Goal: Contribute content: Contribute content

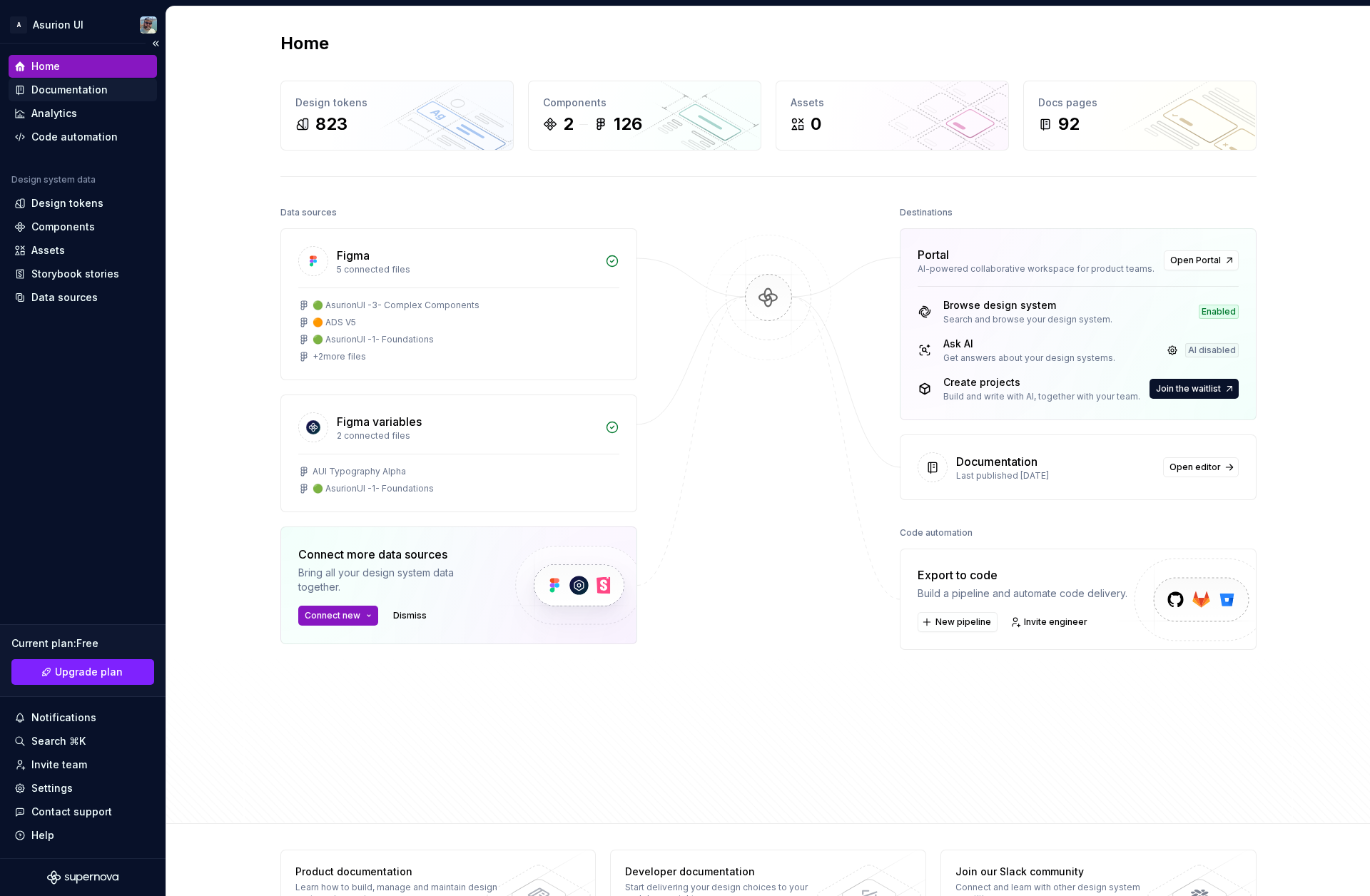
click at [69, 92] on div "Documentation" at bounding box center [70, 89] width 77 height 14
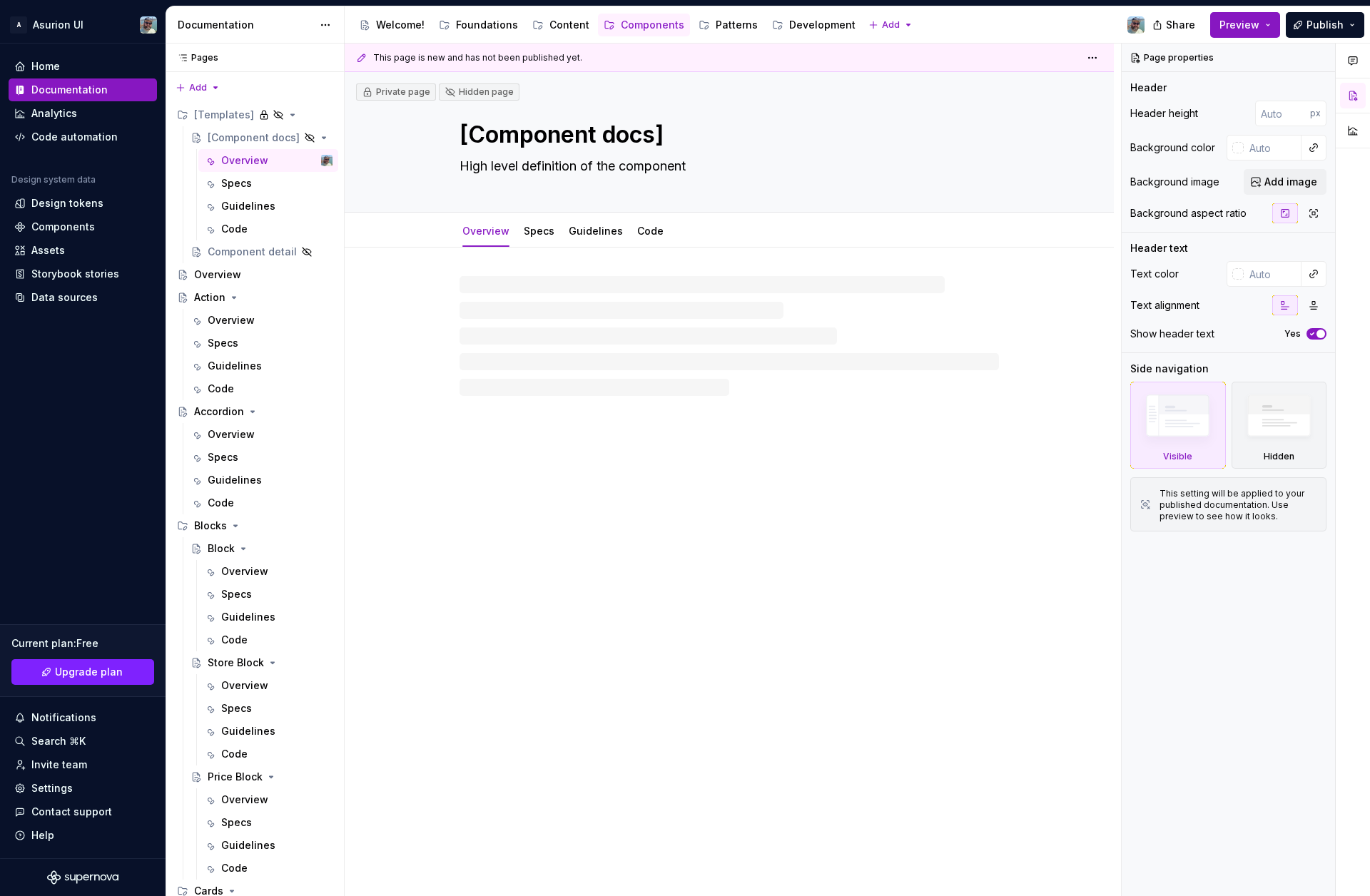
type textarea "*"
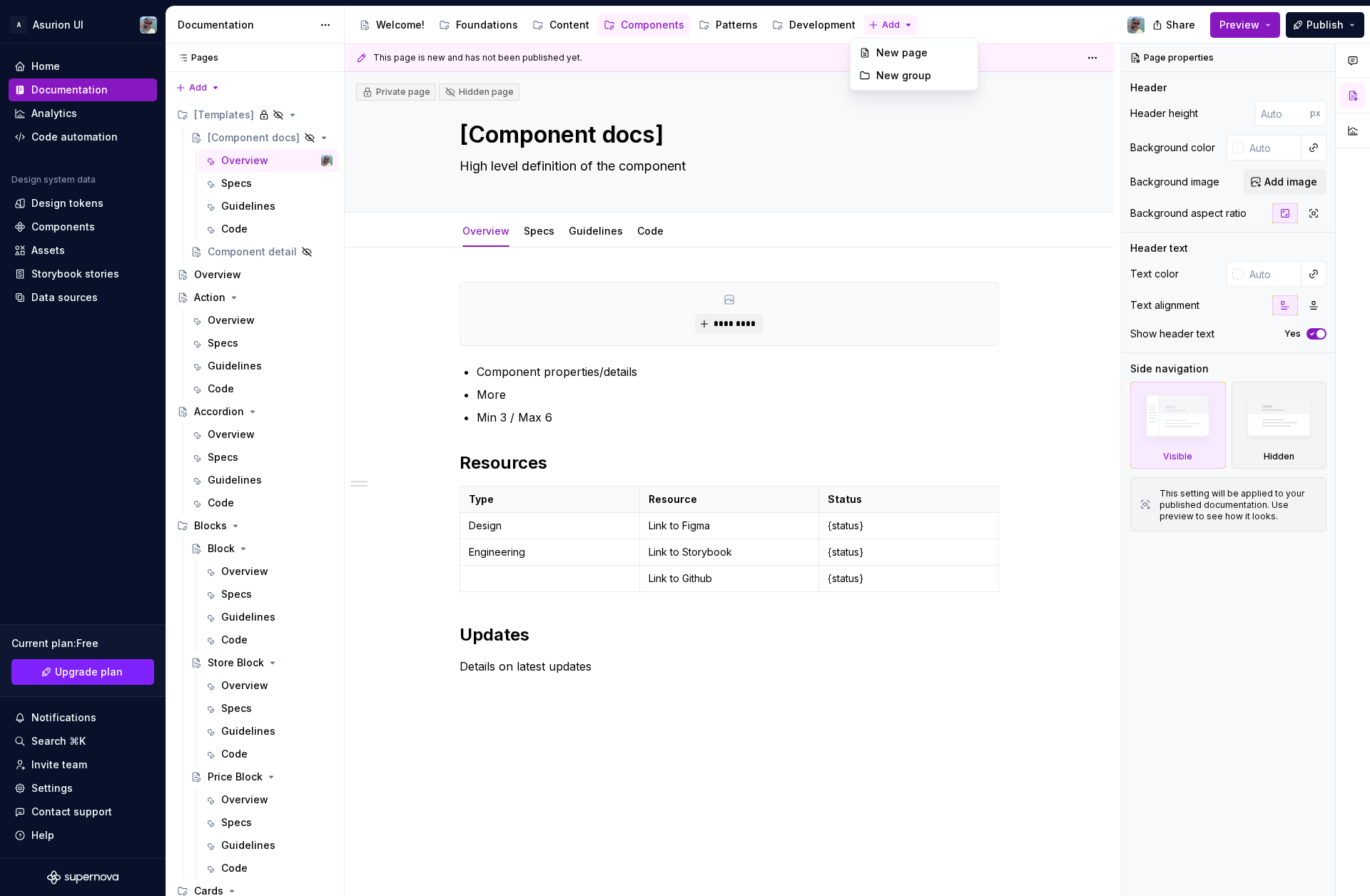
click at [884, 26] on html "A Asurion UI Home Documentation Analytics Code automation Design system data De…" at bounding box center [685, 448] width 1370 height 896
click at [893, 77] on div "New group" at bounding box center [923, 75] width 93 height 14
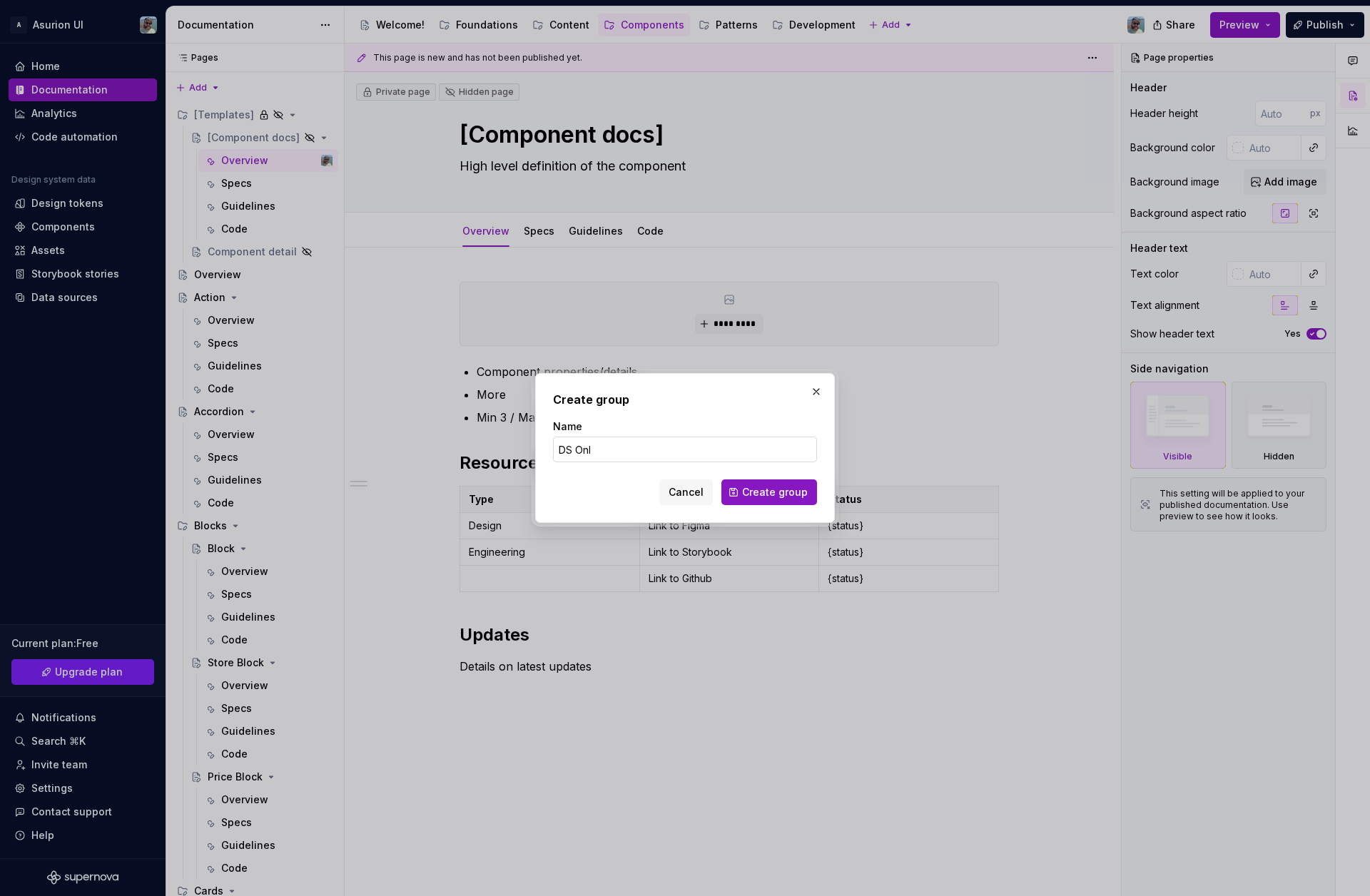
type input "DS Only"
click button "Create group" at bounding box center [769, 492] width 95 height 26
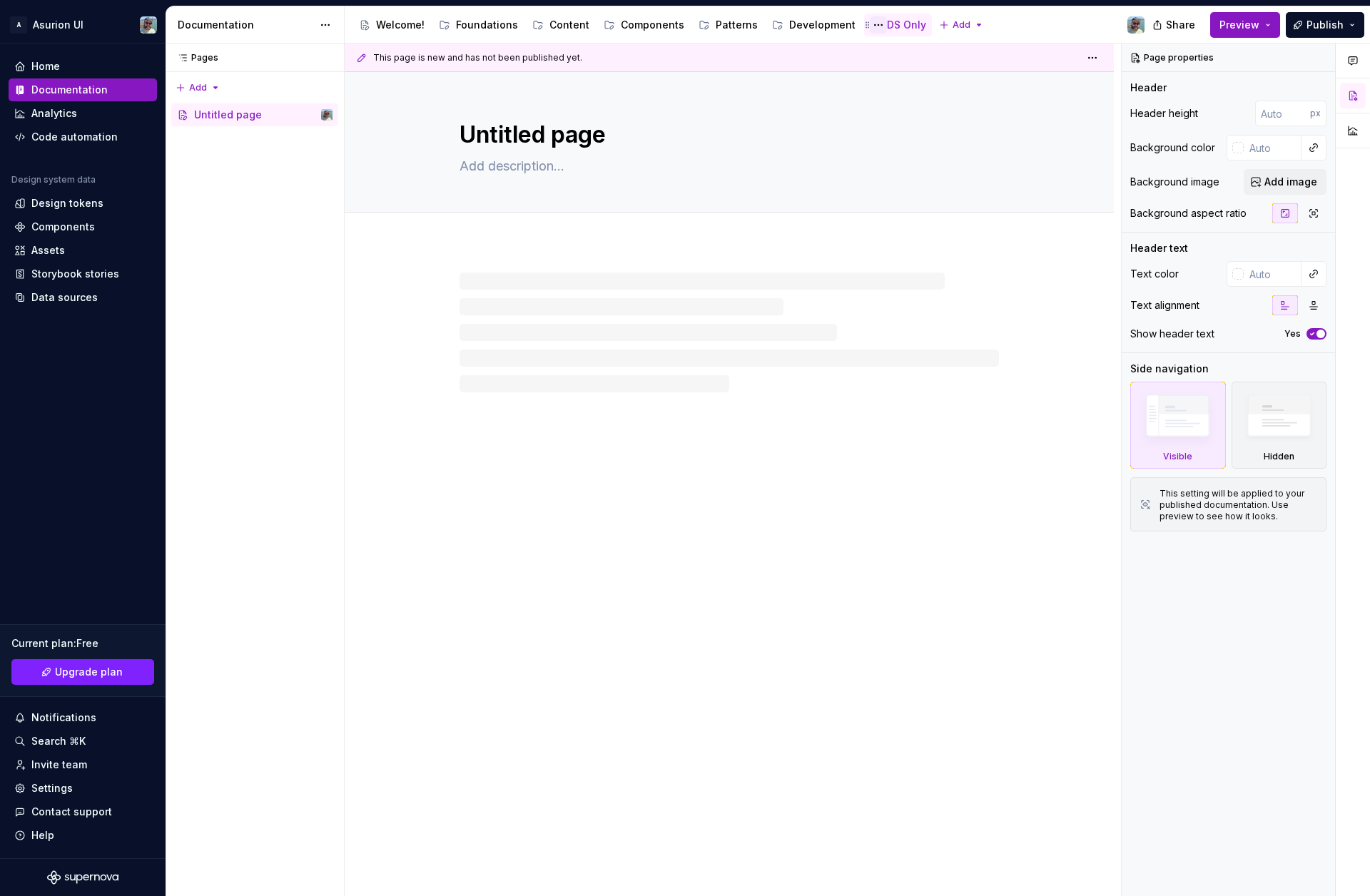
click at [870, 24] on button "Page tree" at bounding box center [878, 25] width 17 height 17
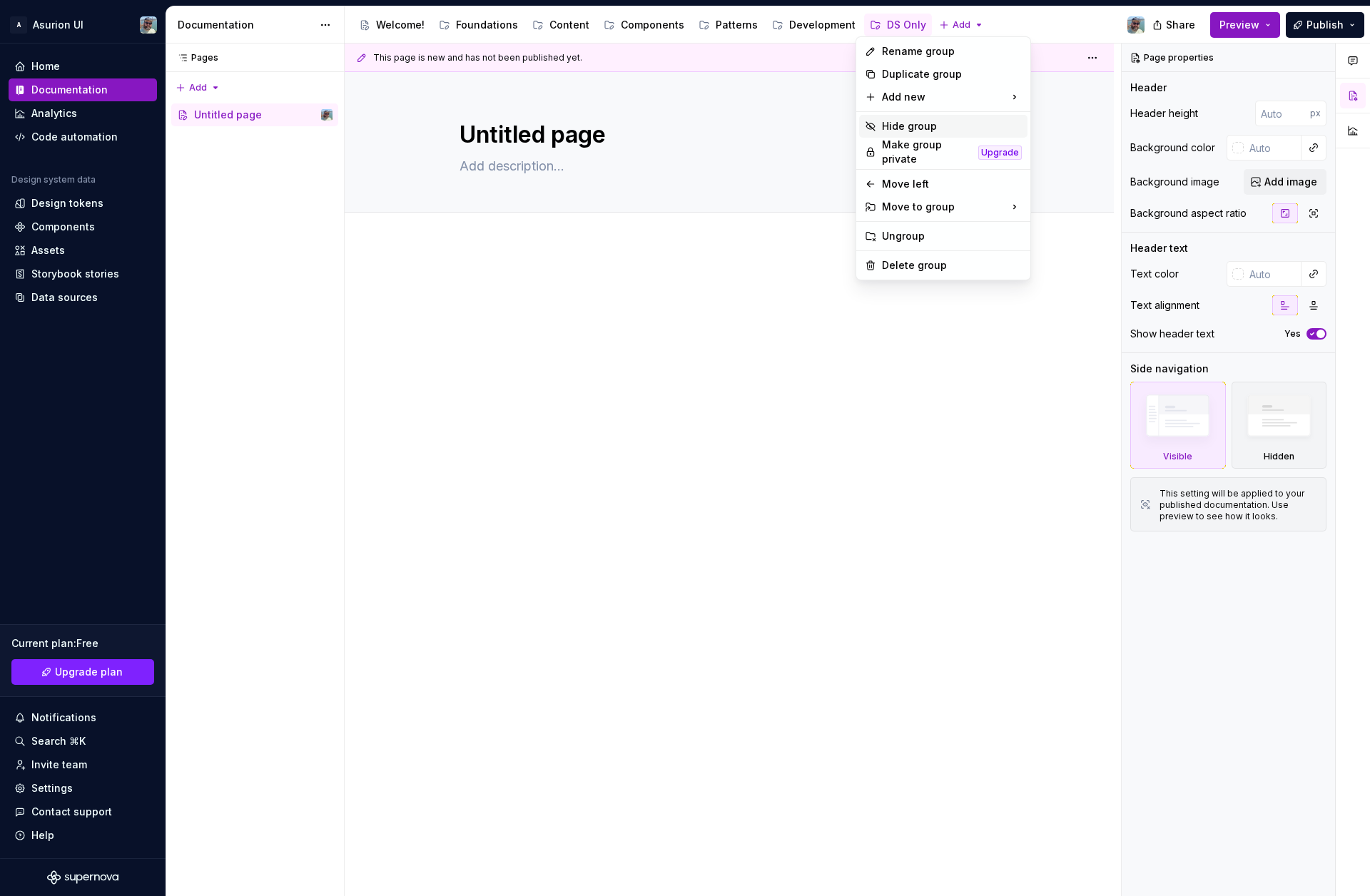
click at [918, 134] on div "Hide group" at bounding box center [944, 126] width 169 height 23
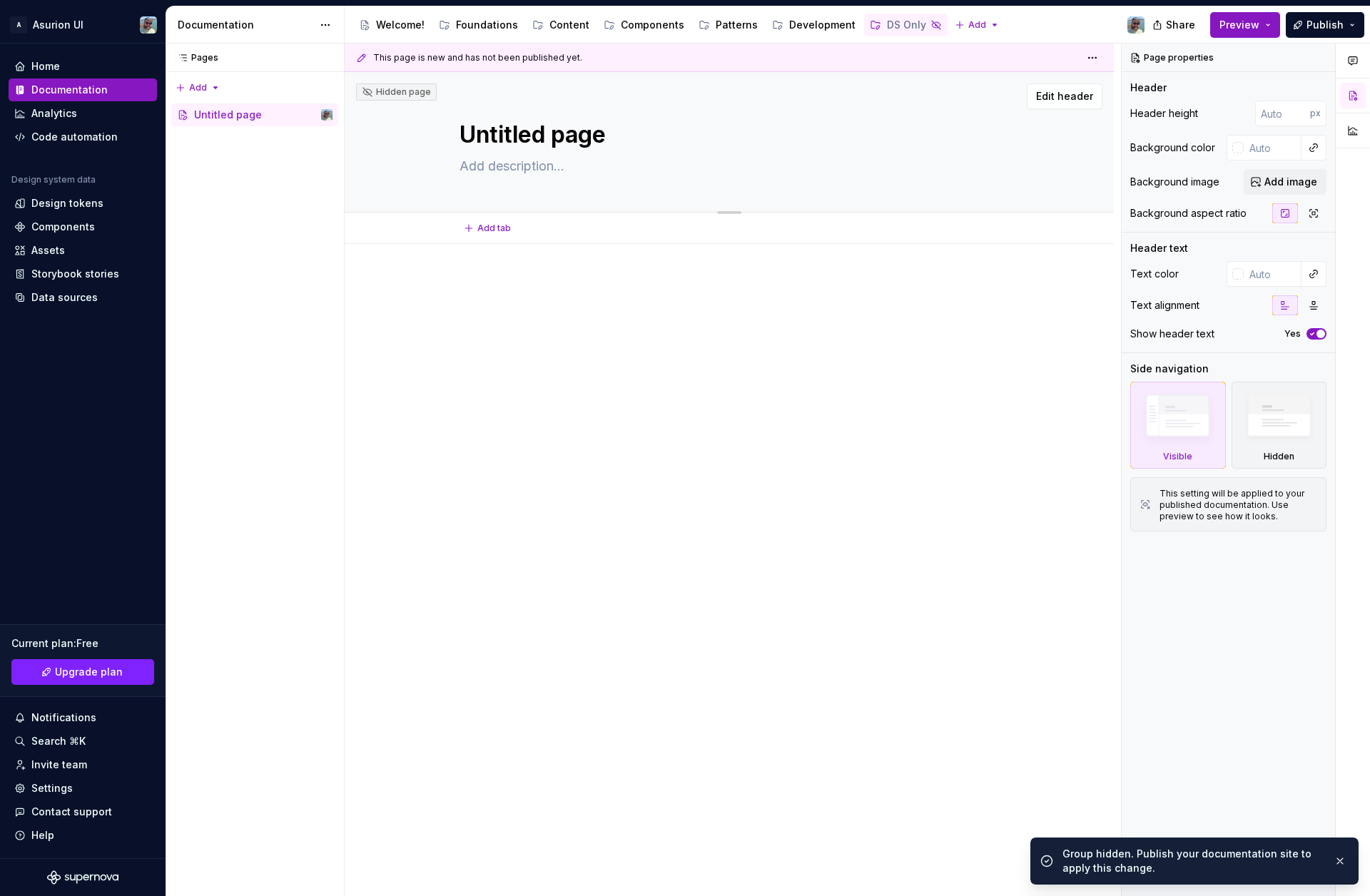
click at [507, 142] on textarea "Untitled page" at bounding box center [726, 135] width 539 height 34
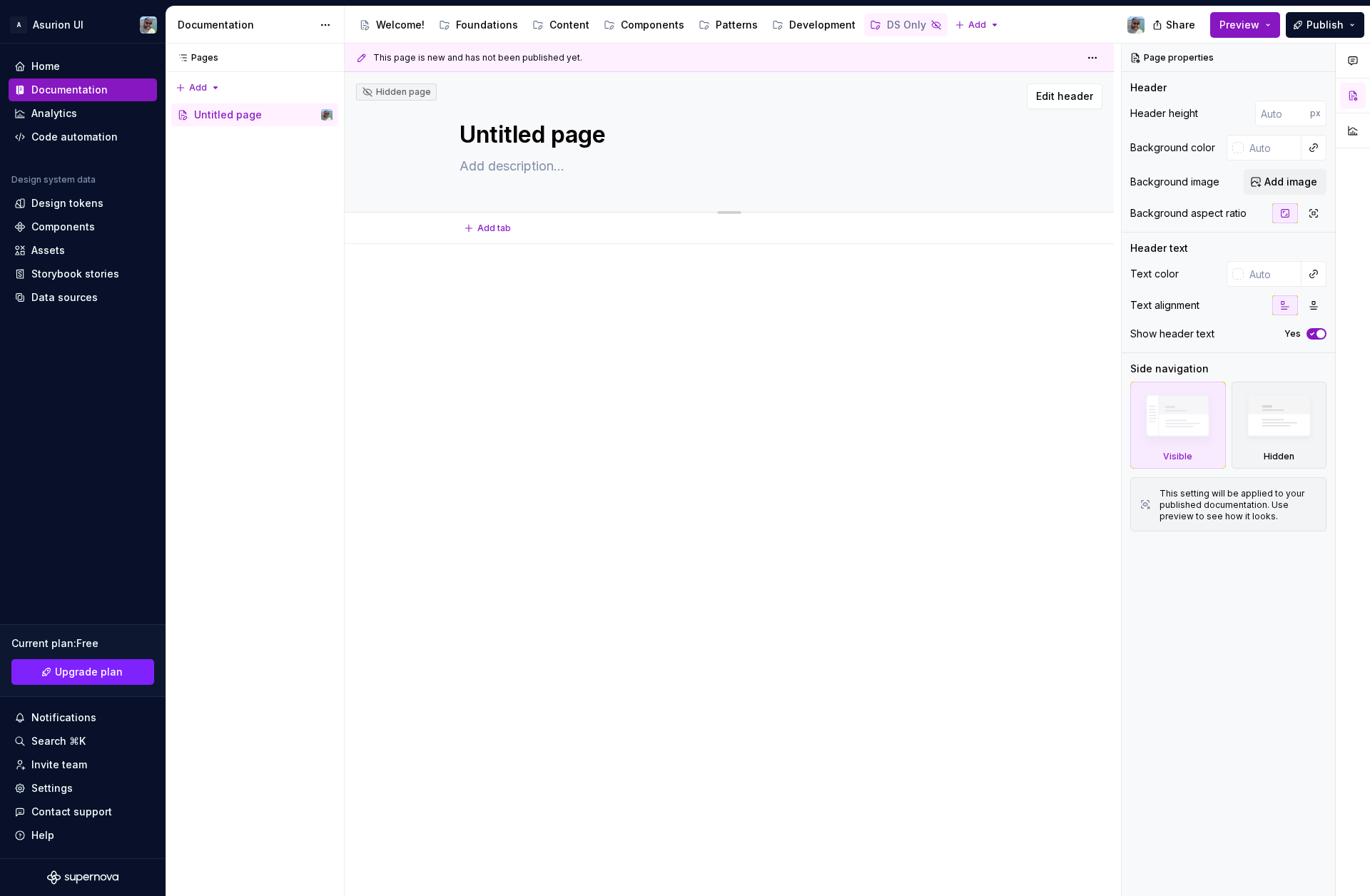
type textarea "*"
type textarea "I"
type textarea "*"
type textarea "In"
type textarea "*"
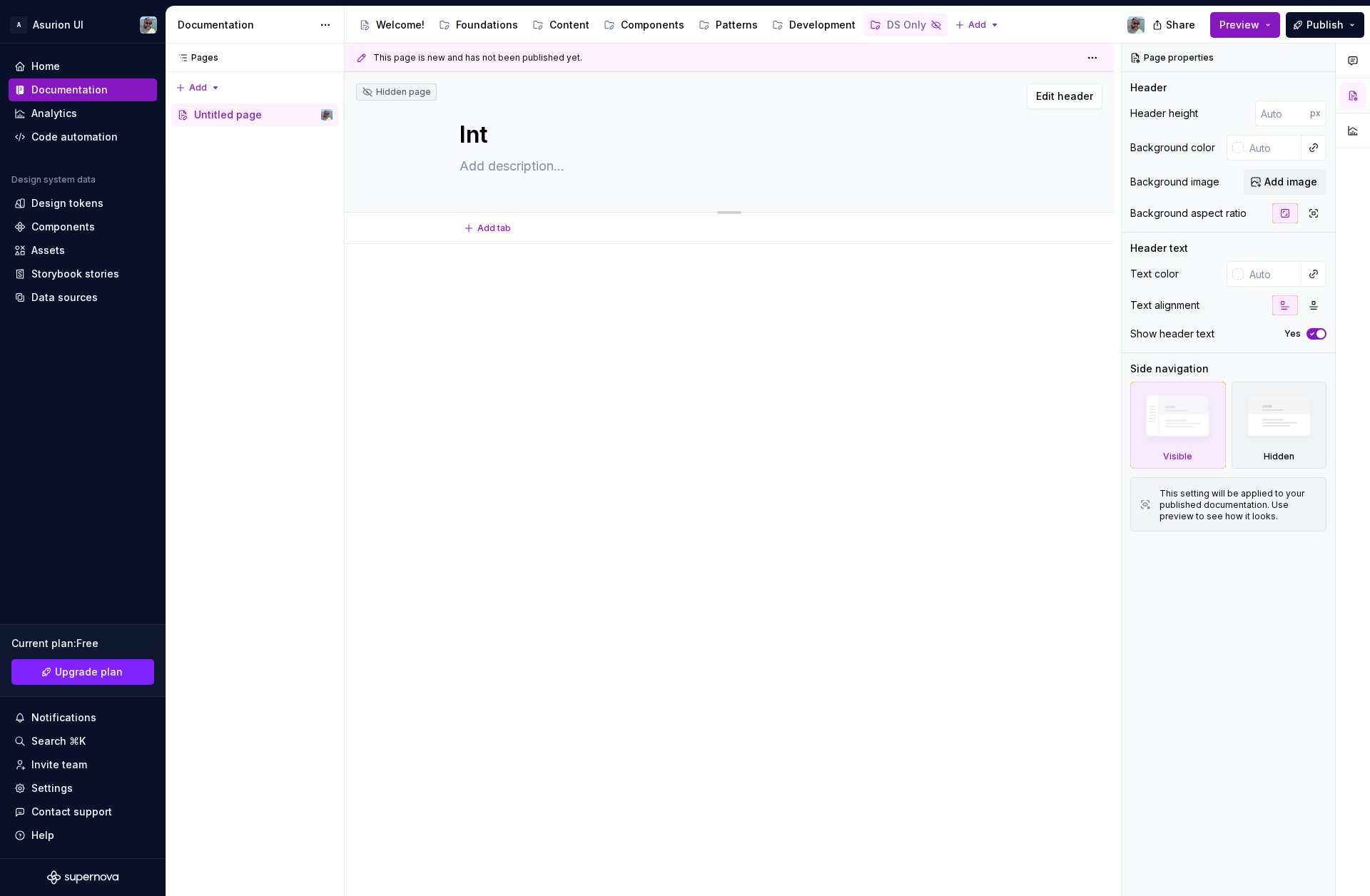
type textarea "Inte"
type textarea "*"
type textarea "Inter"
type textarea "*"
type textarea "Interna"
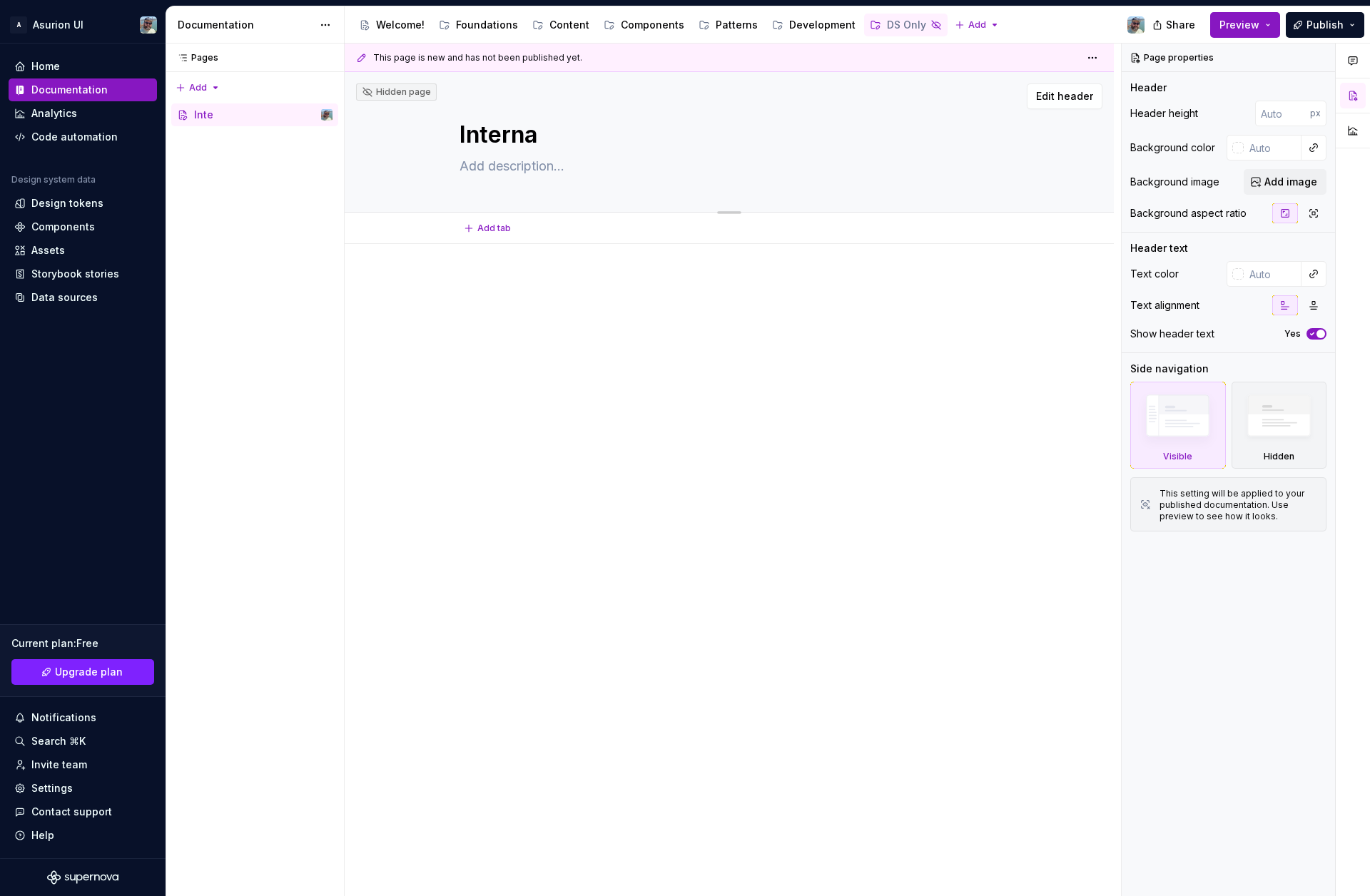
type textarea "*"
type textarea "Internal"
type textarea "*"
type textarea "Internal"
type textarea "*"
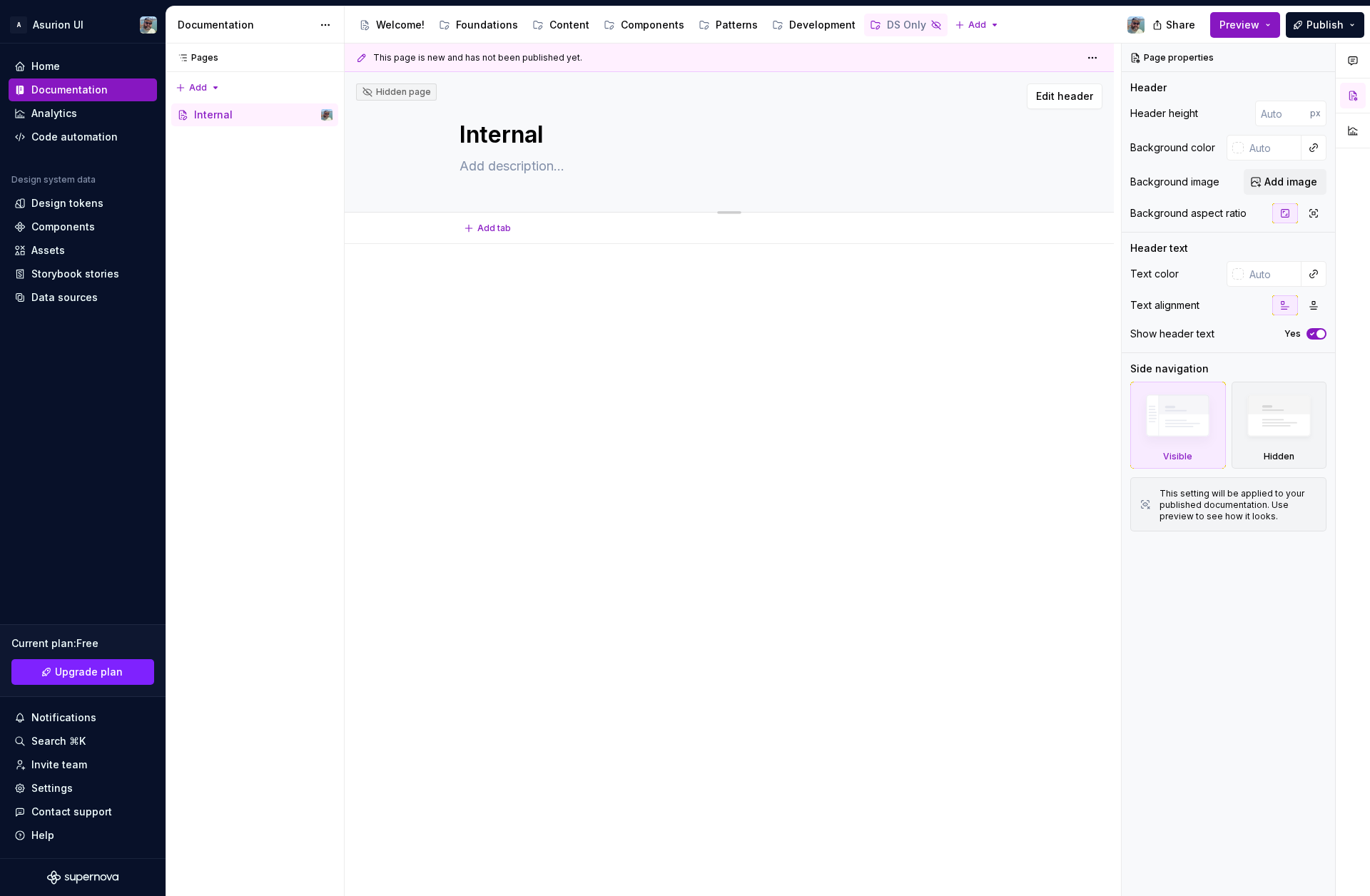
type textarea "Internal P"
type textarea "*"
type textarea "Internal"
type textarea "*"
type textarea "Internal D"
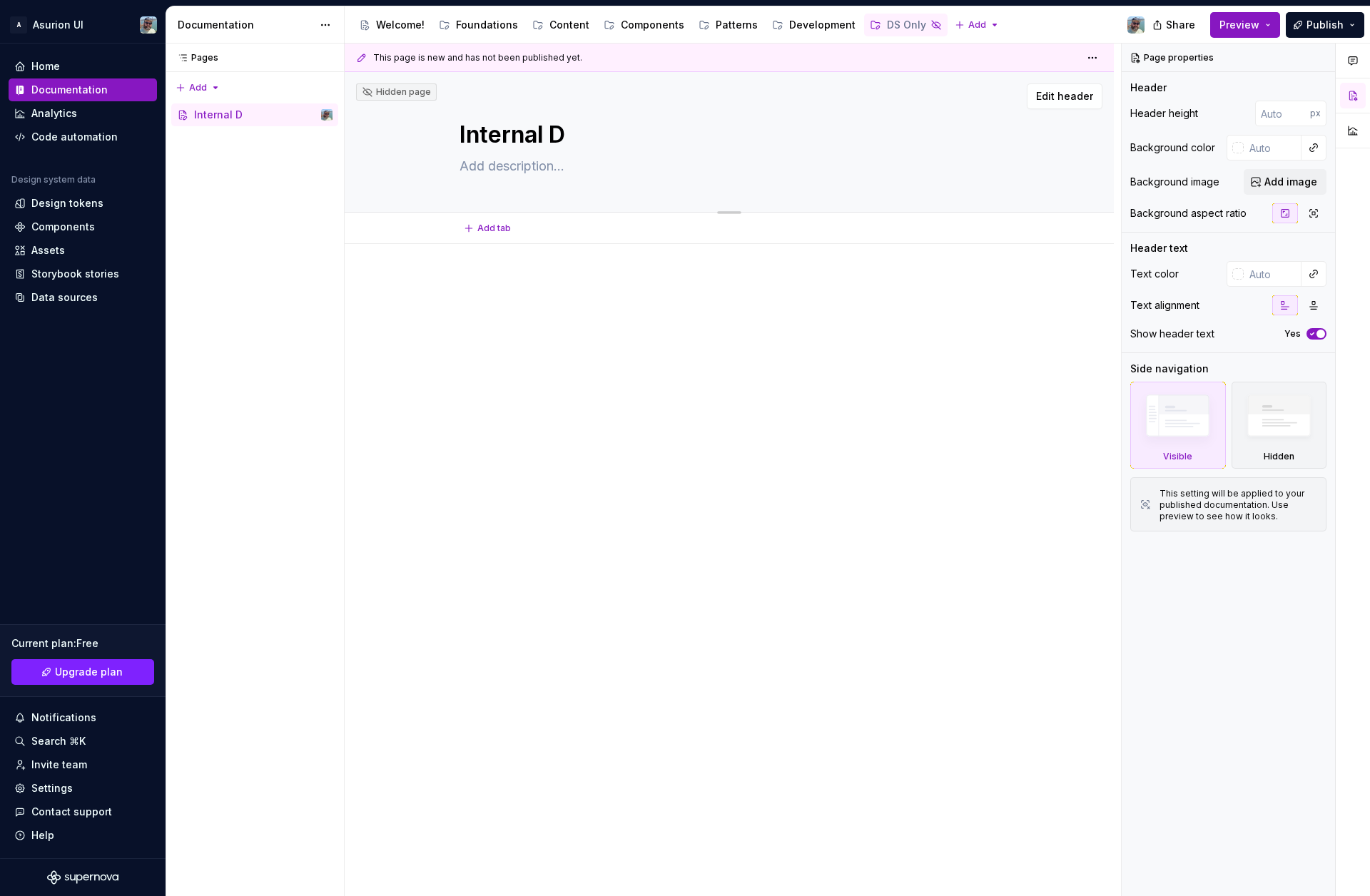
type textarea "*"
type textarea "Internal Do"
type textarea "*"
type textarea "Internal Doc"
type textarea "*"
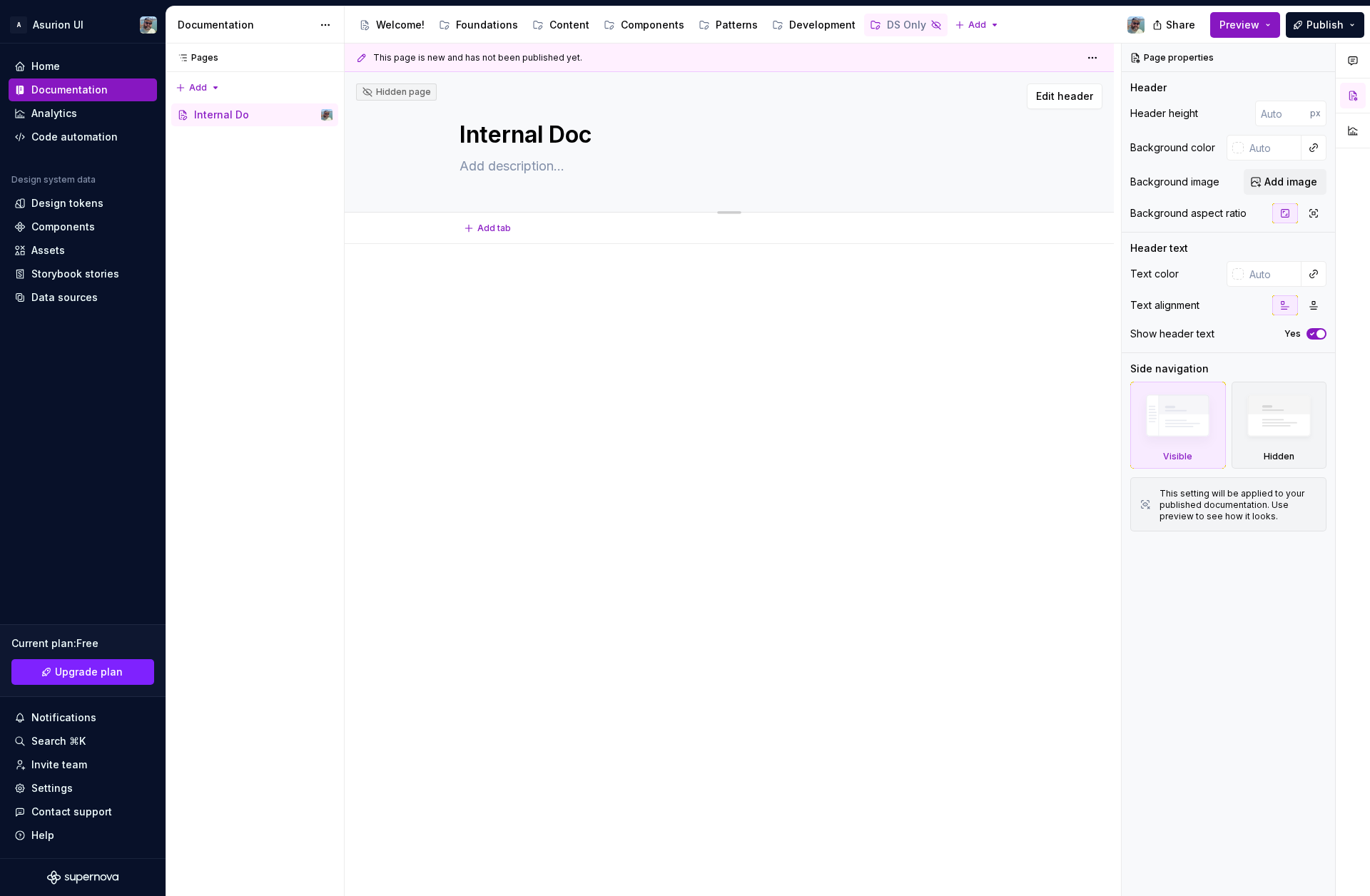
type textarea "Internal Docs"
type textarea "*"
type textarea "Internal Docs"
type textarea "*"
type textarea "Internal Docs"
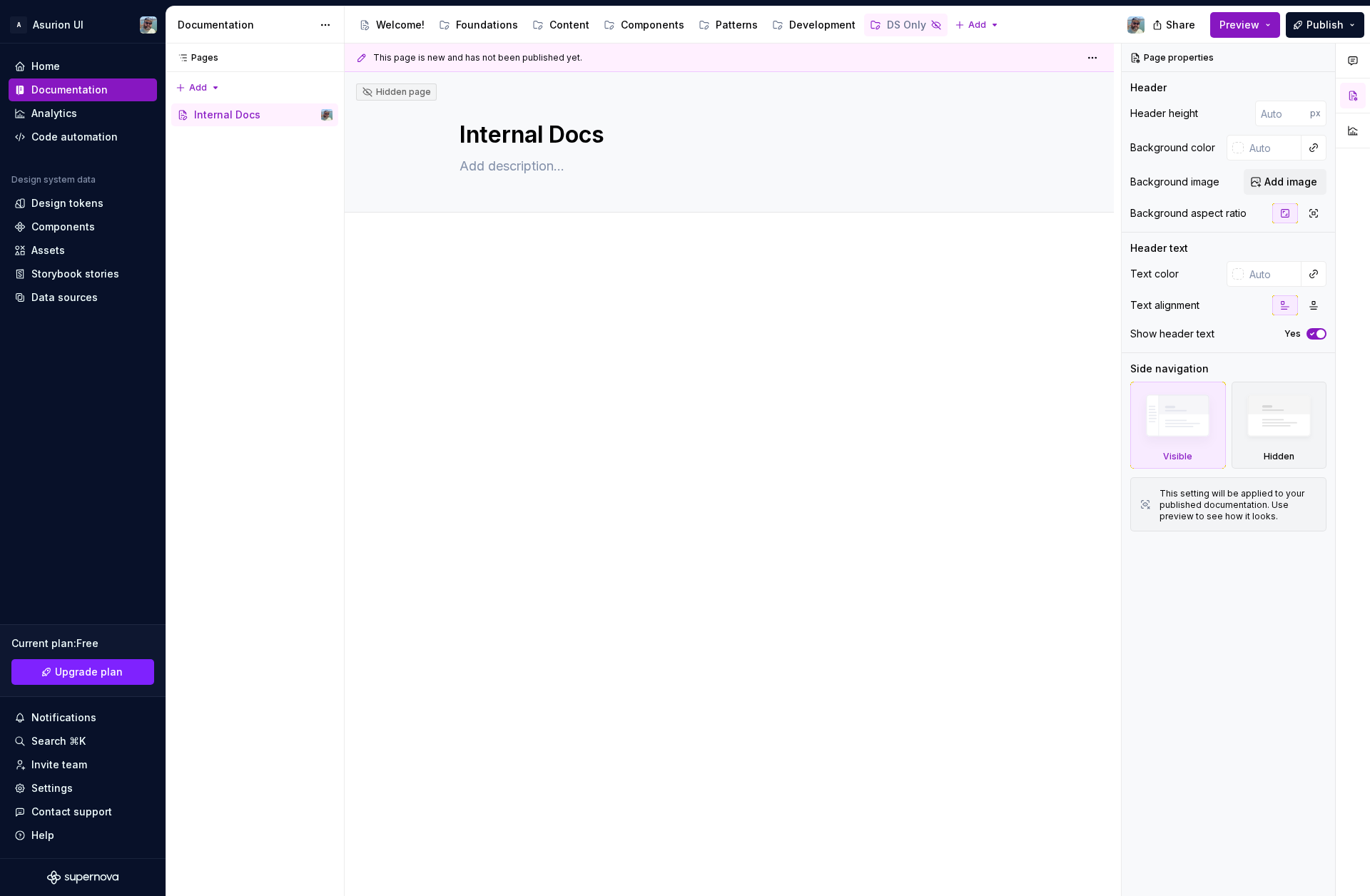
click at [587, 376] on div at bounding box center [729, 432] width 769 height 375
click at [326, 117] on button "Page tree" at bounding box center [322, 114] width 20 height 20
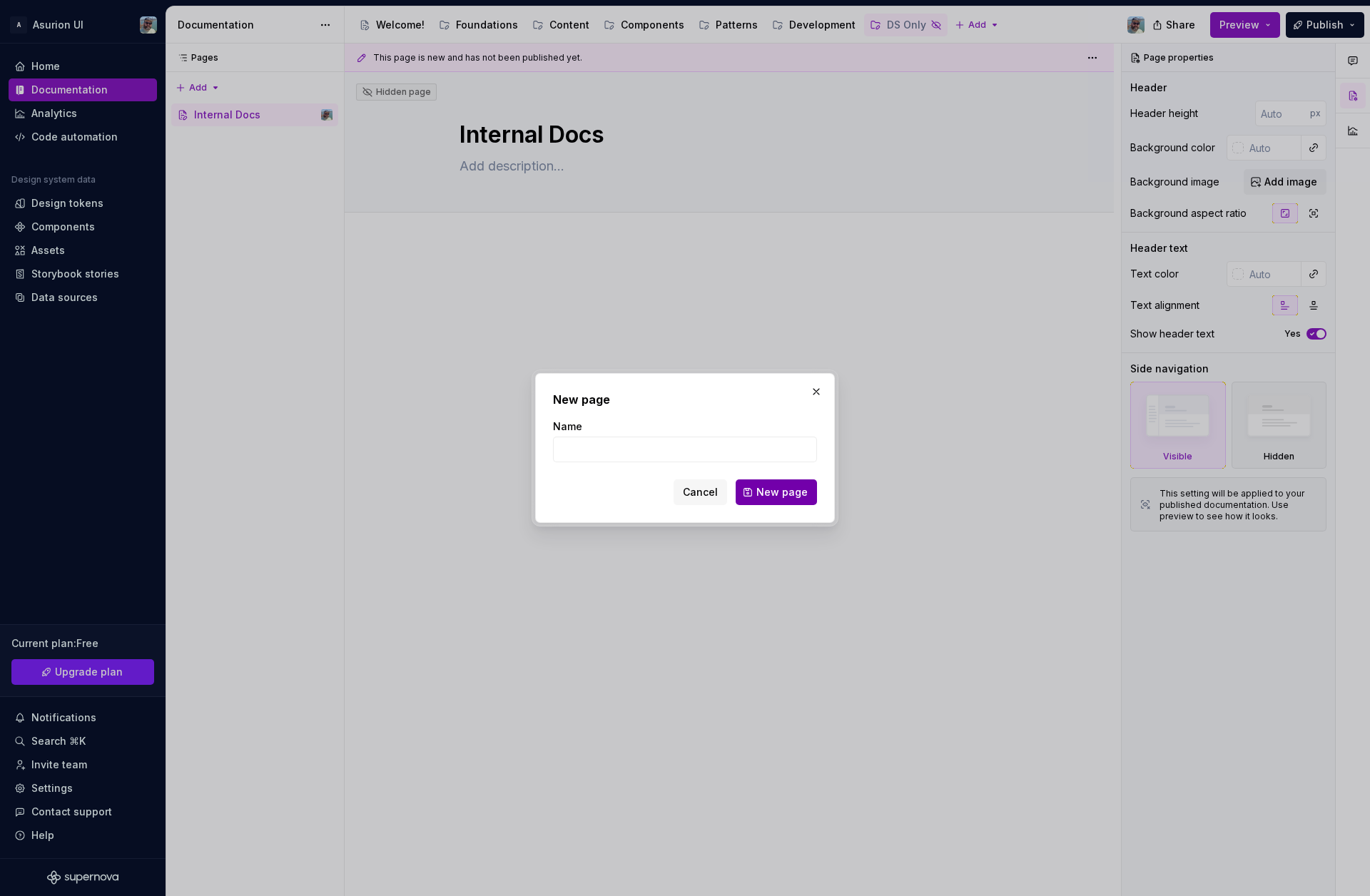
type textarea "*"
click at [652, 455] on input "Name" at bounding box center [685, 450] width 264 height 26
type input "Component Checkl;ist"
click button "New page" at bounding box center [777, 492] width 82 height 26
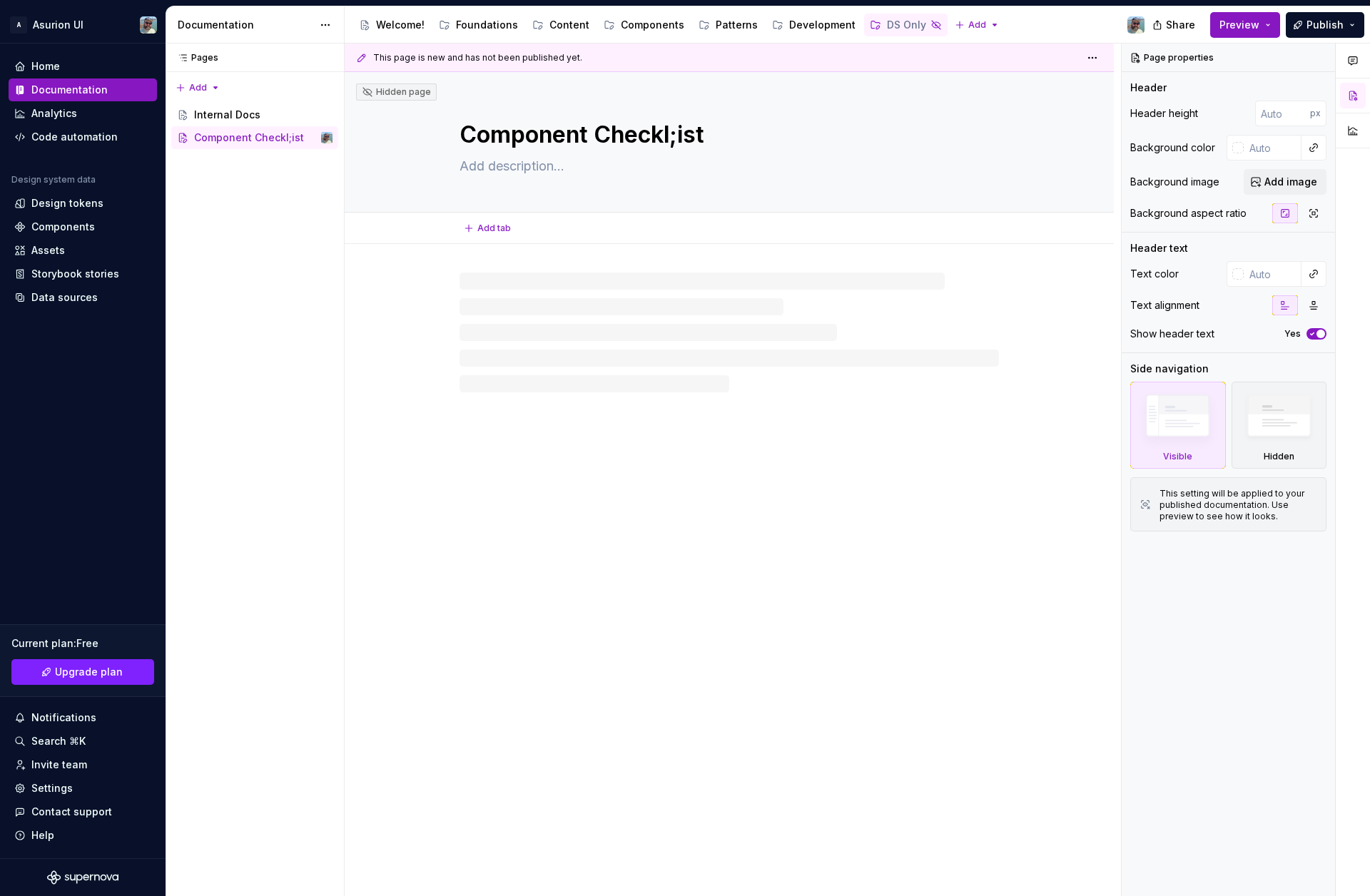
click at [681, 132] on textarea "Component Checkl;ist" at bounding box center [726, 135] width 539 height 34
click at [685, 145] on textarea "Component Checkl;ist" at bounding box center [726, 135] width 539 height 34
click at [680, 127] on textarea "Component Checkl;ist" at bounding box center [726, 135] width 539 height 34
click at [686, 138] on textarea "Component Checkl;ist" at bounding box center [726, 135] width 539 height 34
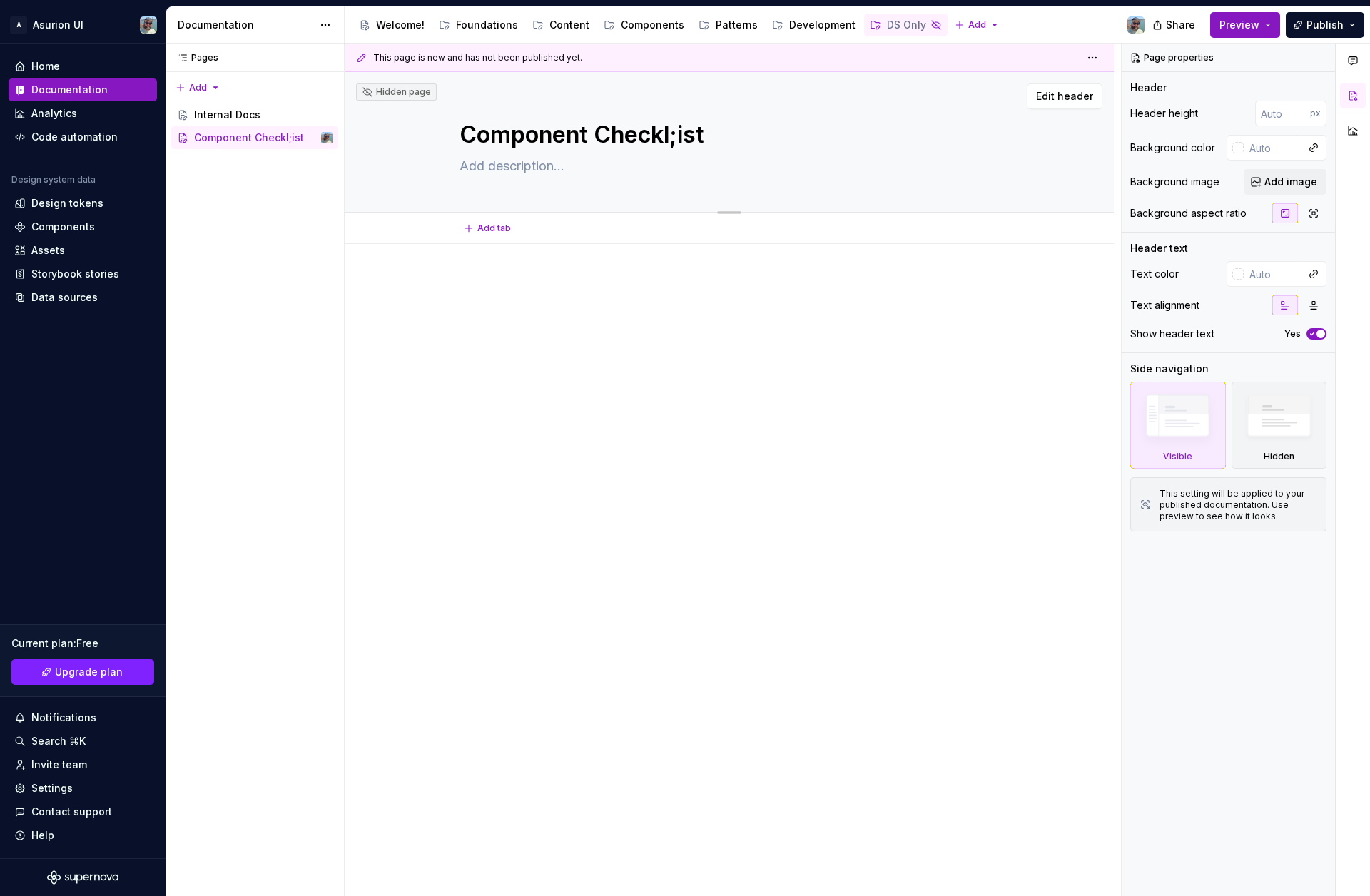
click at [683, 137] on textarea "Component Checkl;ist" at bounding box center [726, 135] width 539 height 34
type textarea "*"
type textarea "Component Checklist"
type textarea "*"
type textarea "Component Checklist"
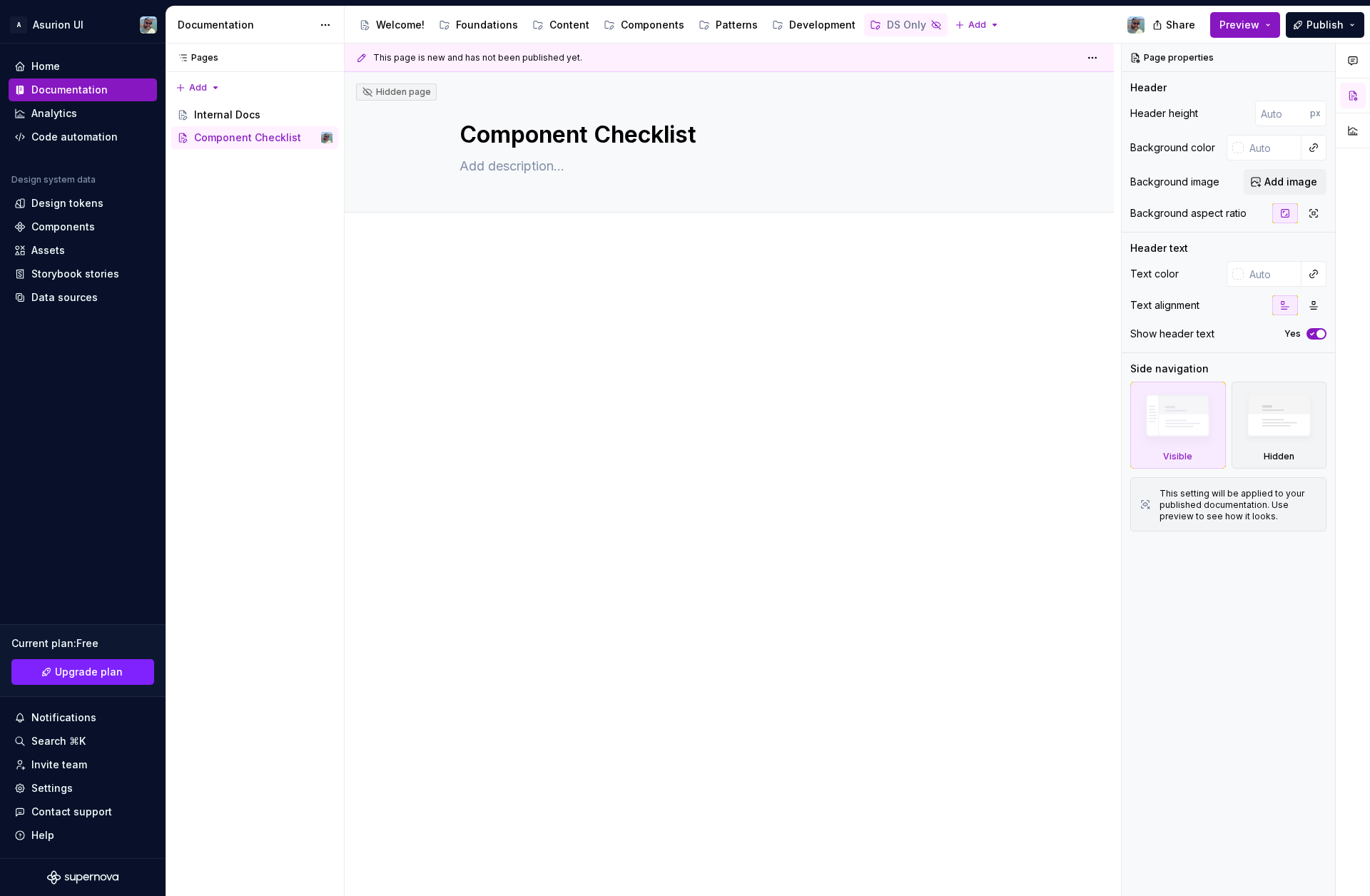
click at [576, 434] on div at bounding box center [729, 432] width 769 height 375
type textarea "*"
click at [495, 232] on span "Add tab" at bounding box center [493, 227] width 33 height 11
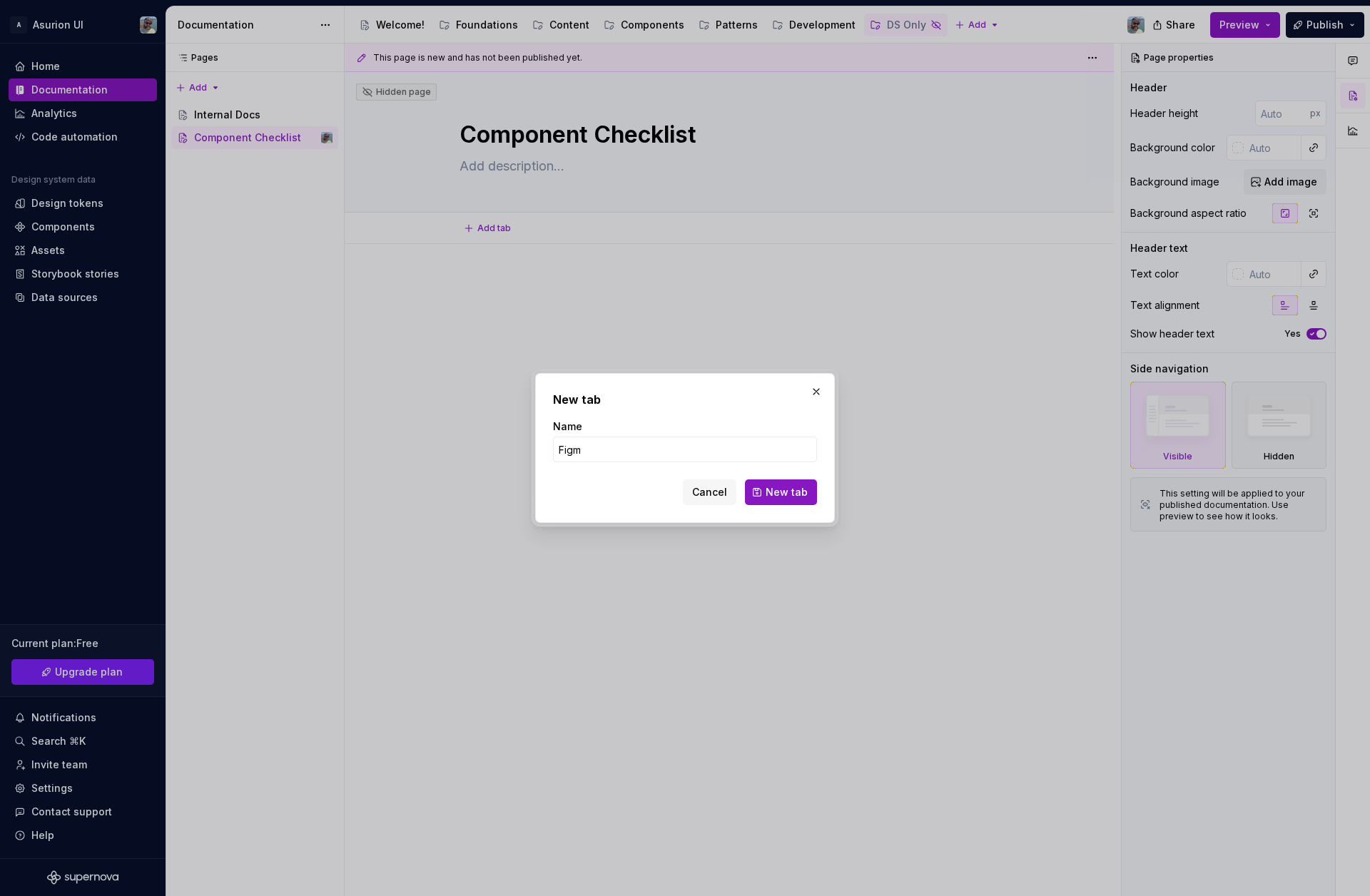
type input "Figma"
click button "New tab" at bounding box center [781, 492] width 72 height 26
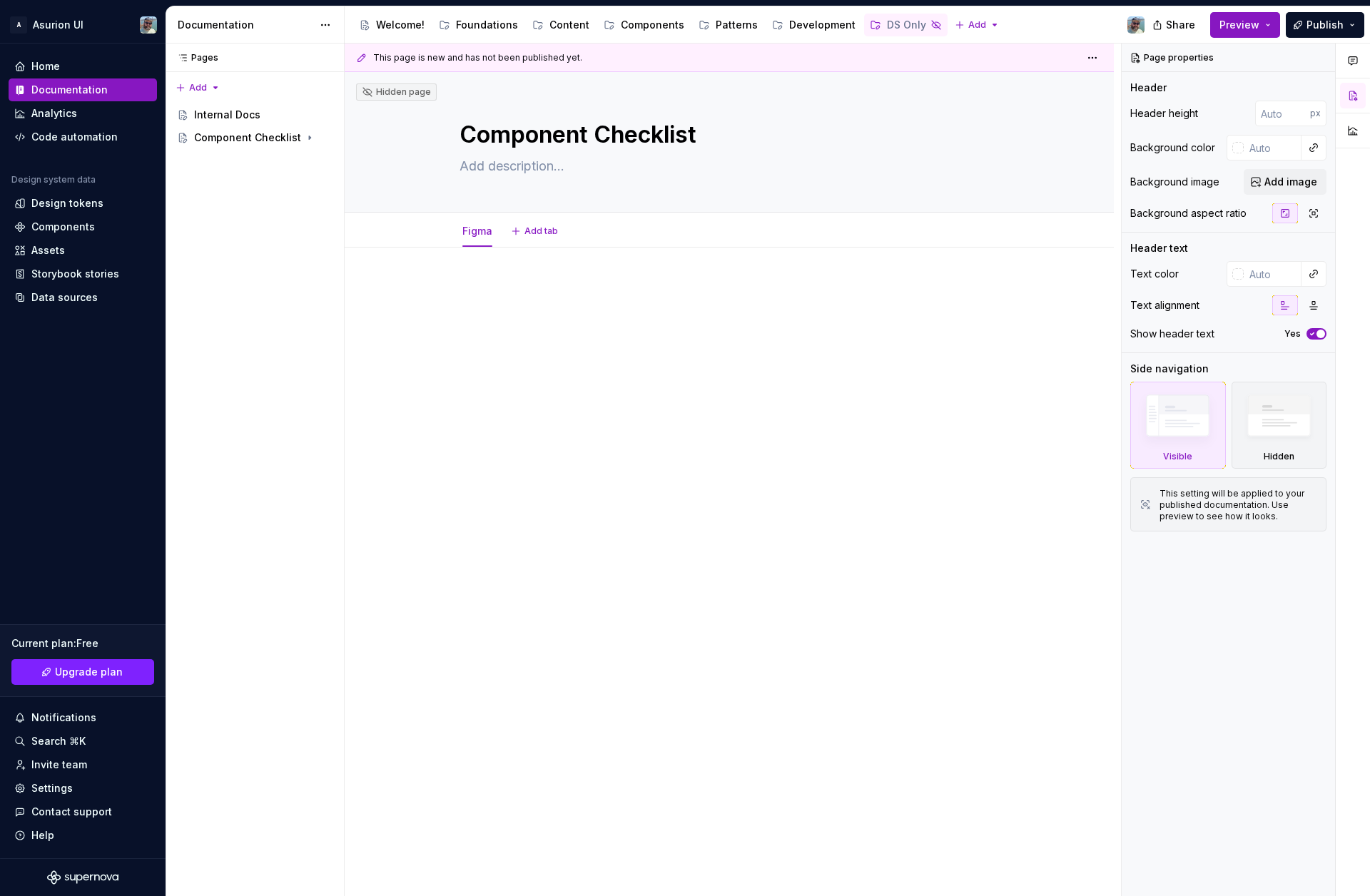
click at [527, 217] on div "Figma Add tab" at bounding box center [728, 231] width 556 height 32
type textarea "*"
click at [530, 227] on span "Add tab" at bounding box center [541, 231] width 33 height 11
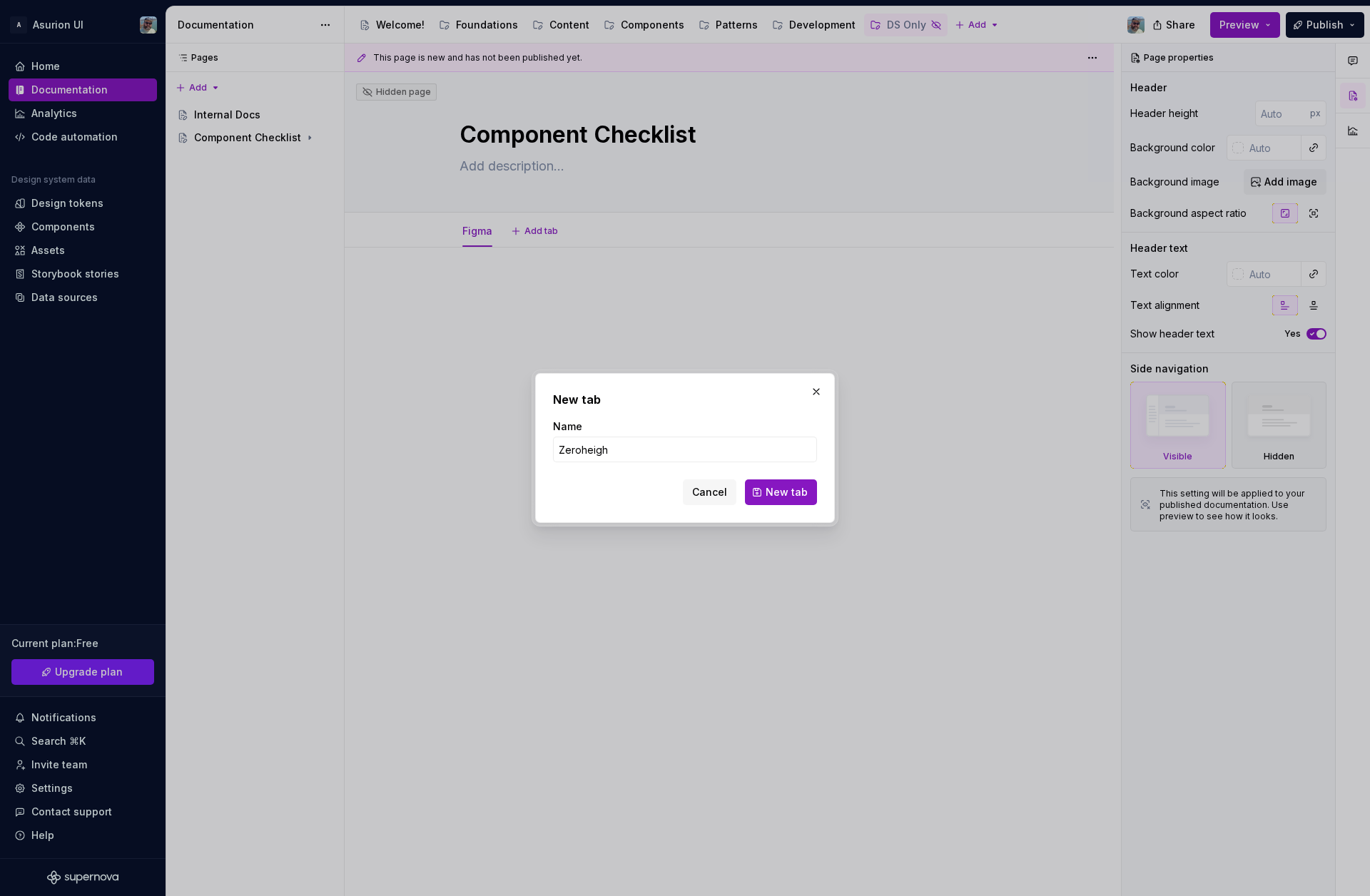
type input "Zeroheight"
click button "New tab" at bounding box center [781, 492] width 72 height 26
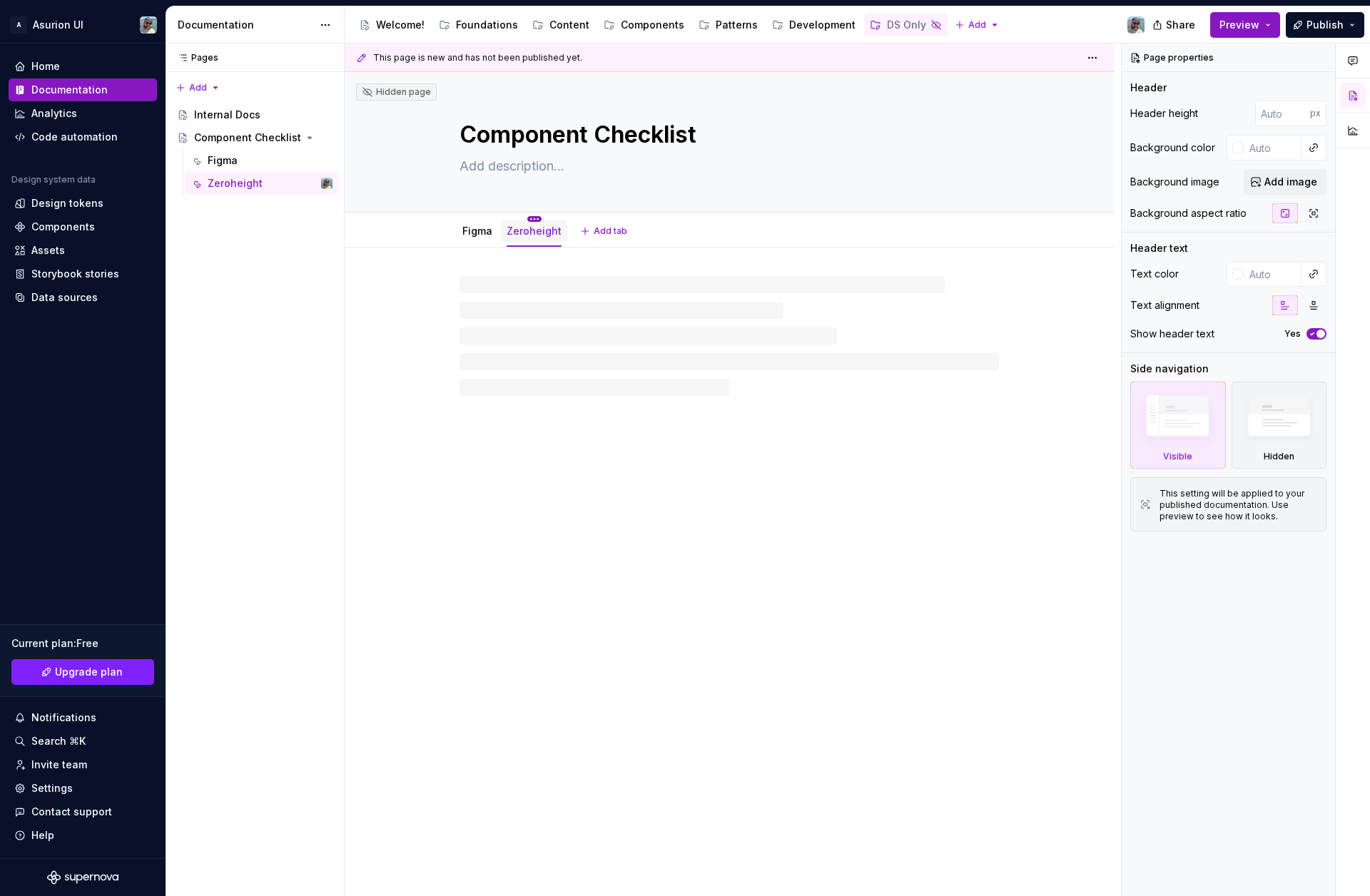
click at [534, 221] on html "A Asurion UI Home Documentation Analytics Code automation Design system data De…" at bounding box center [685, 448] width 1370 height 896
type textarea "*"
click at [573, 239] on div "Rename tab" at bounding box center [622, 239] width 134 height 14
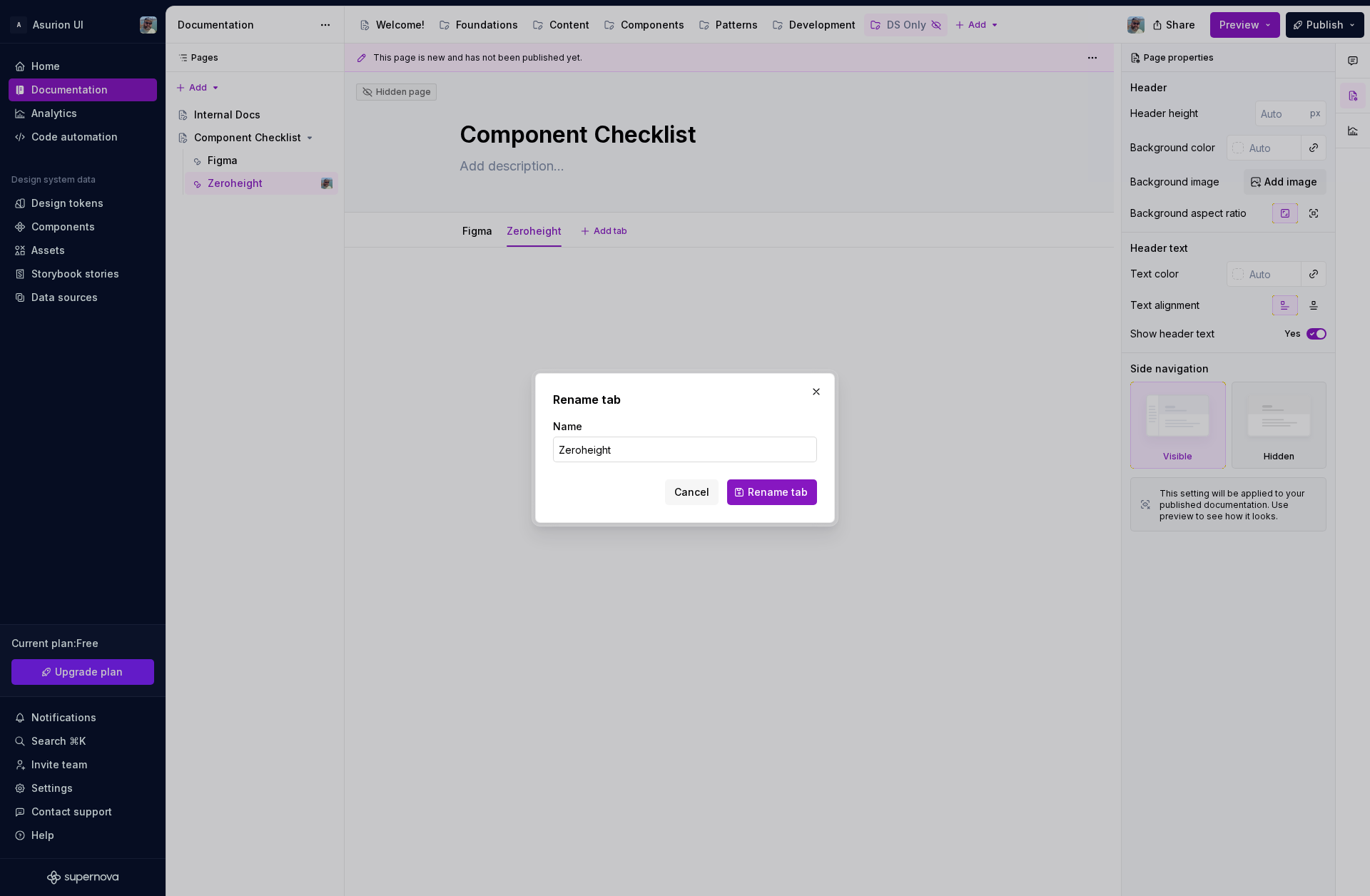
click at [593, 451] on input "Zeroheight" at bounding box center [685, 450] width 264 height 26
type input "Supernova"
click button "Rename tab" at bounding box center [773, 492] width 90 height 26
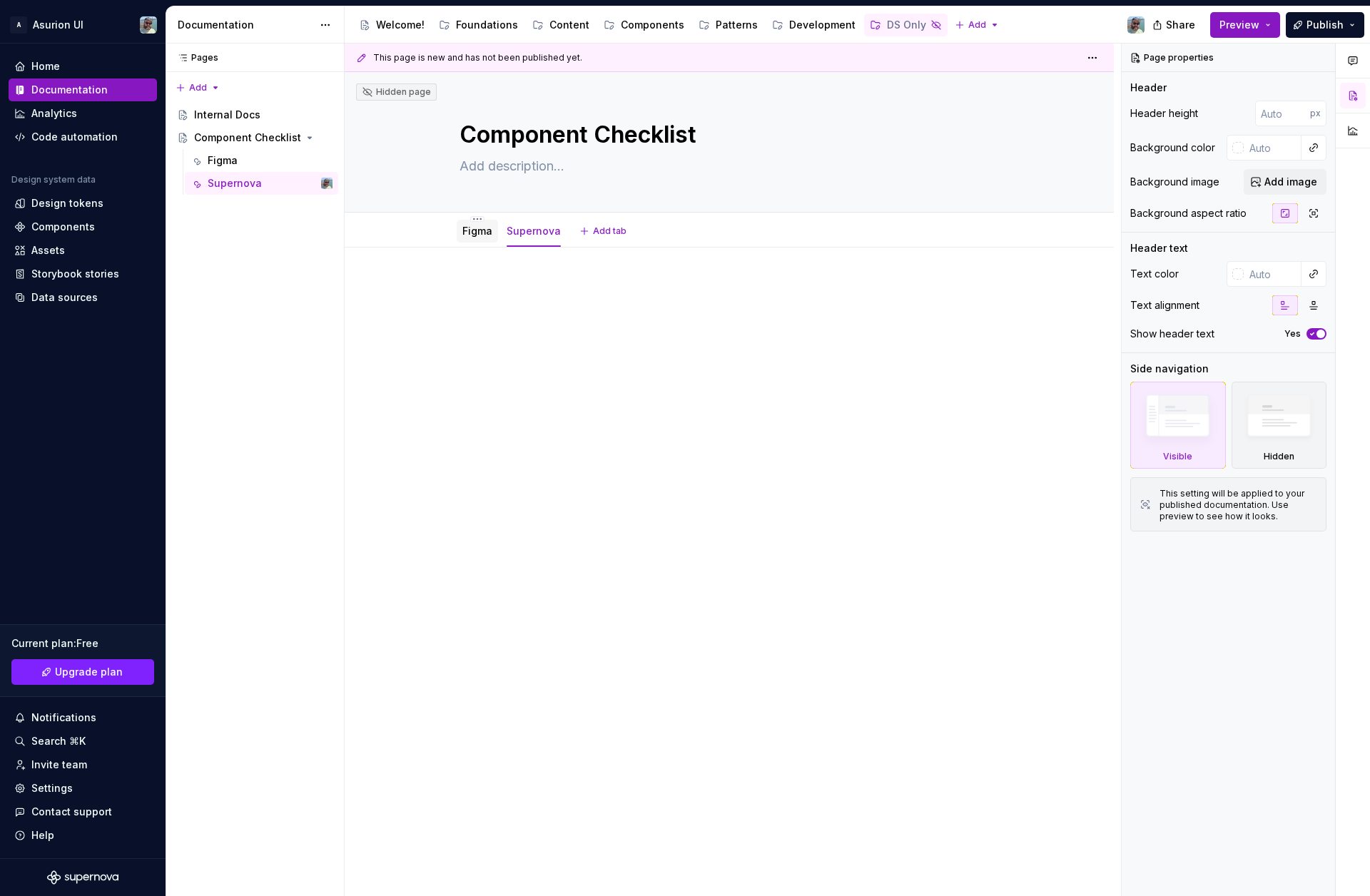
click at [474, 235] on link "Figma" at bounding box center [477, 231] width 30 height 12
type textarea "*"
click at [472, 327] on div at bounding box center [728, 309] width 539 height 55
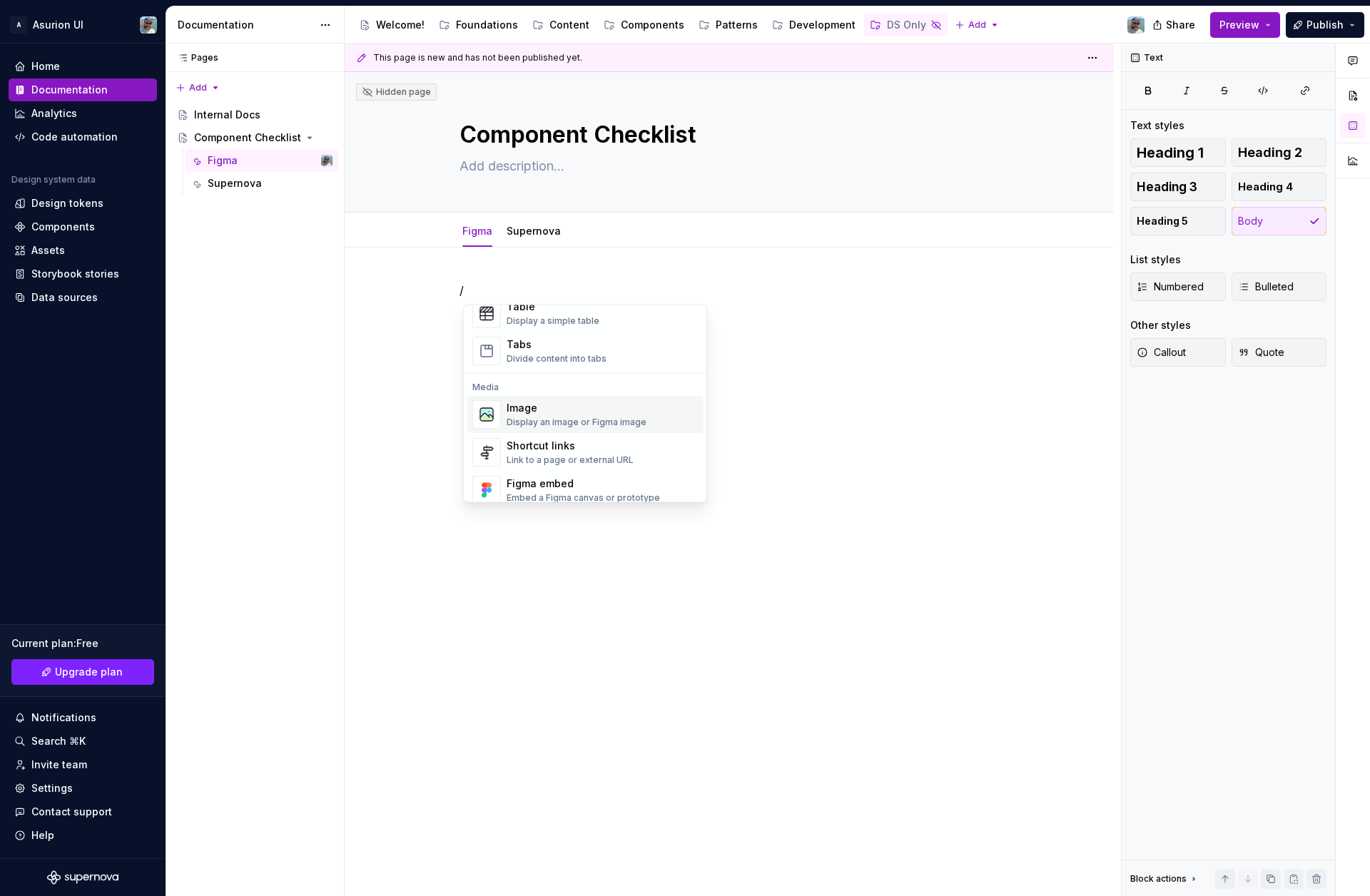
scroll to position [568, 0]
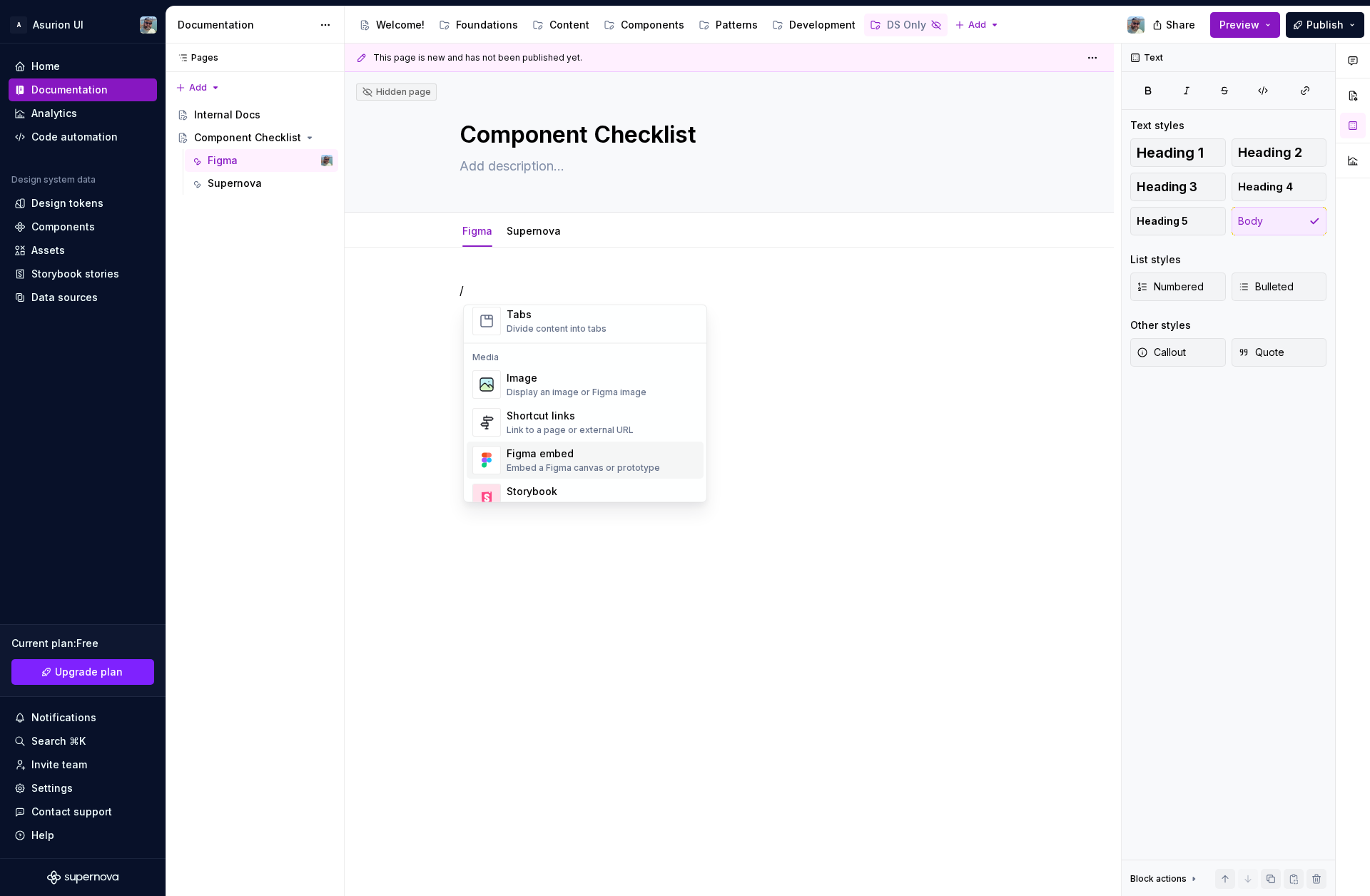
click at [802, 457] on div "/" at bounding box center [729, 435] width 769 height 375
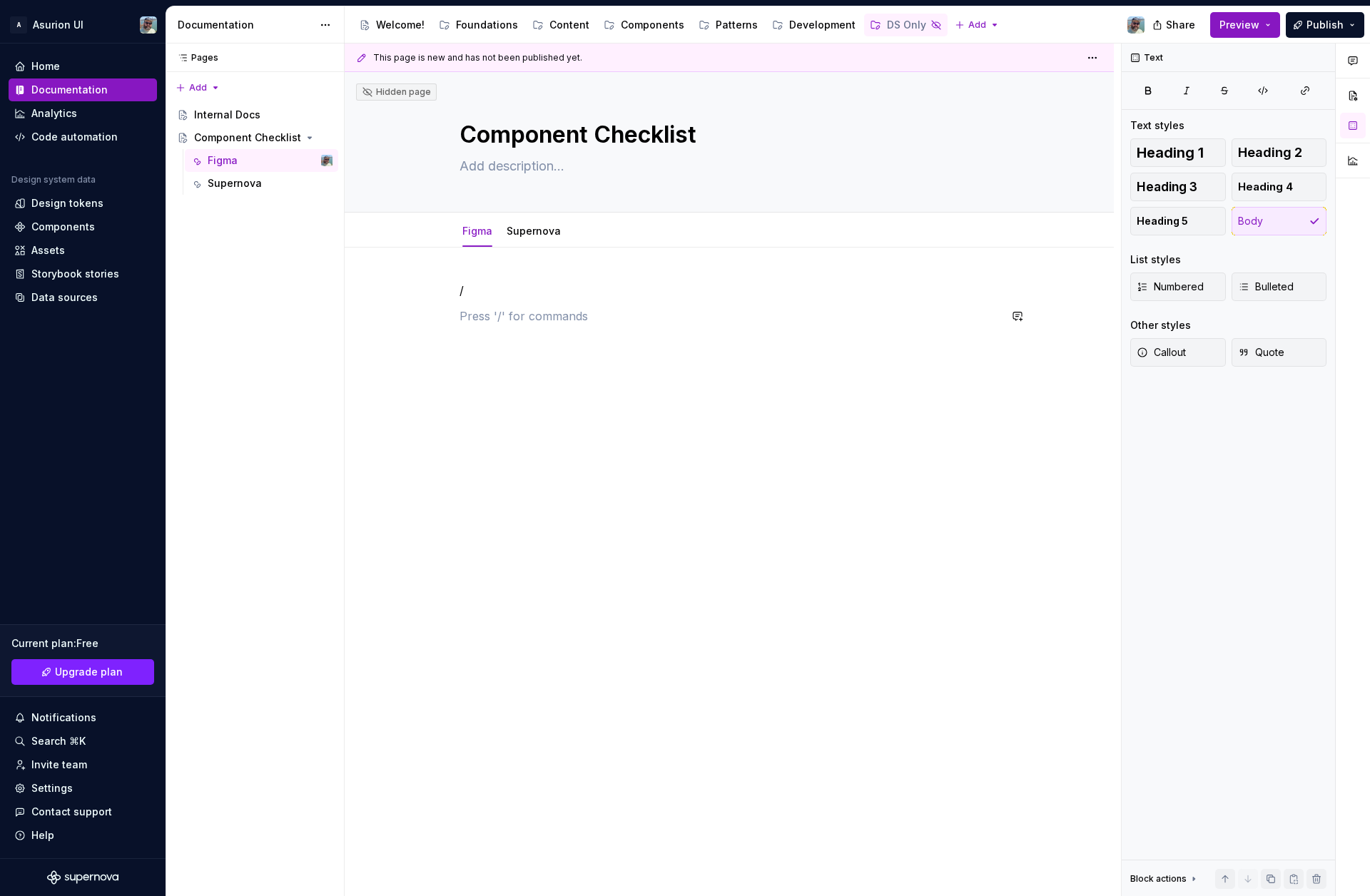
click at [486, 295] on p "/" at bounding box center [728, 290] width 539 height 17
click at [518, 279] on div at bounding box center [729, 435] width 769 height 375
click at [195, 88] on div "Pages Pages Add Accessibility guide for tree Page tree. Navigate the tree with …" at bounding box center [254, 470] width 178 height 853
click at [214, 117] on div "New page" at bounding box center [244, 115] width 93 height 14
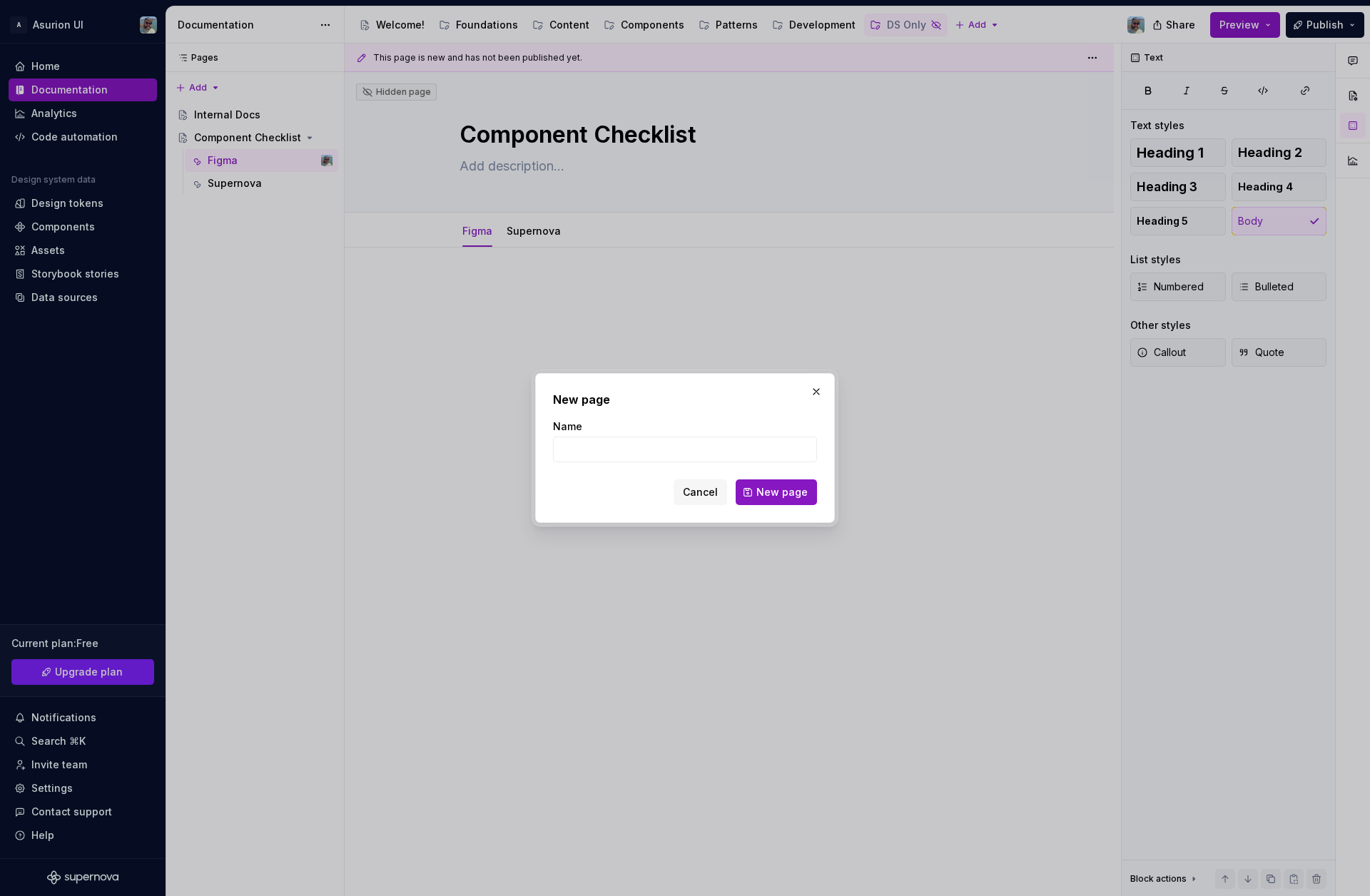
type textarea "*"
type input "s"
type input "Naming Structure"
click button "New page" at bounding box center [777, 492] width 82 height 26
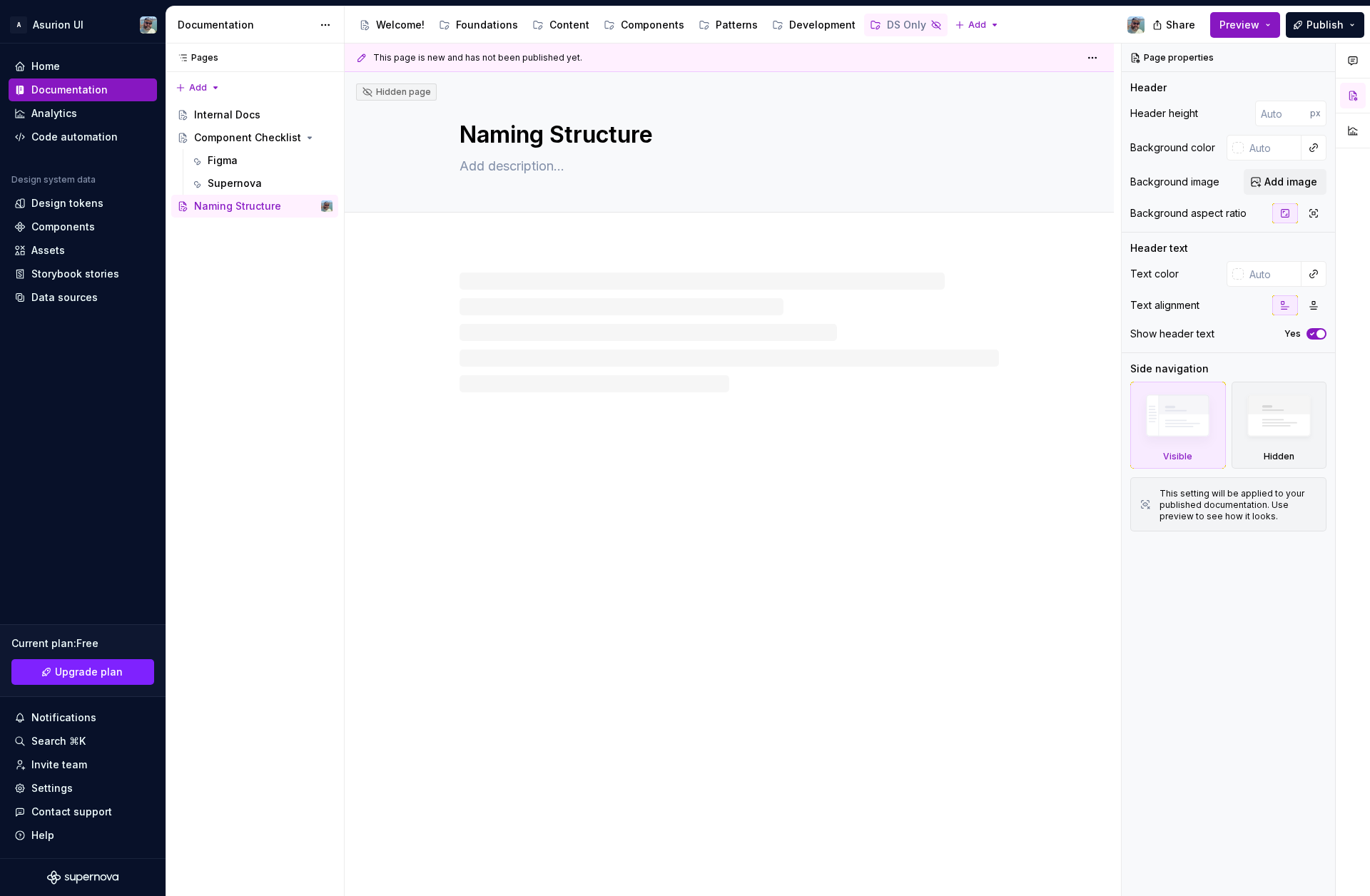
click at [455, 297] on div at bounding box center [729, 319] width 769 height 148
type textarea "*"
click at [495, 295] on p at bounding box center [728, 287] width 539 height 17
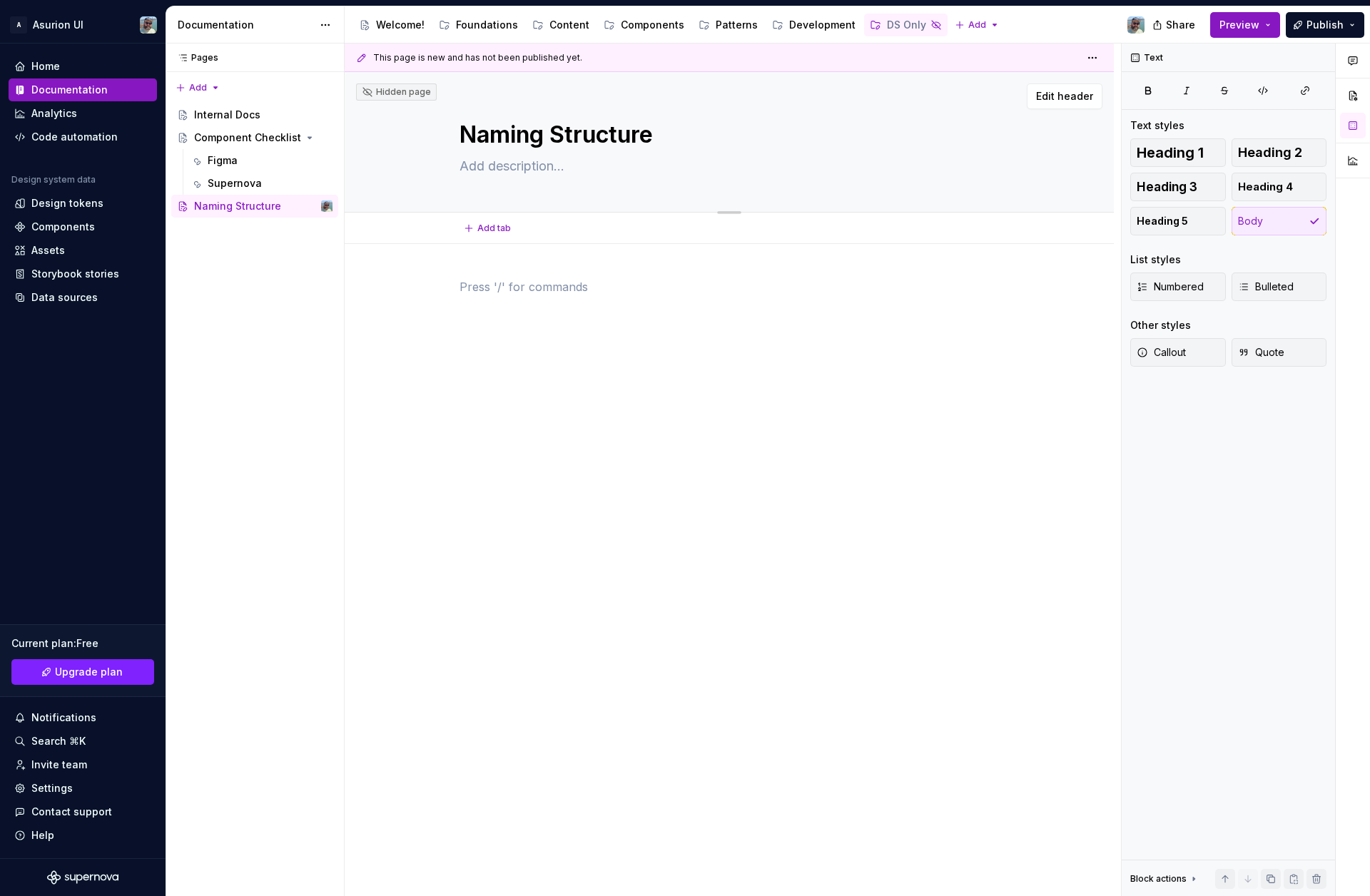
click at [522, 153] on div "Naming Structure" at bounding box center [728, 142] width 539 height 140
click at [504, 165] on textarea at bounding box center [726, 166] width 539 height 23
type textarea "*"
type textarea "H"
type textarea "*"
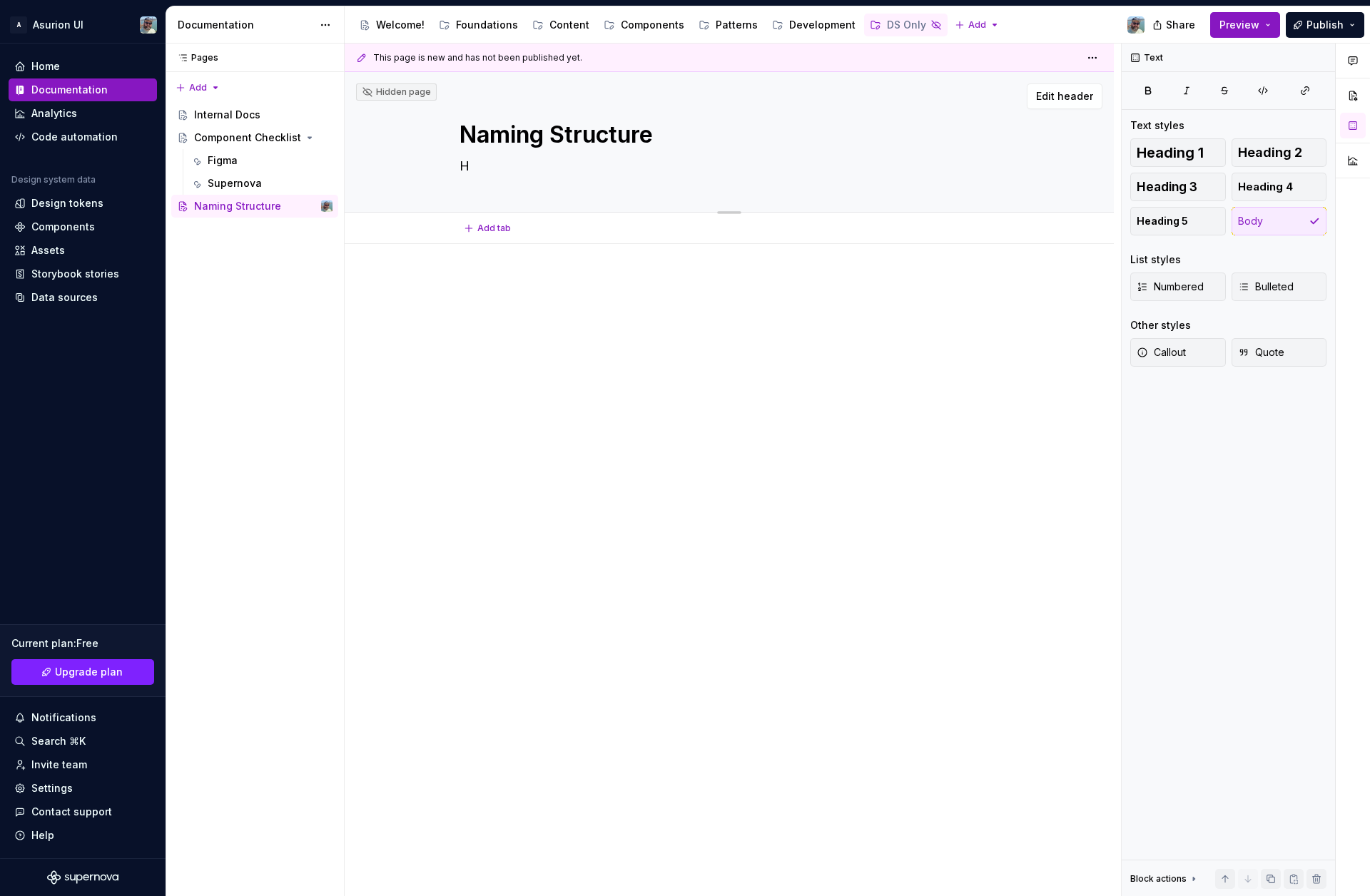
type textarea "Ho"
type textarea "*"
type textarea "How"
type textarea "*"
type textarea "How"
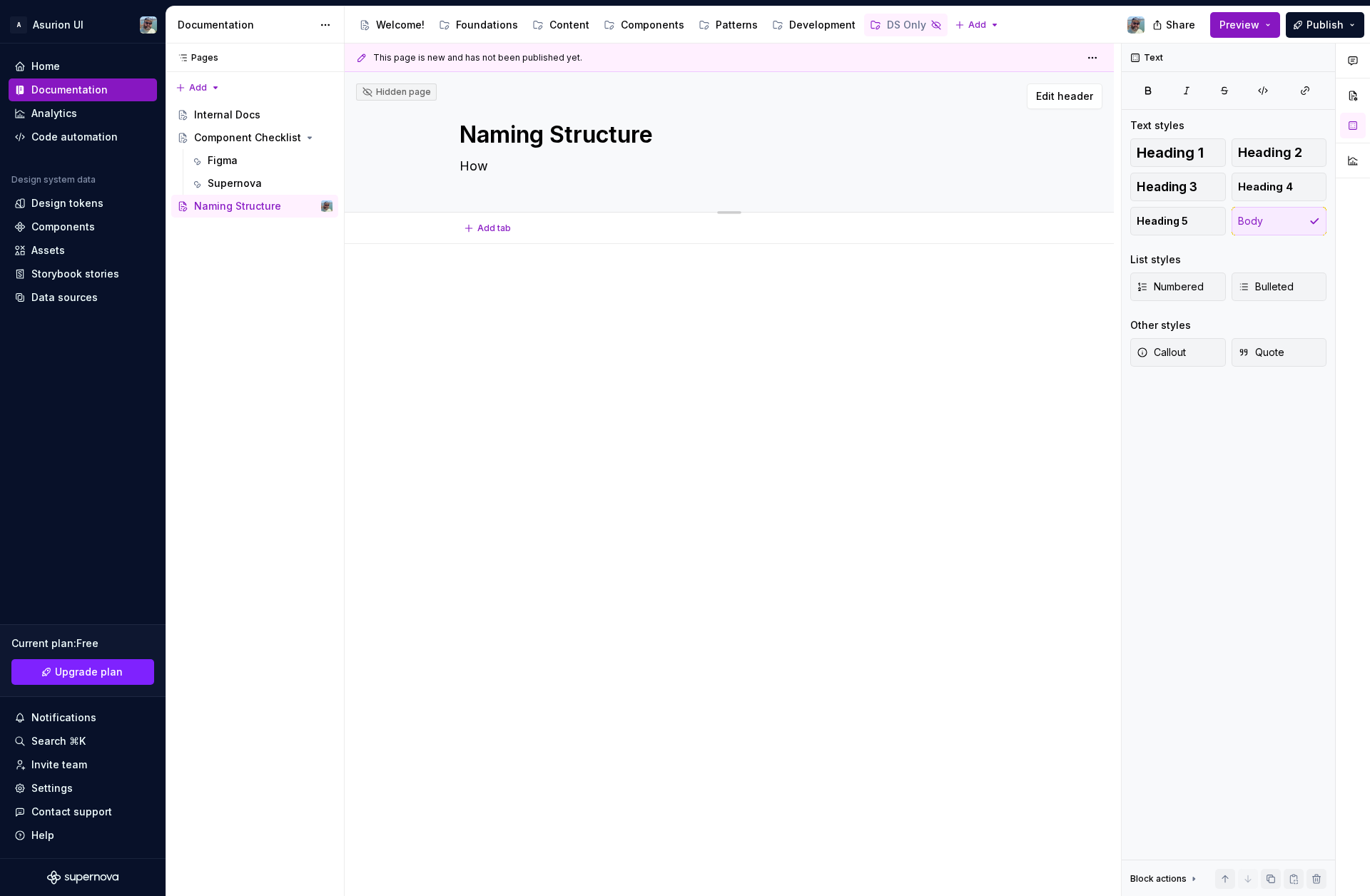
type textarea "*"
type textarea "How d"
type textarea "*"
type textarea "How do"
type textarea "*"
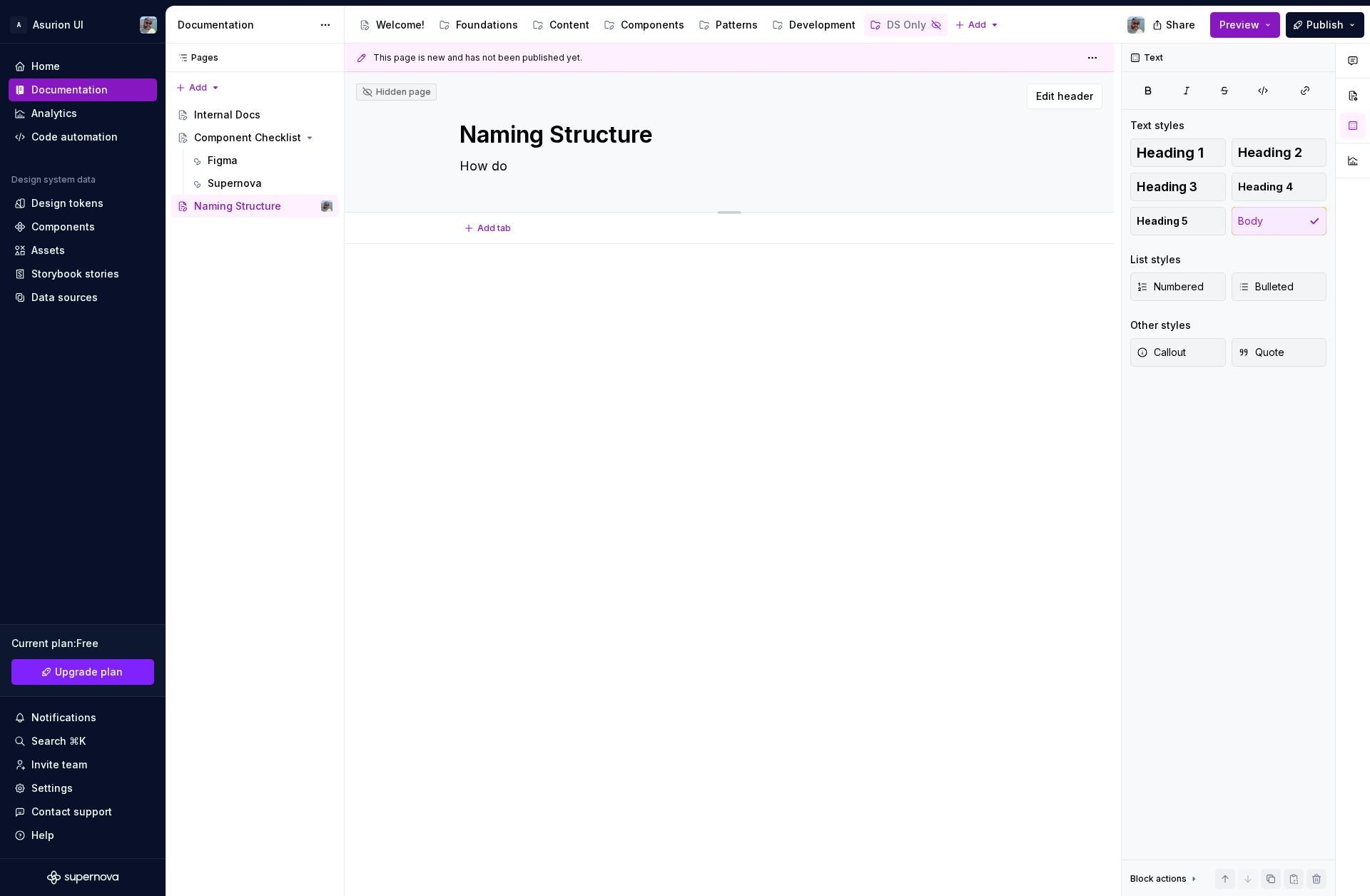
type textarea "How do"
type textarea "*"
type textarea "How do w"
type textarea "*"
type textarea "How do we"
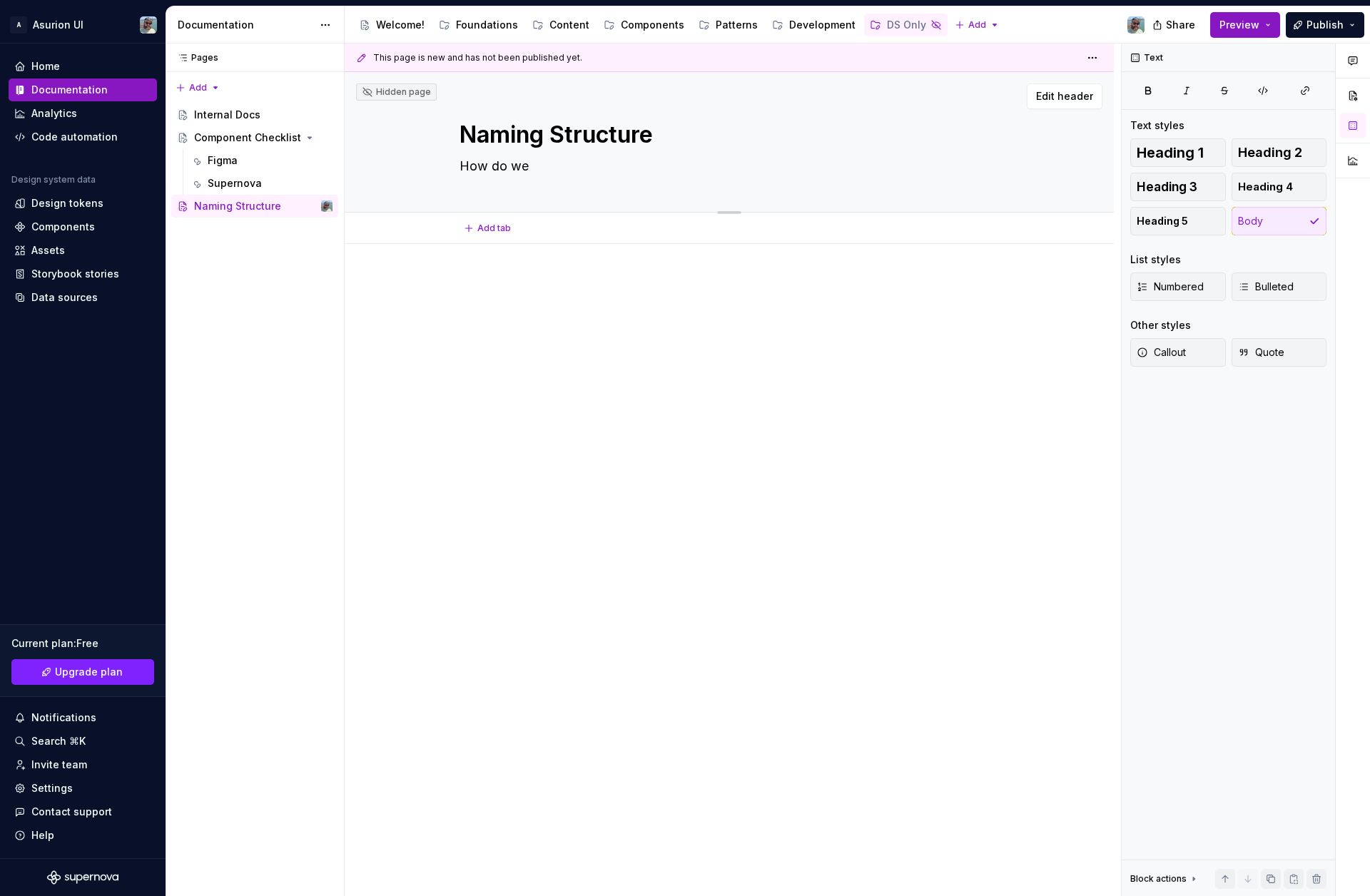
type textarea "*"
type textarea "How do we"
type textarea "*"
type textarea "How do we na"
type textarea "*"
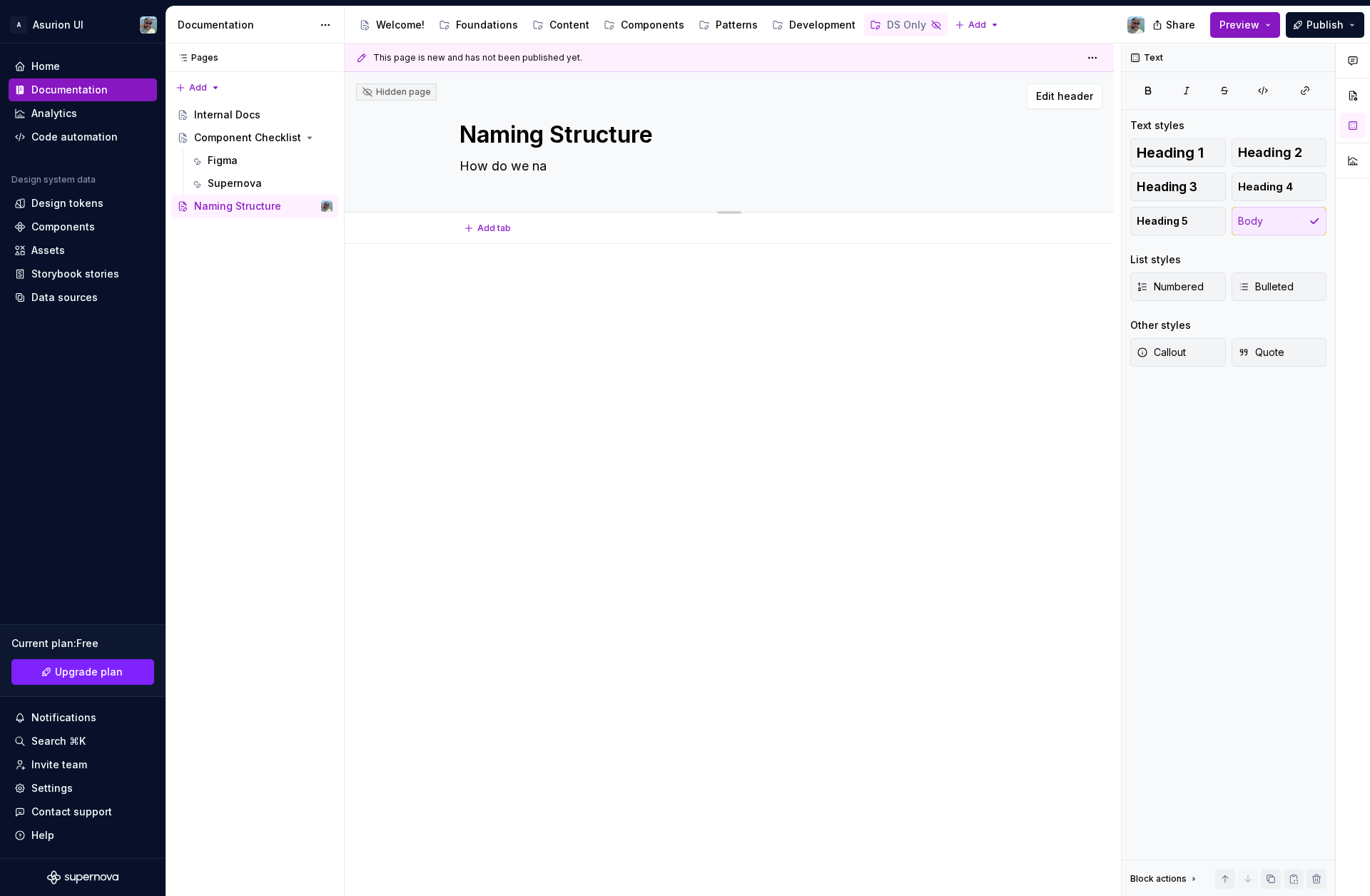
type textarea "How do we nam"
type textarea "*"
type textarea "How do we name"
type textarea "*"
type textarea "How do we name"
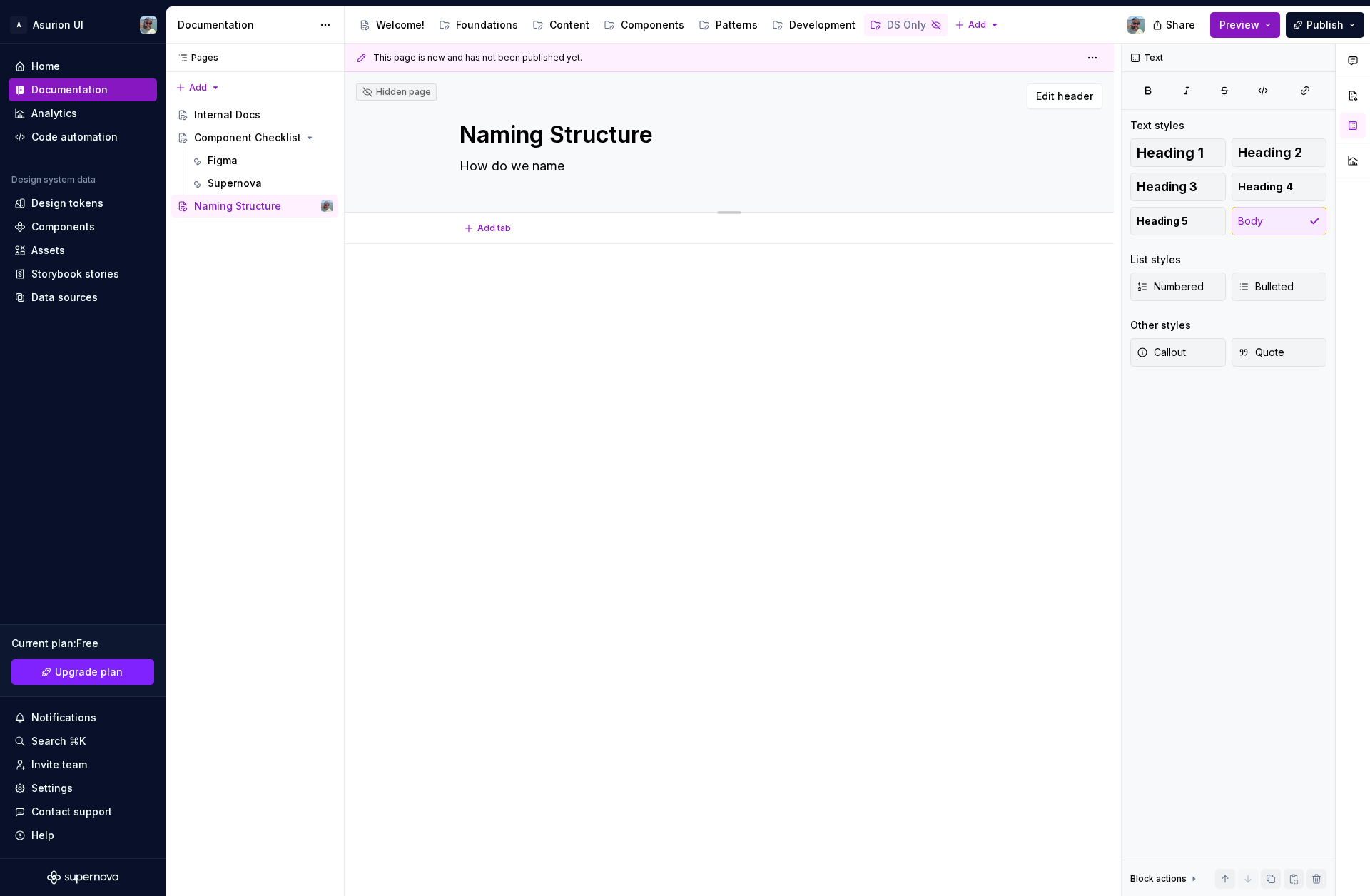
type textarea "*"
type textarea "How do we name c"
type textarea "*"
type textarea "How do we name co"
type textarea "*"
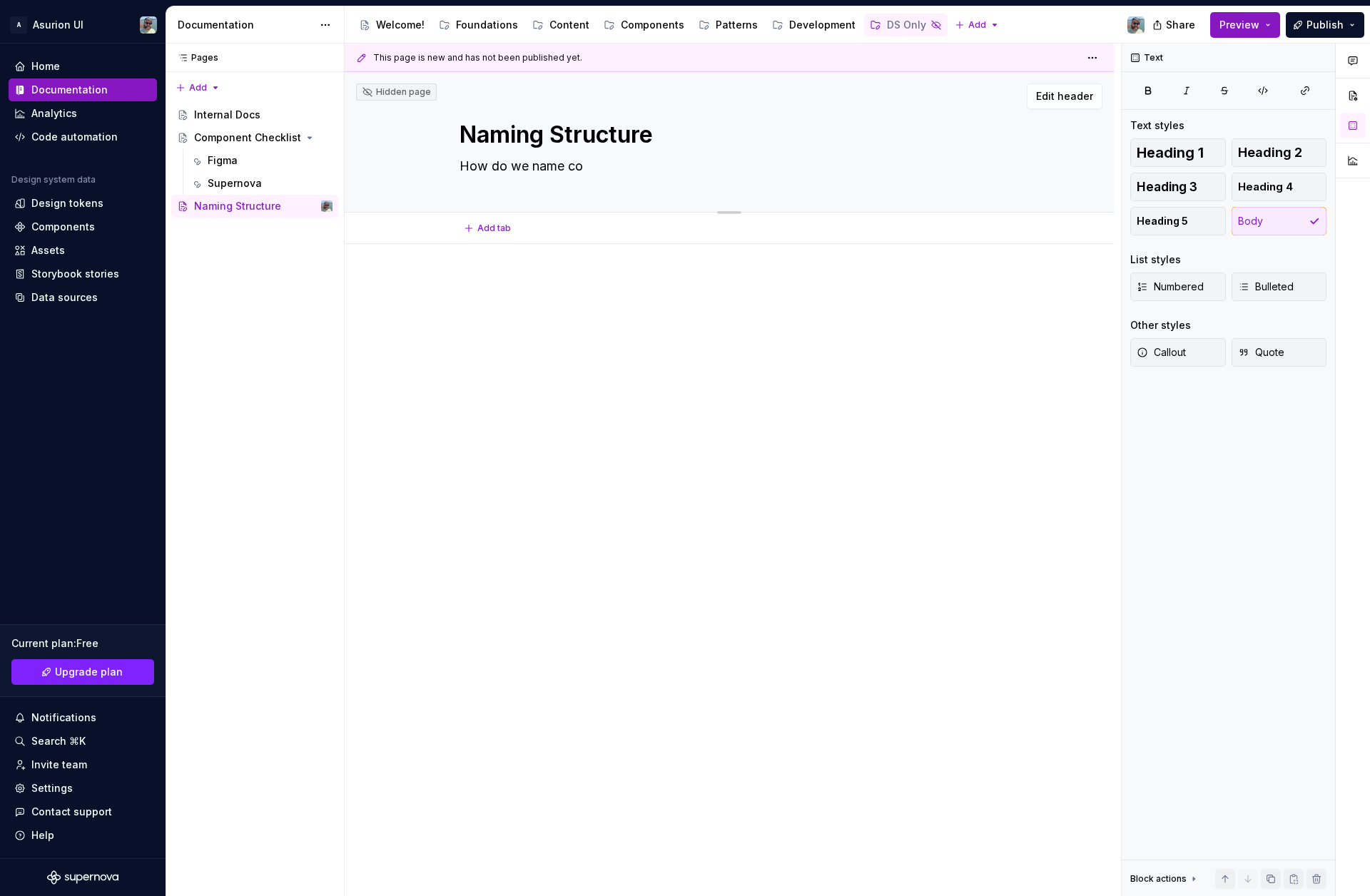
type textarea "How do we name com"
type textarea "*"
type textarea "How do we name comp"
type textarea "*"
type textarea "How do we name compo"
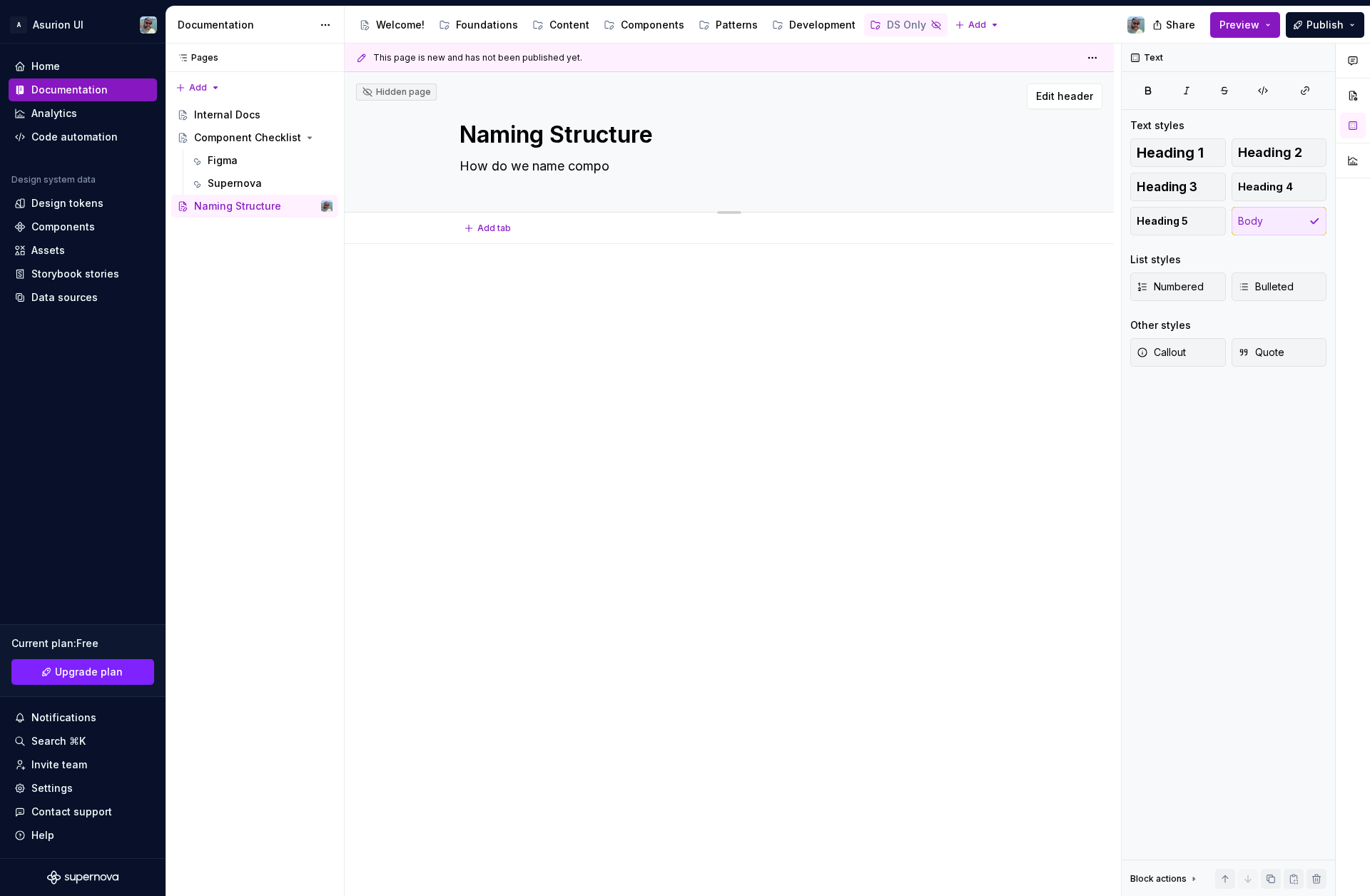
type textarea "*"
type textarea "How do we name compone"
type textarea "*"
type textarea "How do we name componen"
type textarea "*"
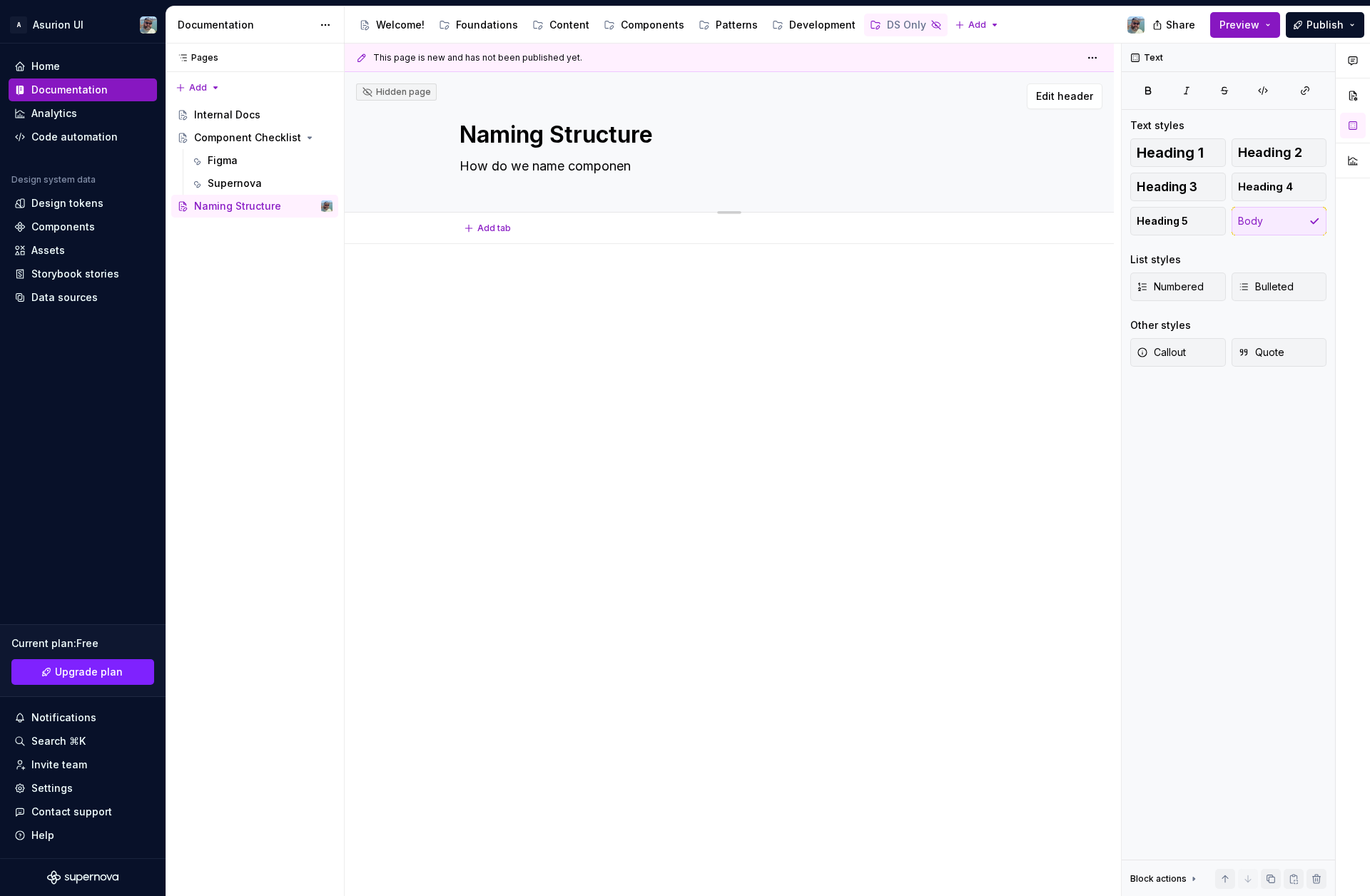
type textarea "How do we name component"
type textarea "*"
type textarea "How do we name components"
type textarea "*"
type textarea "How do we name components a"
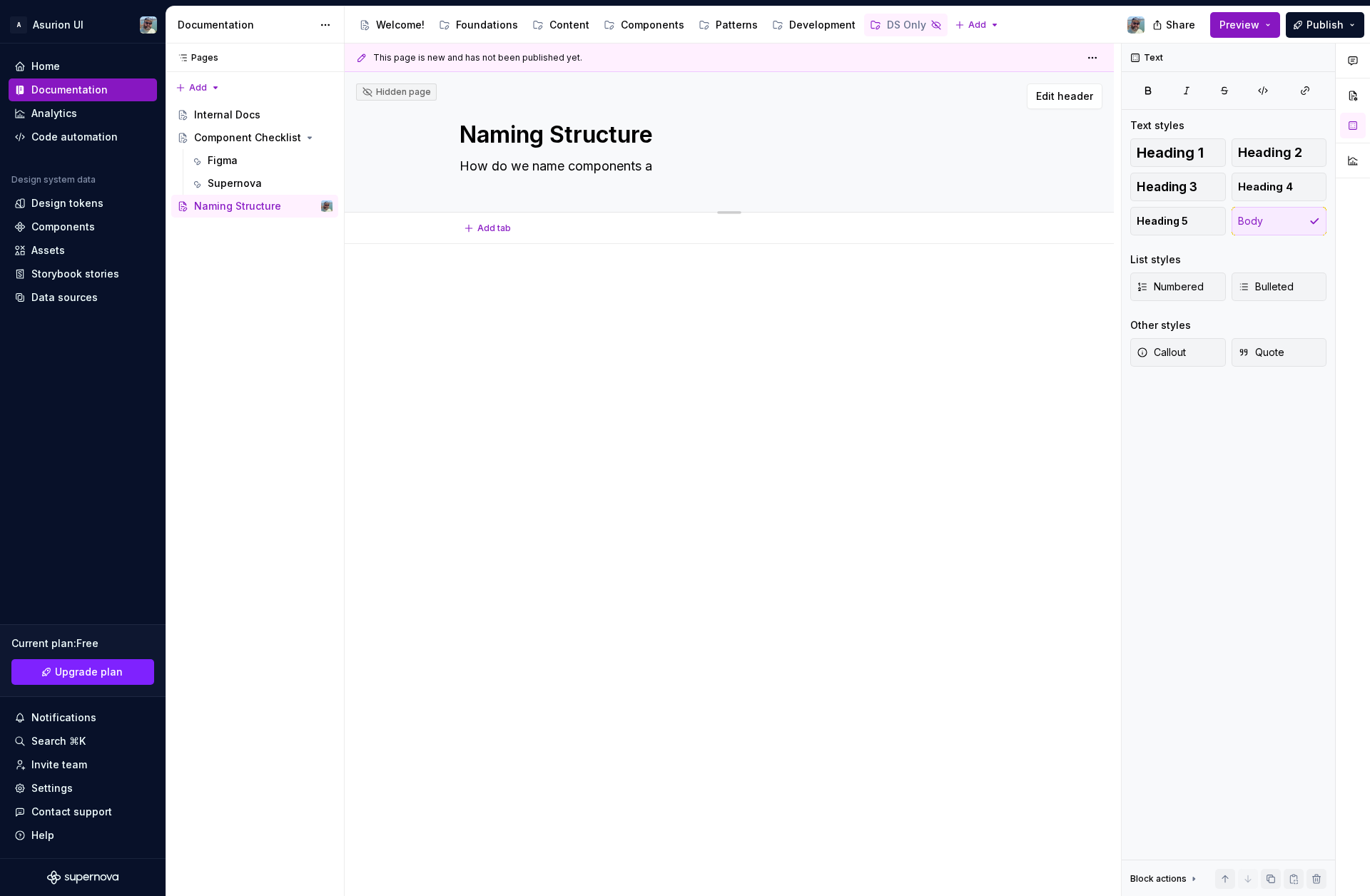
type textarea "*"
type textarea "How do we name components an"
type textarea "*"
type textarea "How do we name components and"
type textarea "*"
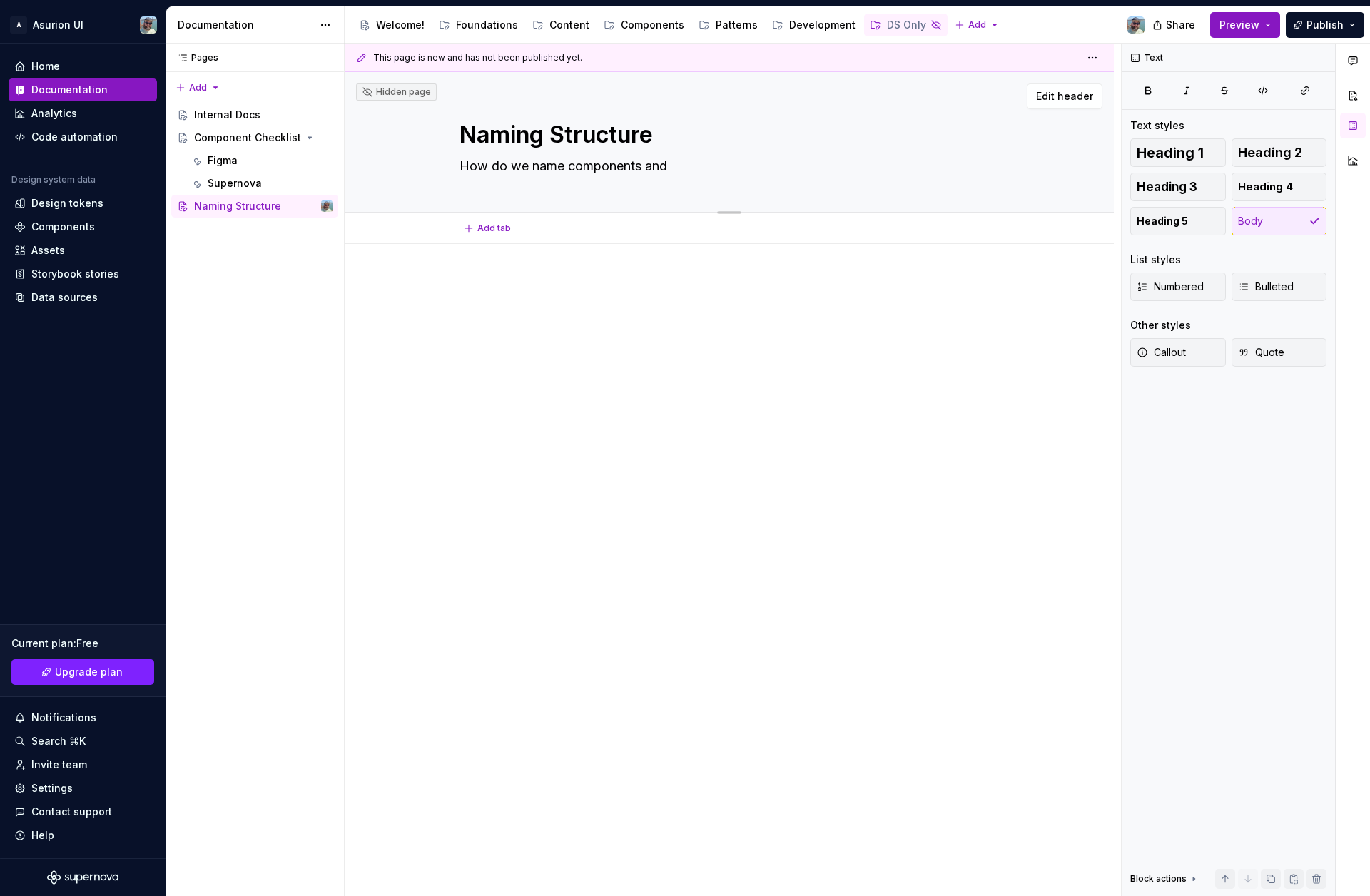
type textarea "How do we name components and"
type textarea "*"
type textarea "How do we name components and s"
type textarea "*"
type textarea "How do we name components and su"
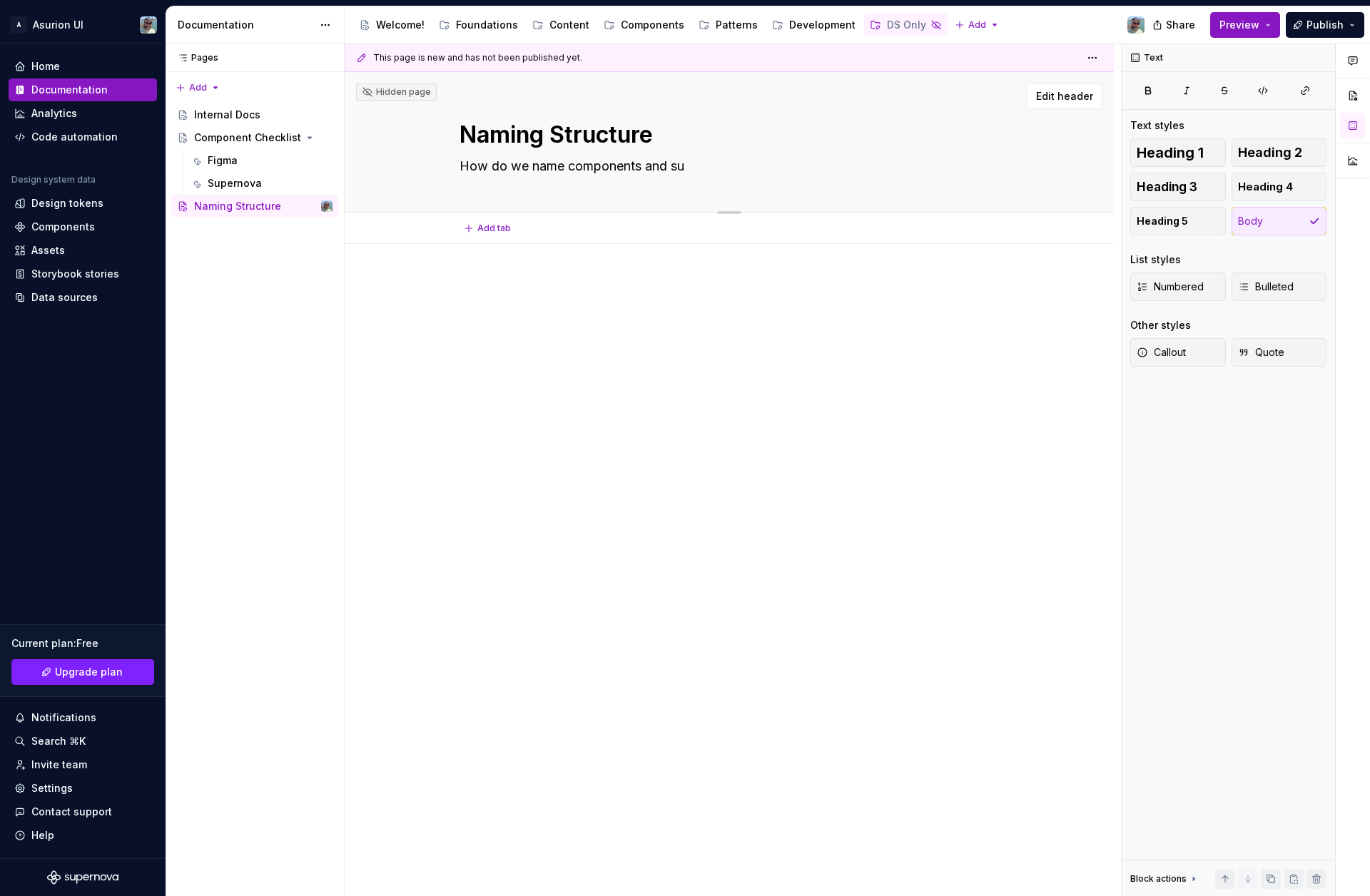
type textarea "*"
type textarea "How do we name components and sub"
type textarea "*"
type textarea "How do we name components and sub"
type textarea "*"
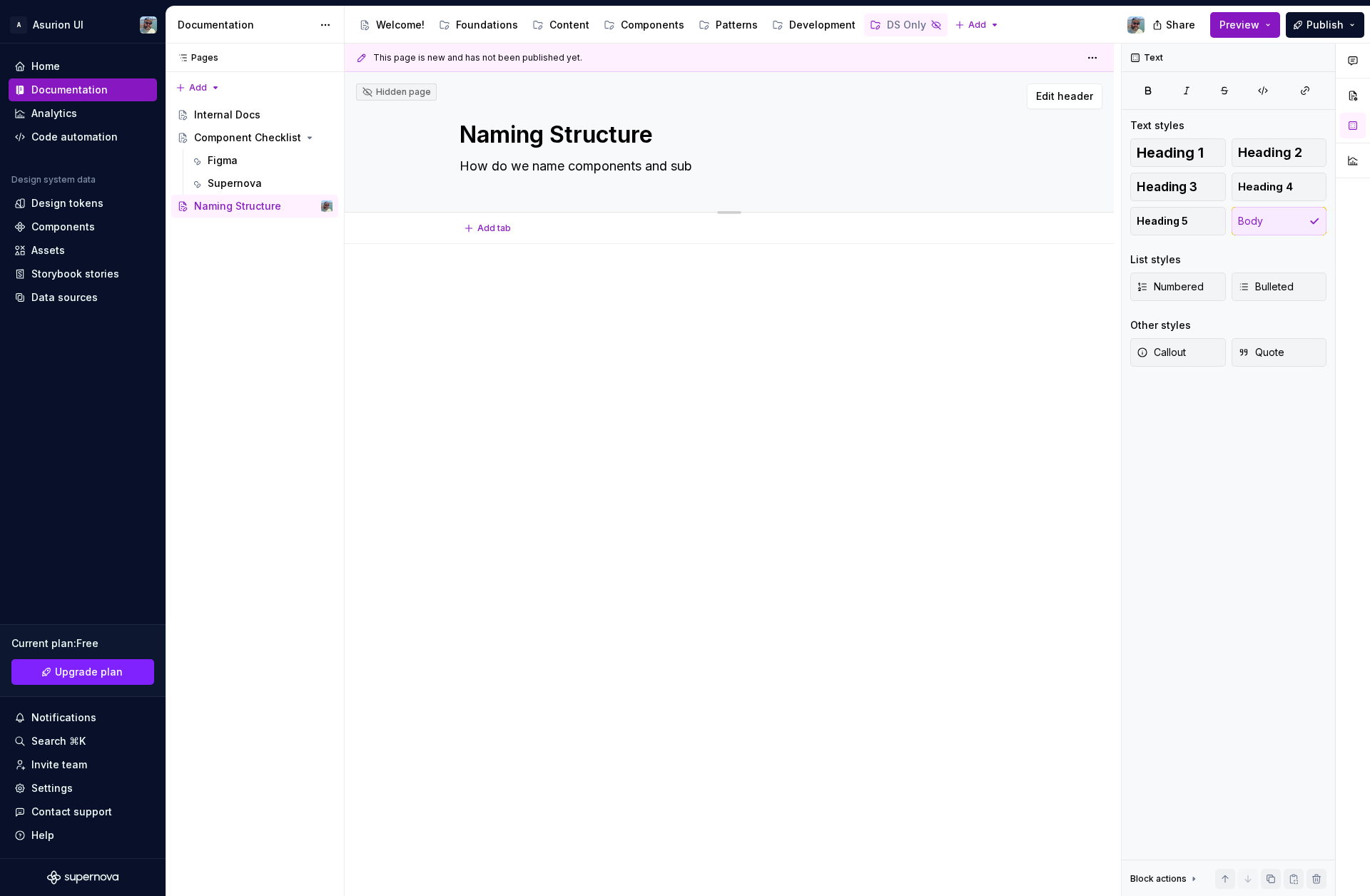
type textarea "How do we name components and sub c"
type textarea "*"
type textarea "How do we name components and sub co"
type textarea "*"
type textarea "How do we name components and sub com"
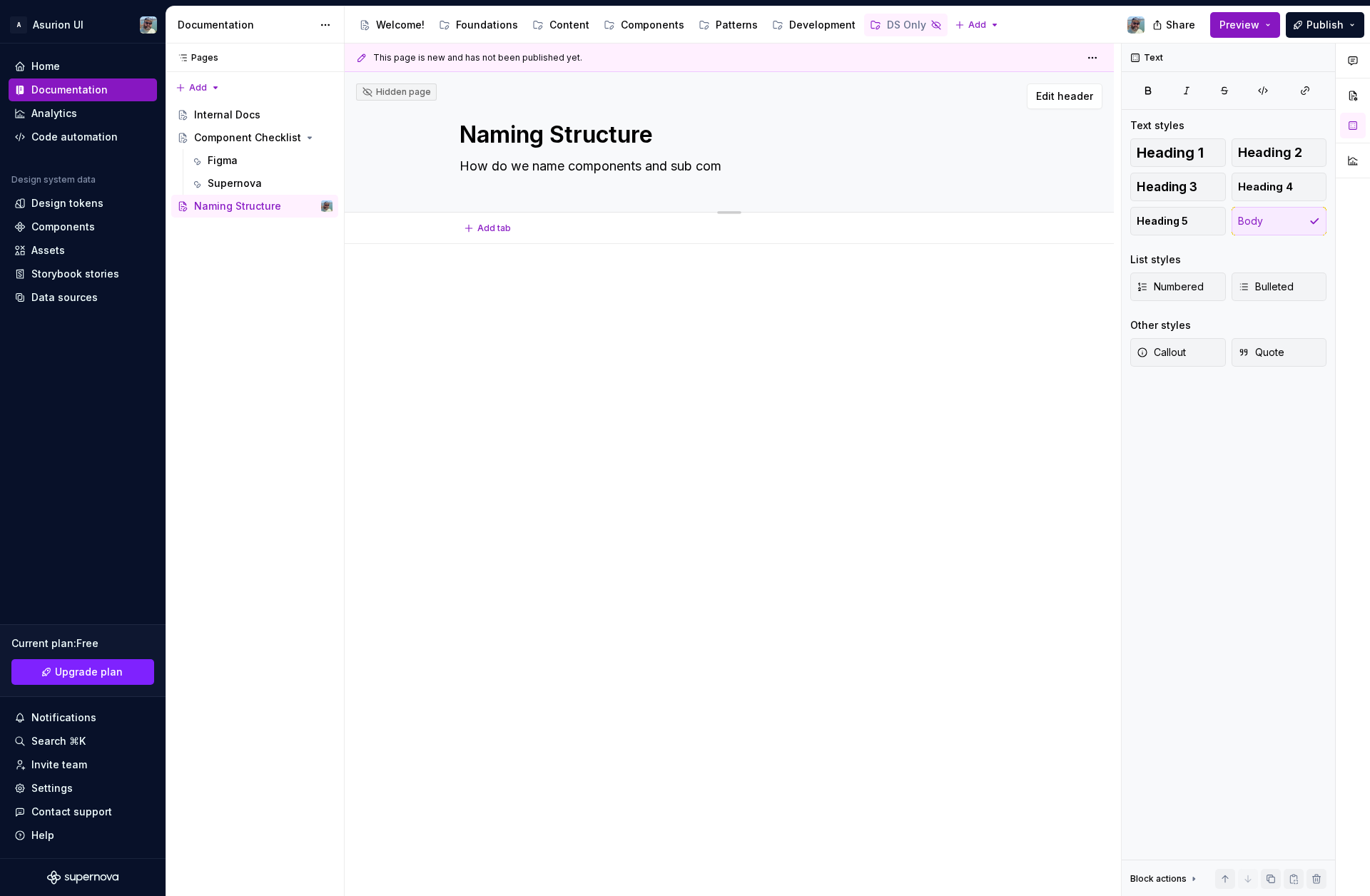
type textarea "*"
type textarea "How do we name components and sub co"
type textarea "*"
type textarea "How do we name components and sub c"
type textarea "*"
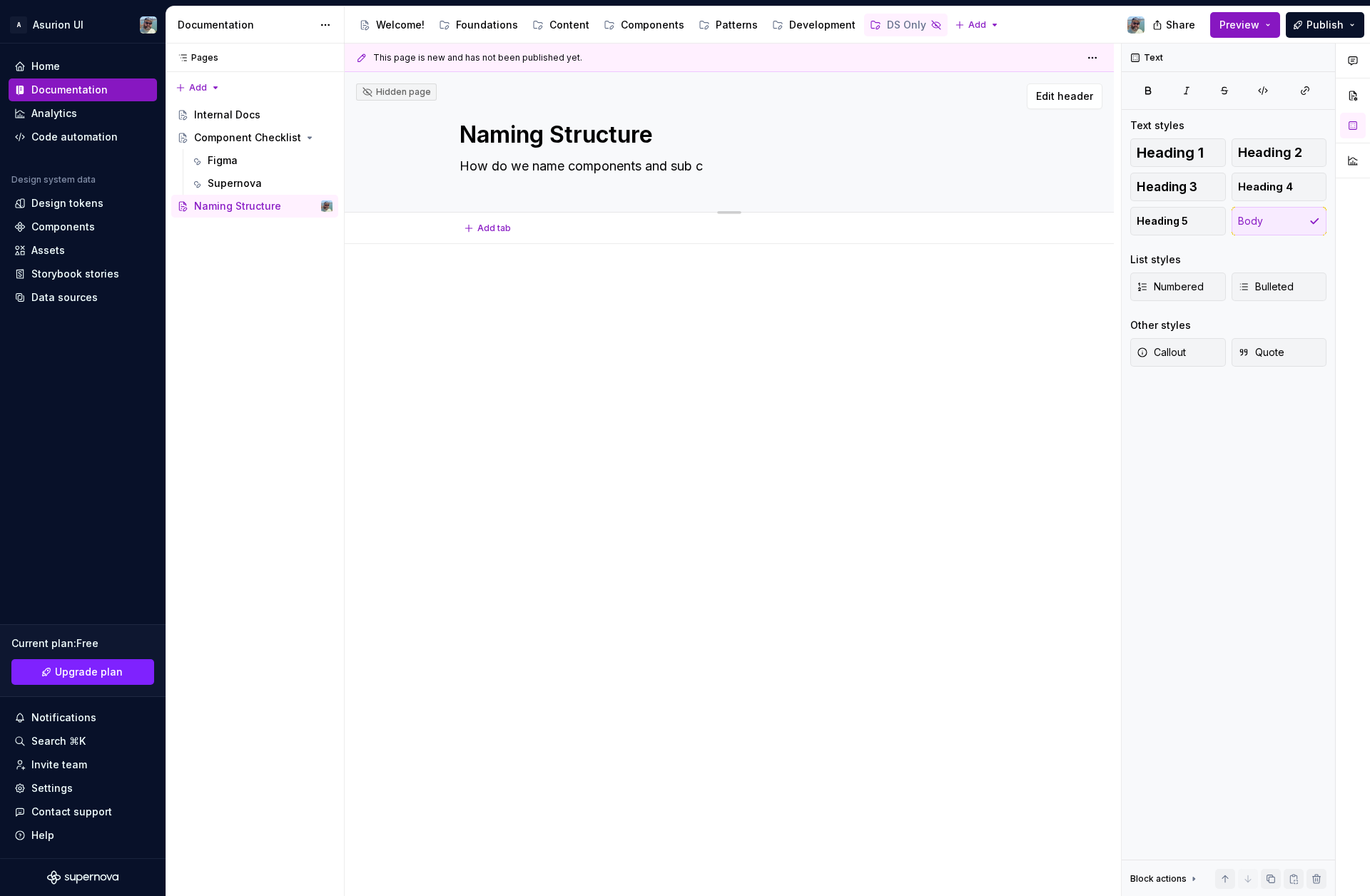
type textarea "How do we name components and sub"
type textarea "*"
type textarea "How do we name components and sub"
type textarea "*"
type textarea "How do we name components and sub-"
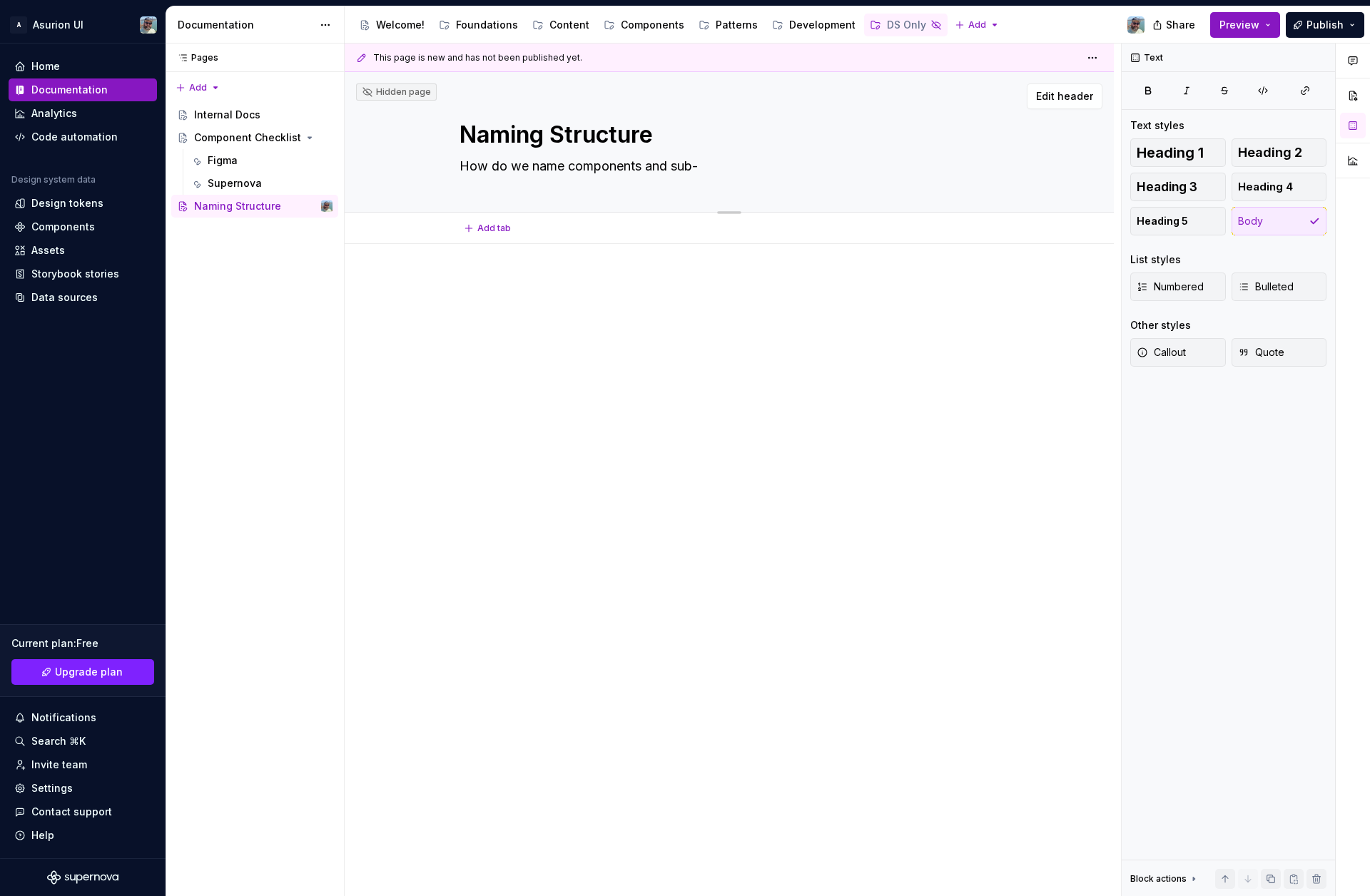
type textarea "*"
type textarea "How do we name components and sub-c"
type textarea "*"
type textarea "How do we name components and sub-co"
type textarea "*"
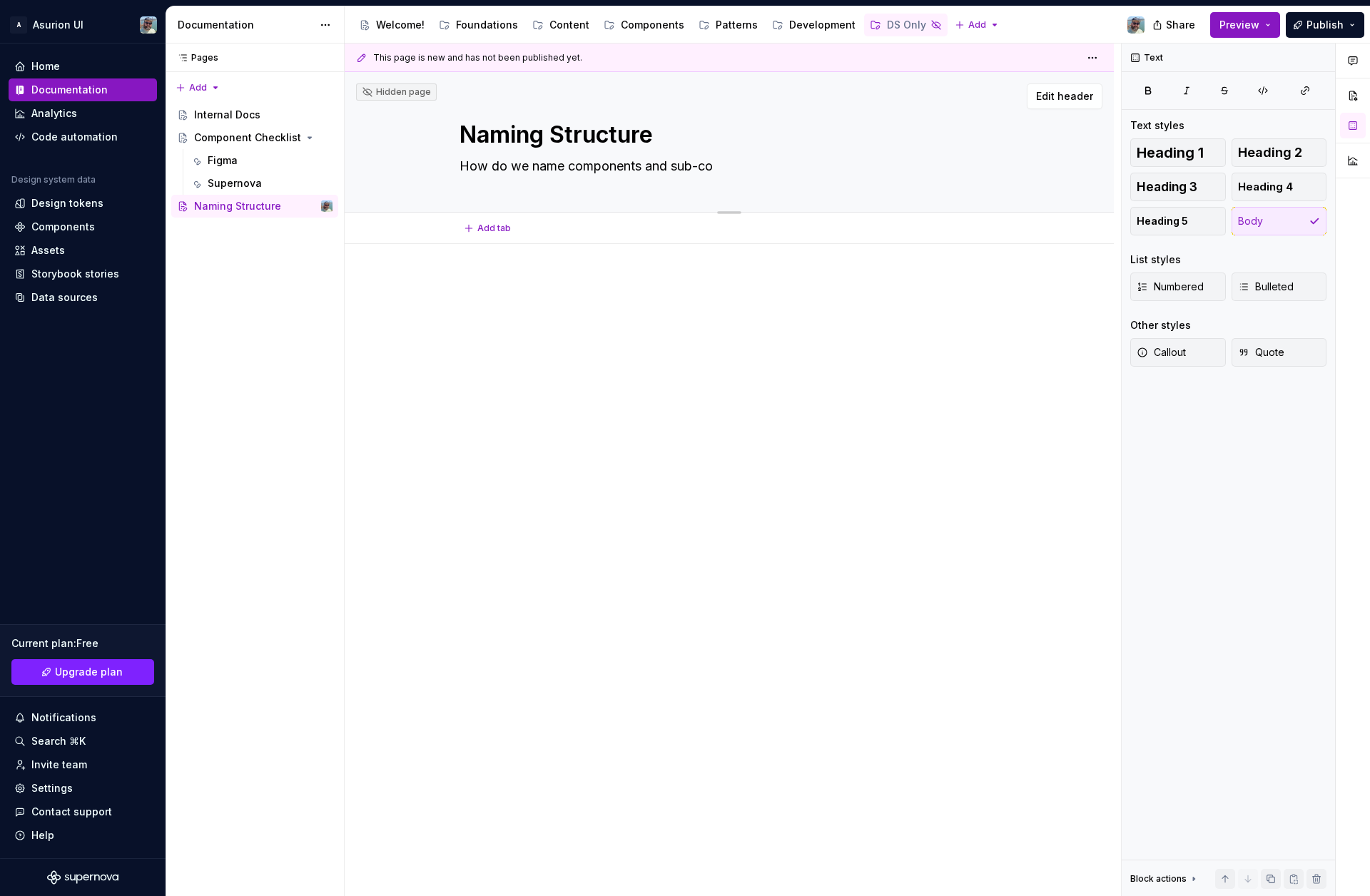
type textarea "How do we name components and sub-cop"
type textarea "*"
type textarea "How do we name components and sub-co"
type textarea "*"
type textarea "How do we name components and sub-c"
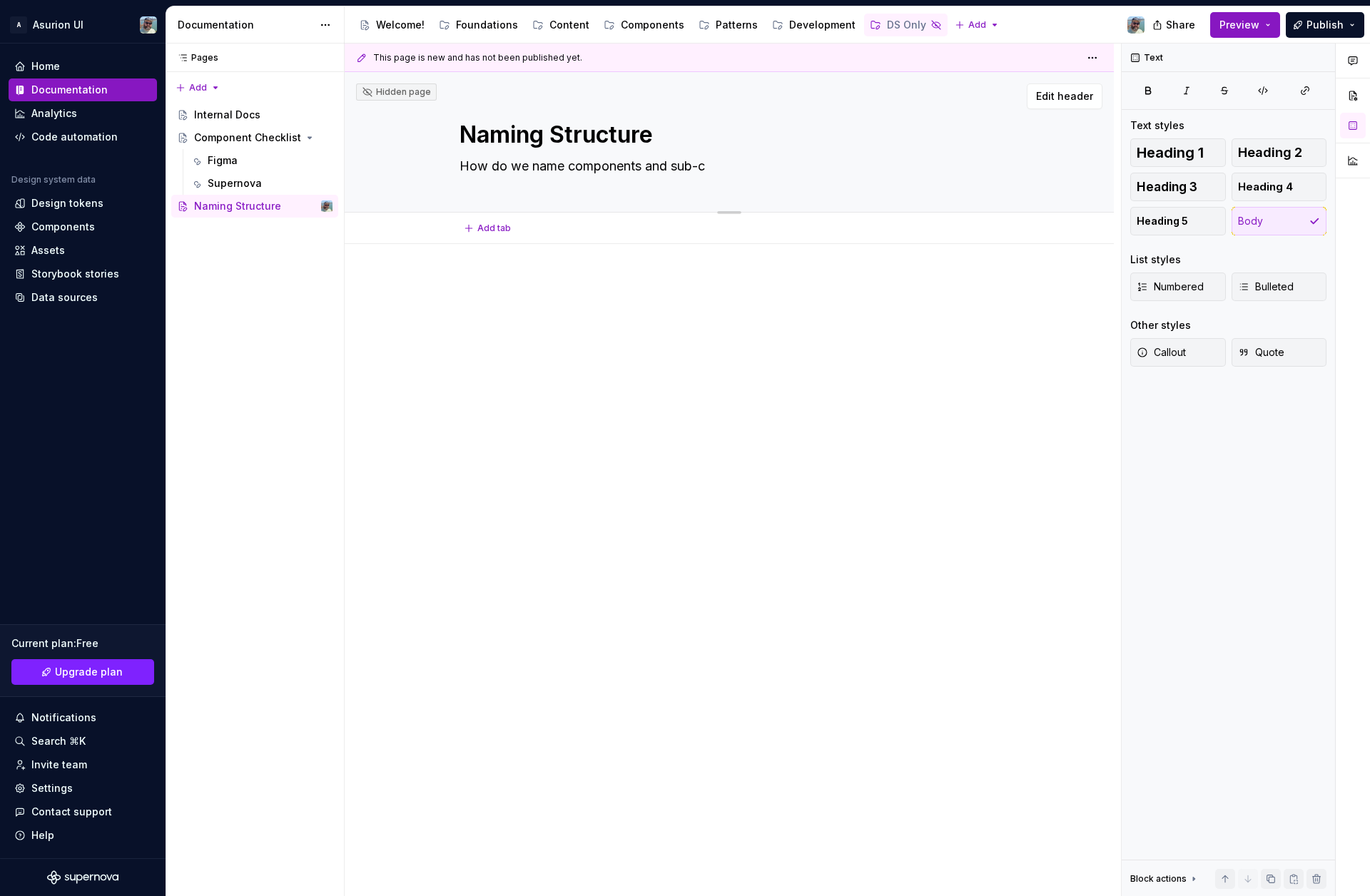
type textarea "*"
type textarea "How do we name components and sub-"
type textarea "*"
type textarea "How do we name components and sub"
type textarea "*"
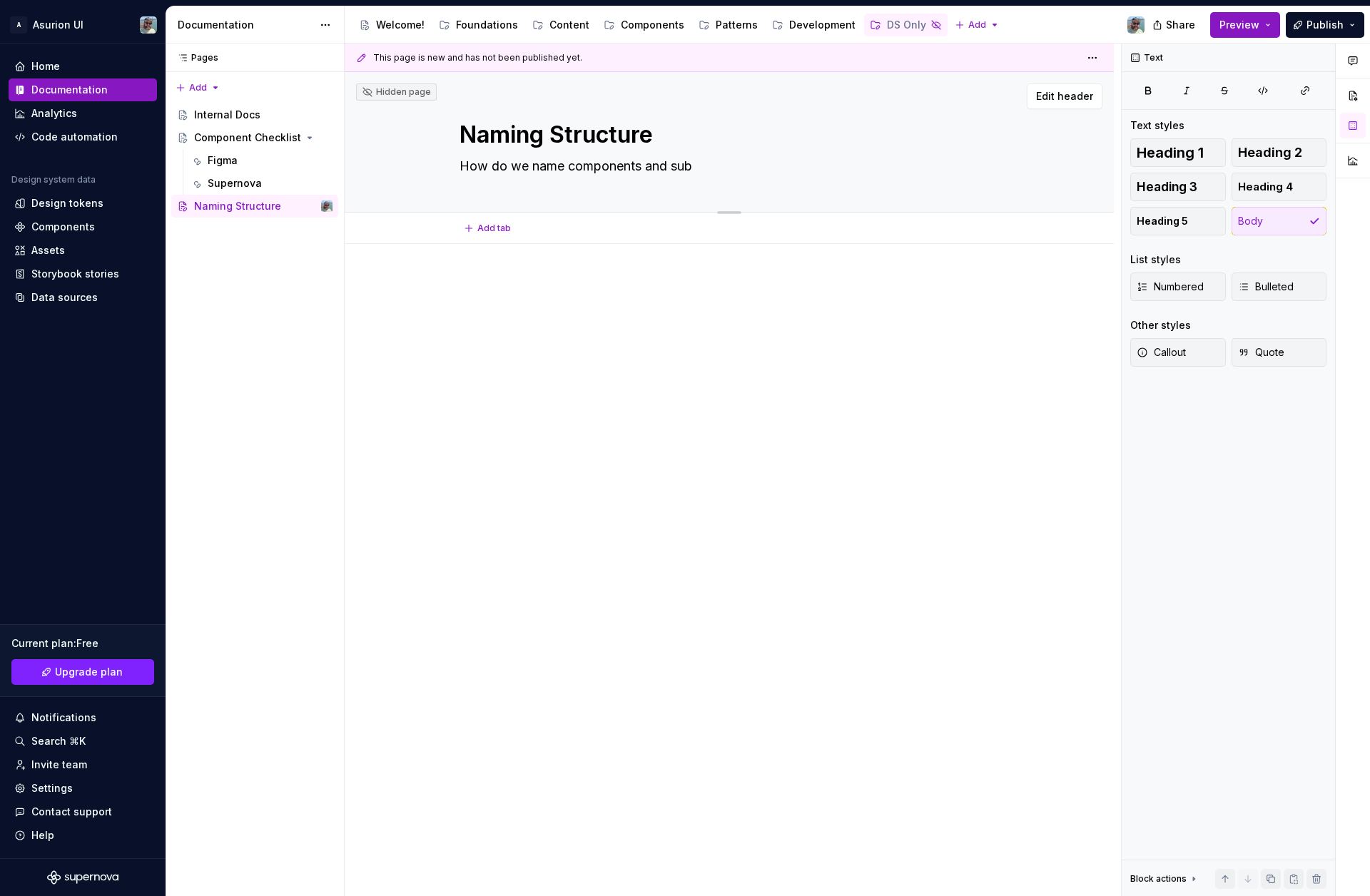
type textarea "How do we name components and su"
type textarea "*"
type textarea "How do we name components and s"
type textarea "*"
type textarea "How do we name components and"
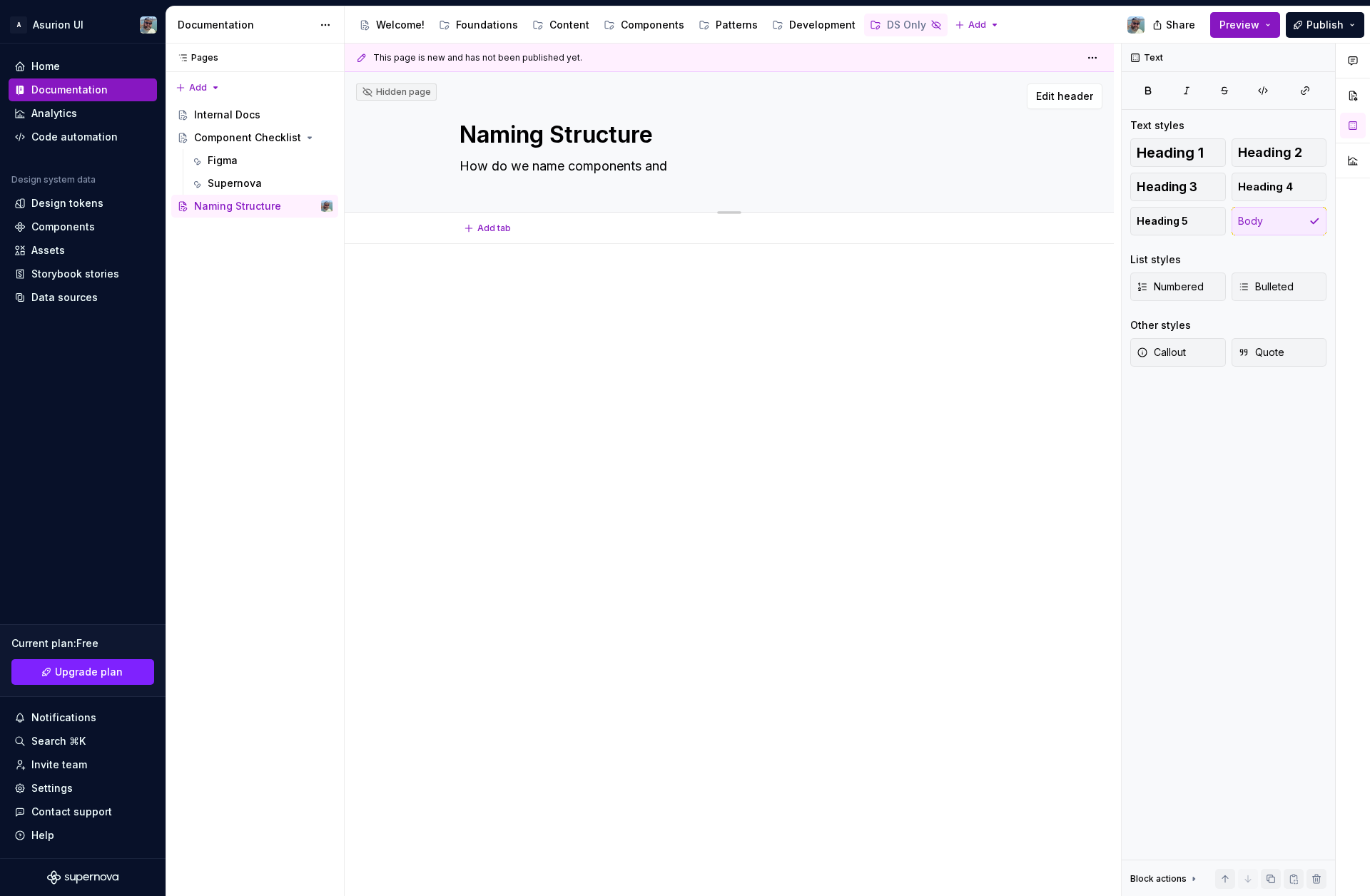
type textarea "*"
type textarea "How do we name components and f"
type textarea "*"
type textarea "How do we name components and fo"
type textarea "*"
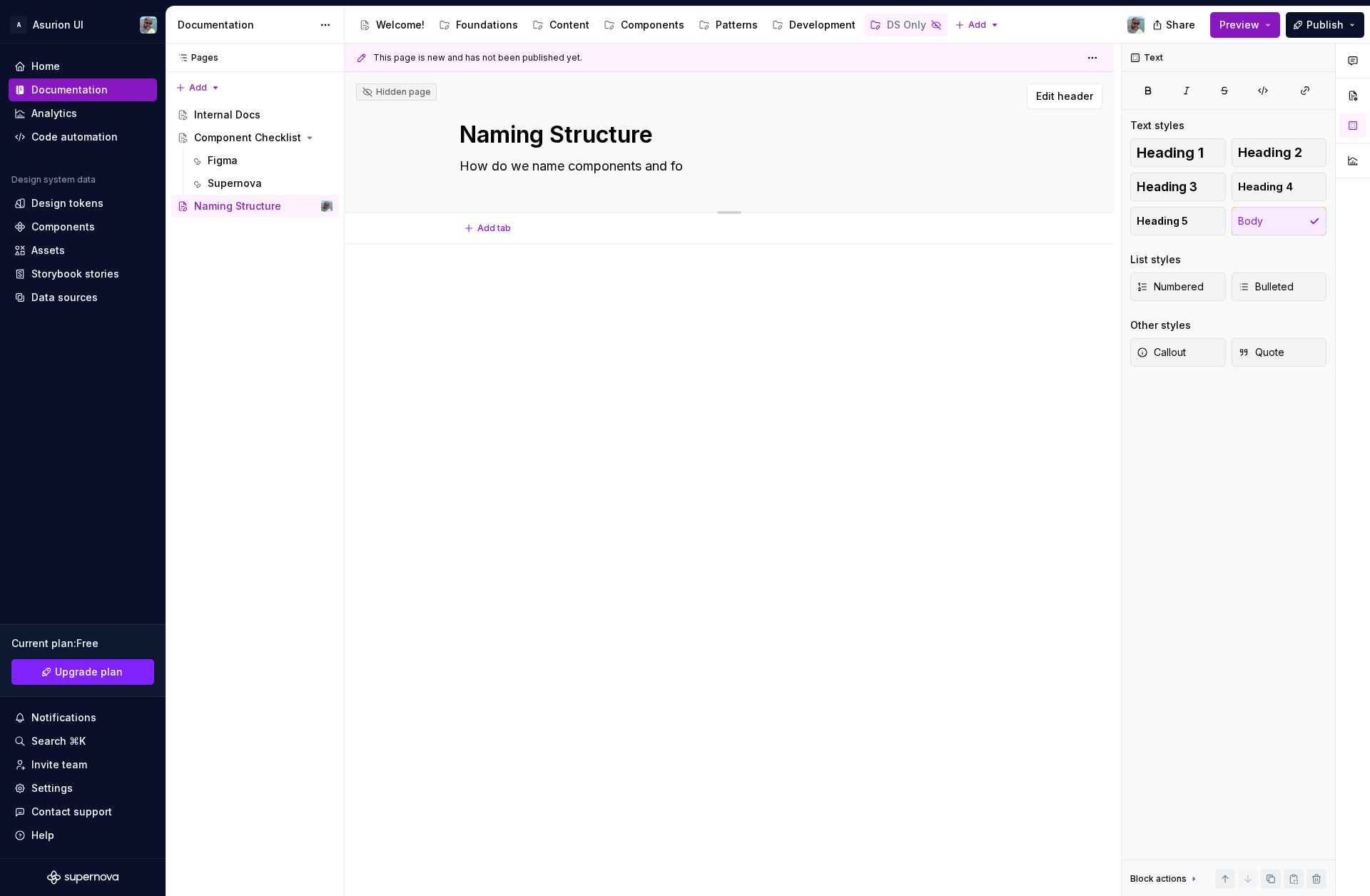
type textarea "How do we name components and fou"
type textarea "*"
type textarea "How do we name components and foun"
type textarea "*"
type textarea "How do we name components and found"
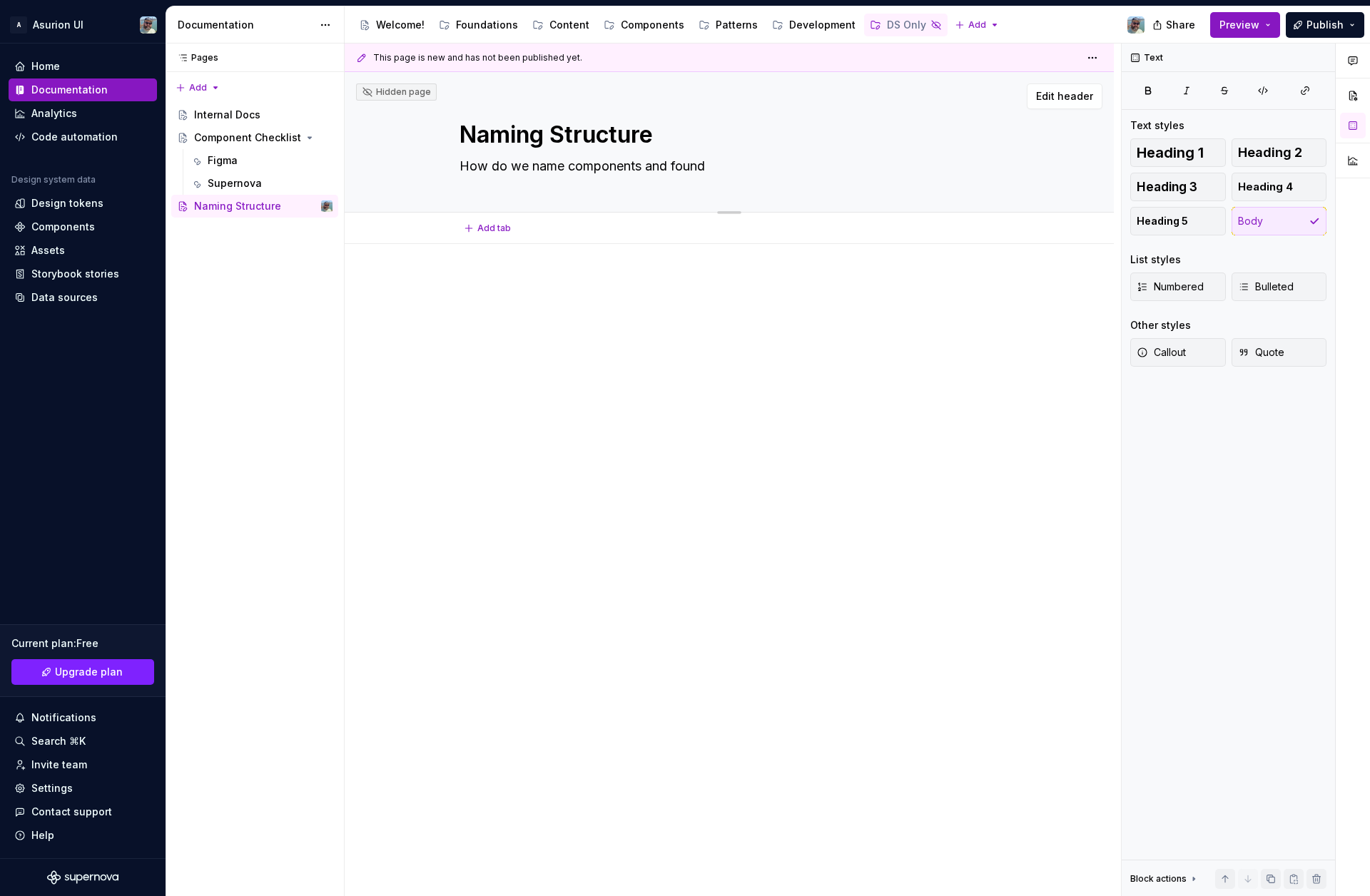
type textarea "*"
type textarea "How do we name components and founda"
type textarea "*"
type textarea "How do we name components and foundati"
type textarea "*"
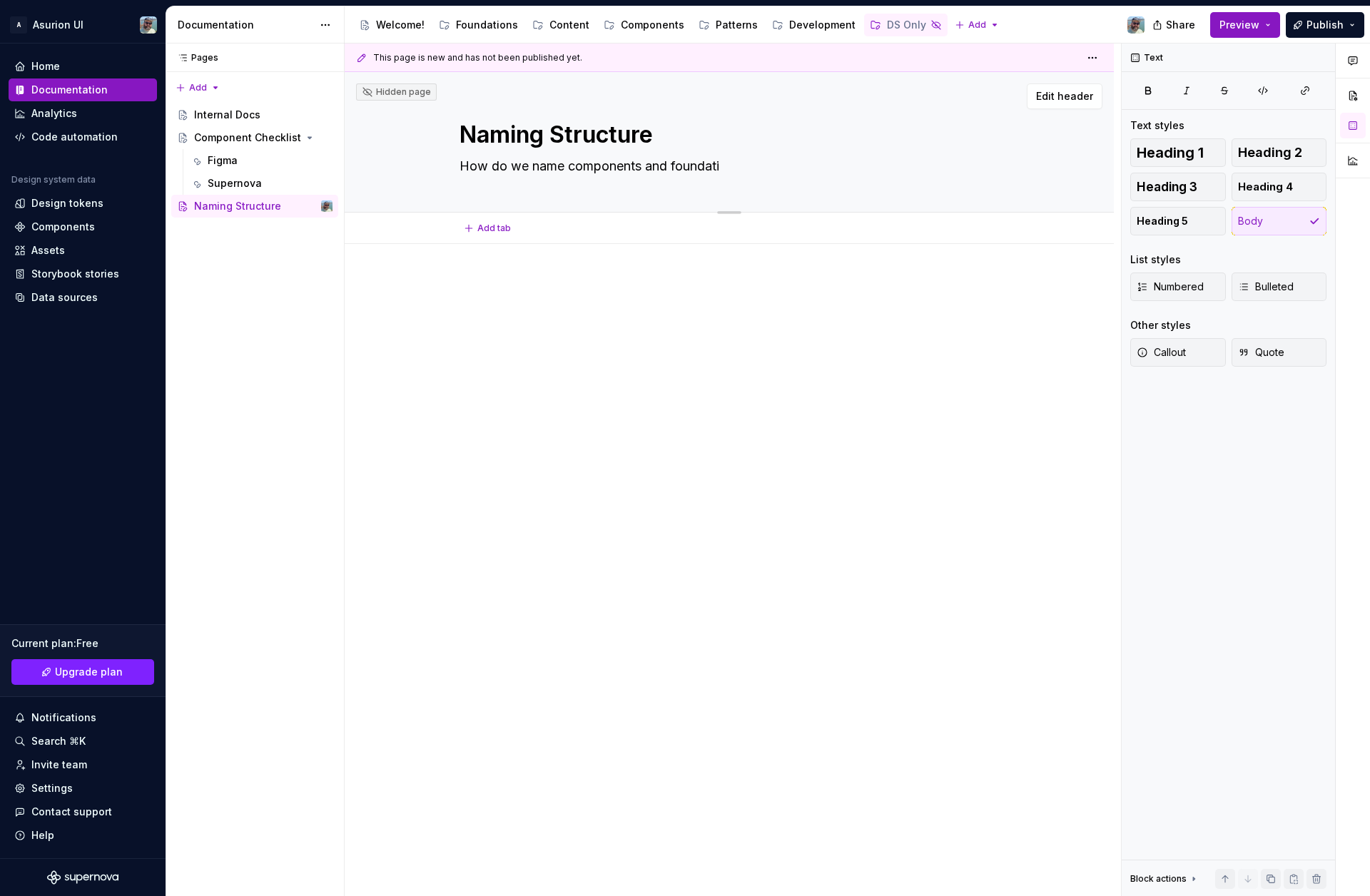
type textarea "How do we name components and foundatio"
type textarea "*"
type textarea "How do we name components and foundation"
type textarea "*"
type textarea "How do we name components and foundationa"
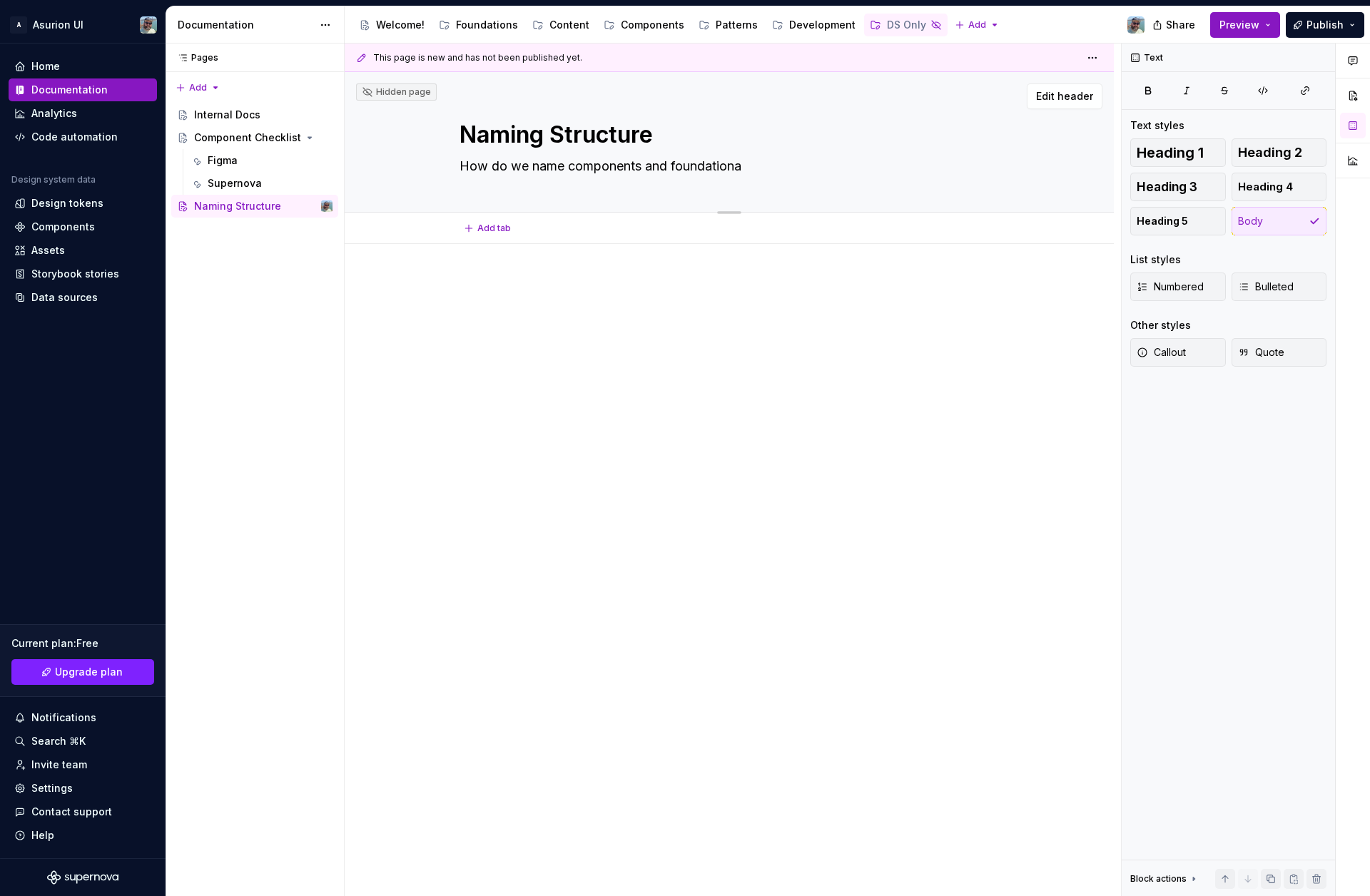
type textarea "*"
type textarea "How do we name components and foundational"
type textarea "*"
type textarea "How do we name components and foundational"
type textarea "*"
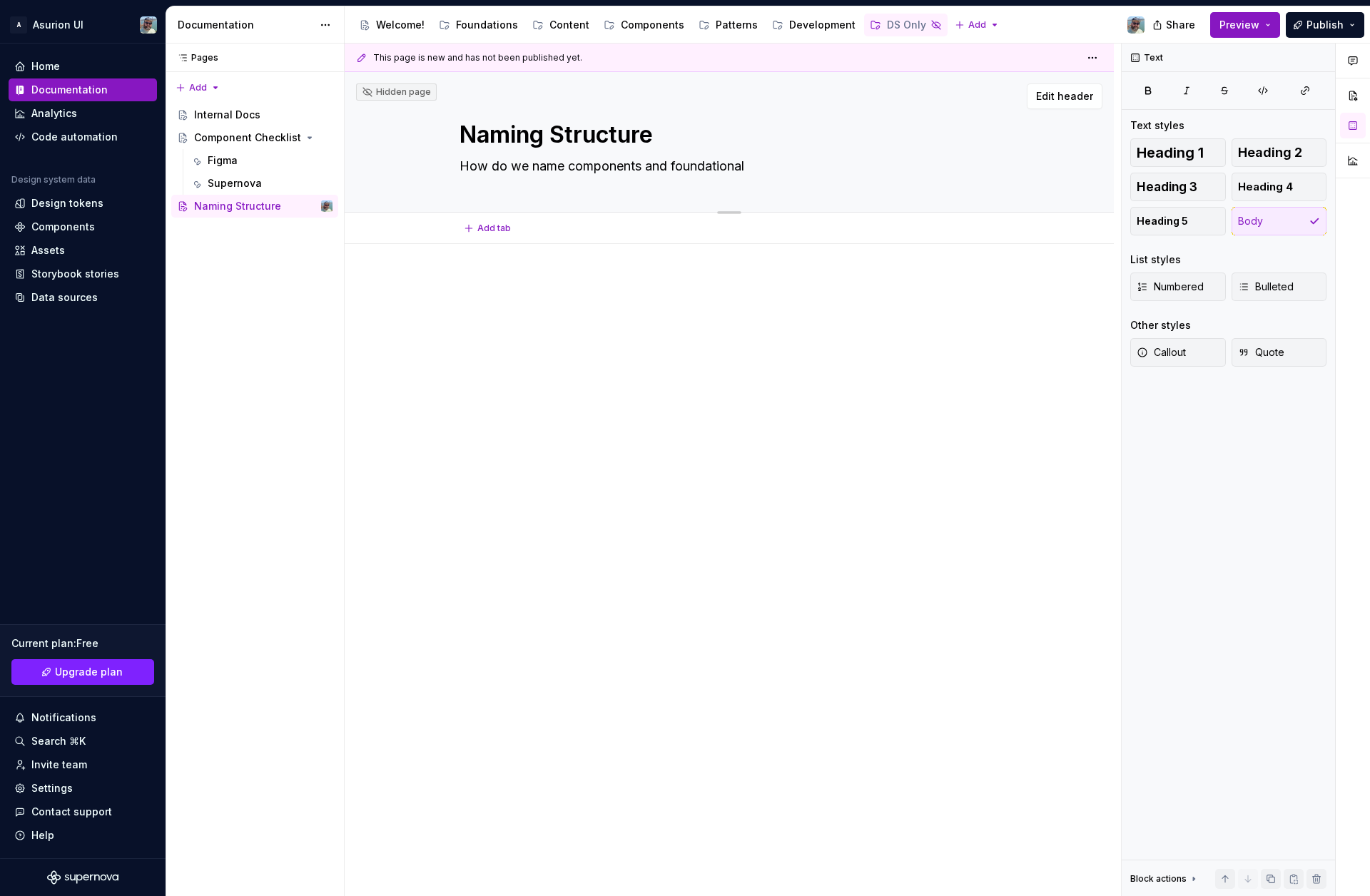
type textarea "How do we name components and foundational c"
type textarea "*"
type textarea "How do we name components and foundational co"
type textarea "*"
type textarea "How do we name components and foundational com"
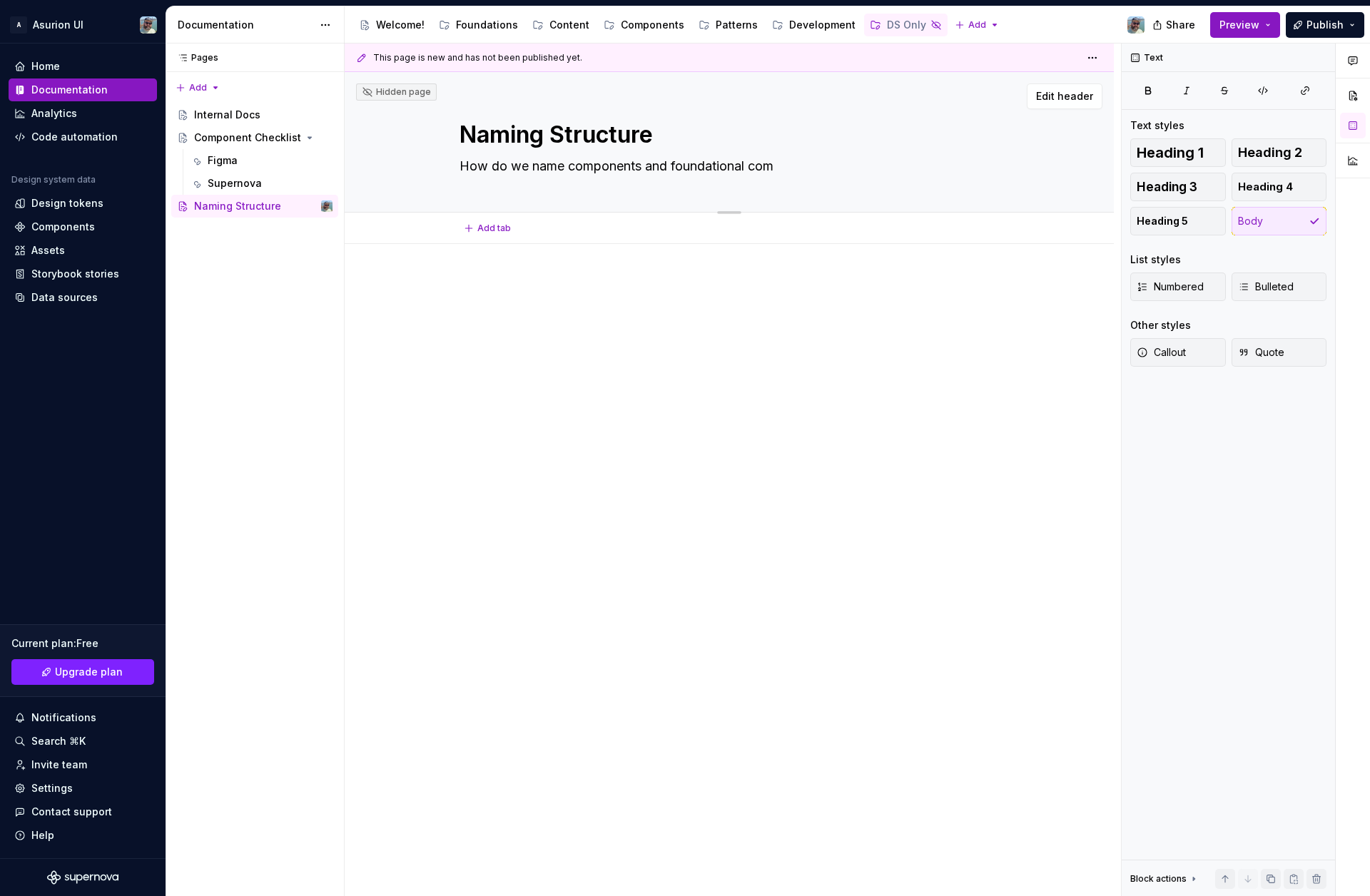
type textarea "*"
type textarea "How do we name components and foundational comp"
type textarea "*"
type textarea "How do we name components and foundational compo"
type textarea "*"
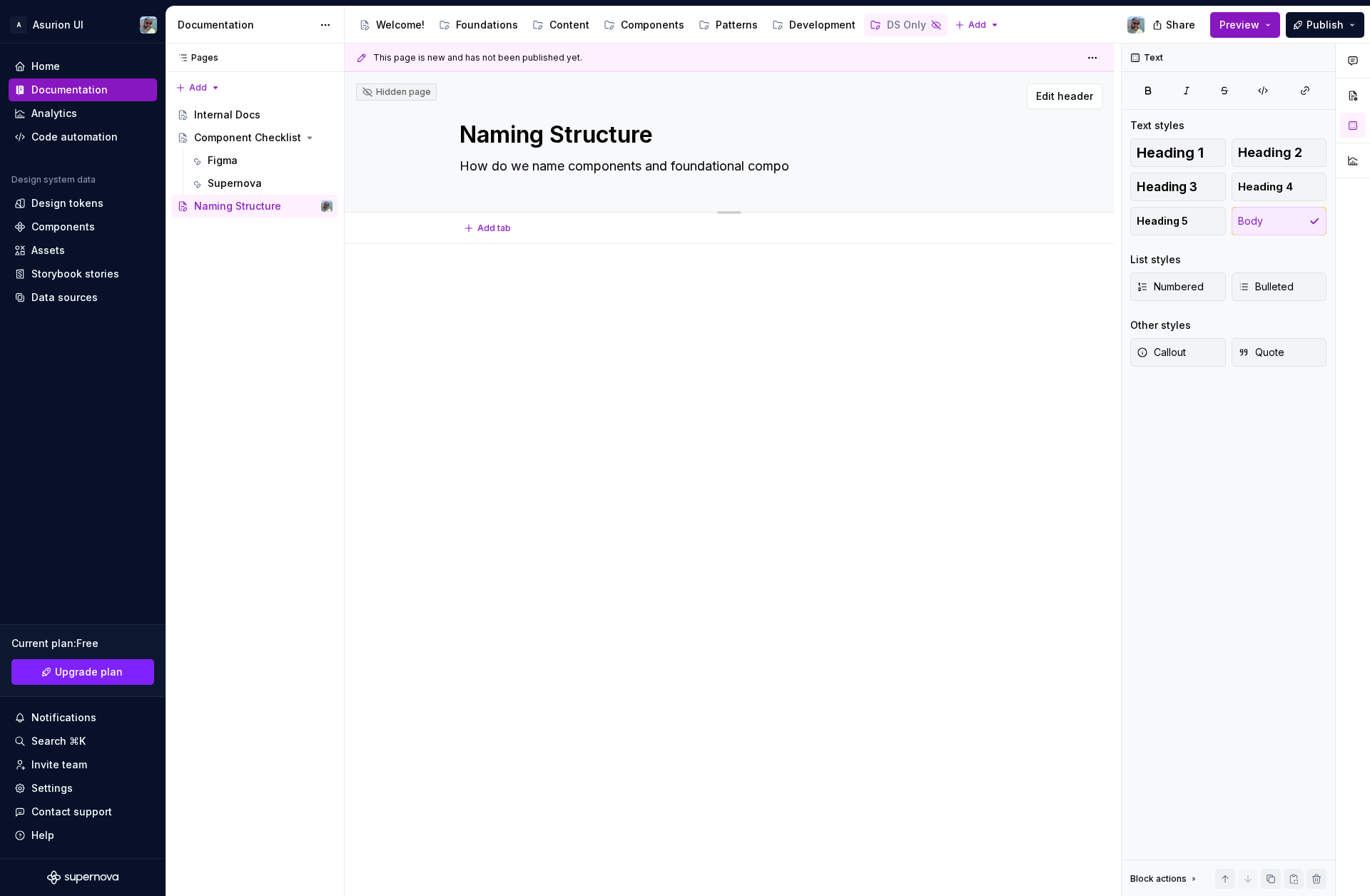
type textarea "How do we name components and foundational compon"
type textarea "*"
type textarea "How do we name components and foundational compone"
type textarea "*"
type textarea "How do we name components and foundational componen"
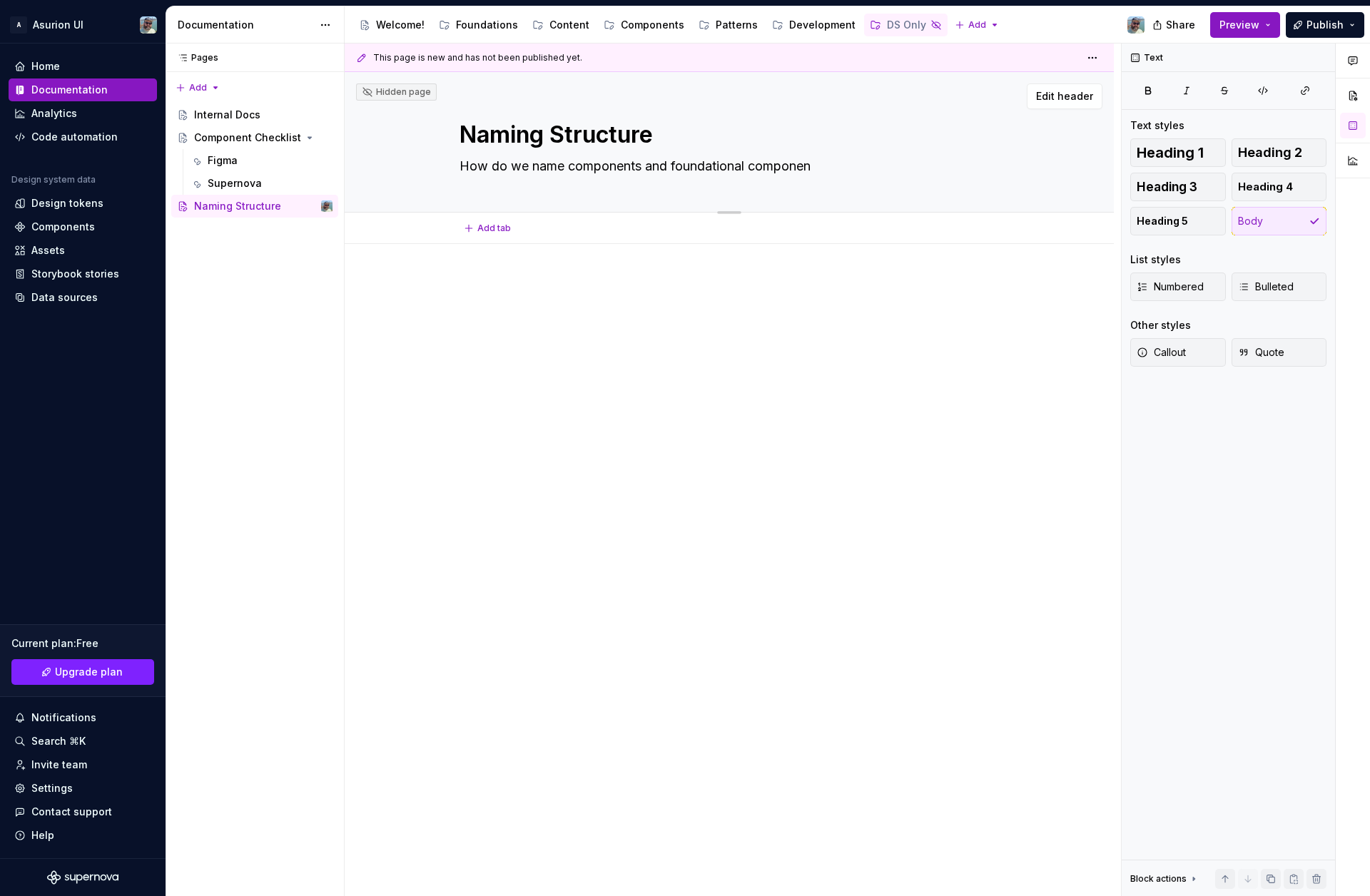
type textarea "*"
type textarea "How do we name components and foundational component"
type textarea "*"
type textarea "How do we name components and foundational components"
type textarea "*"
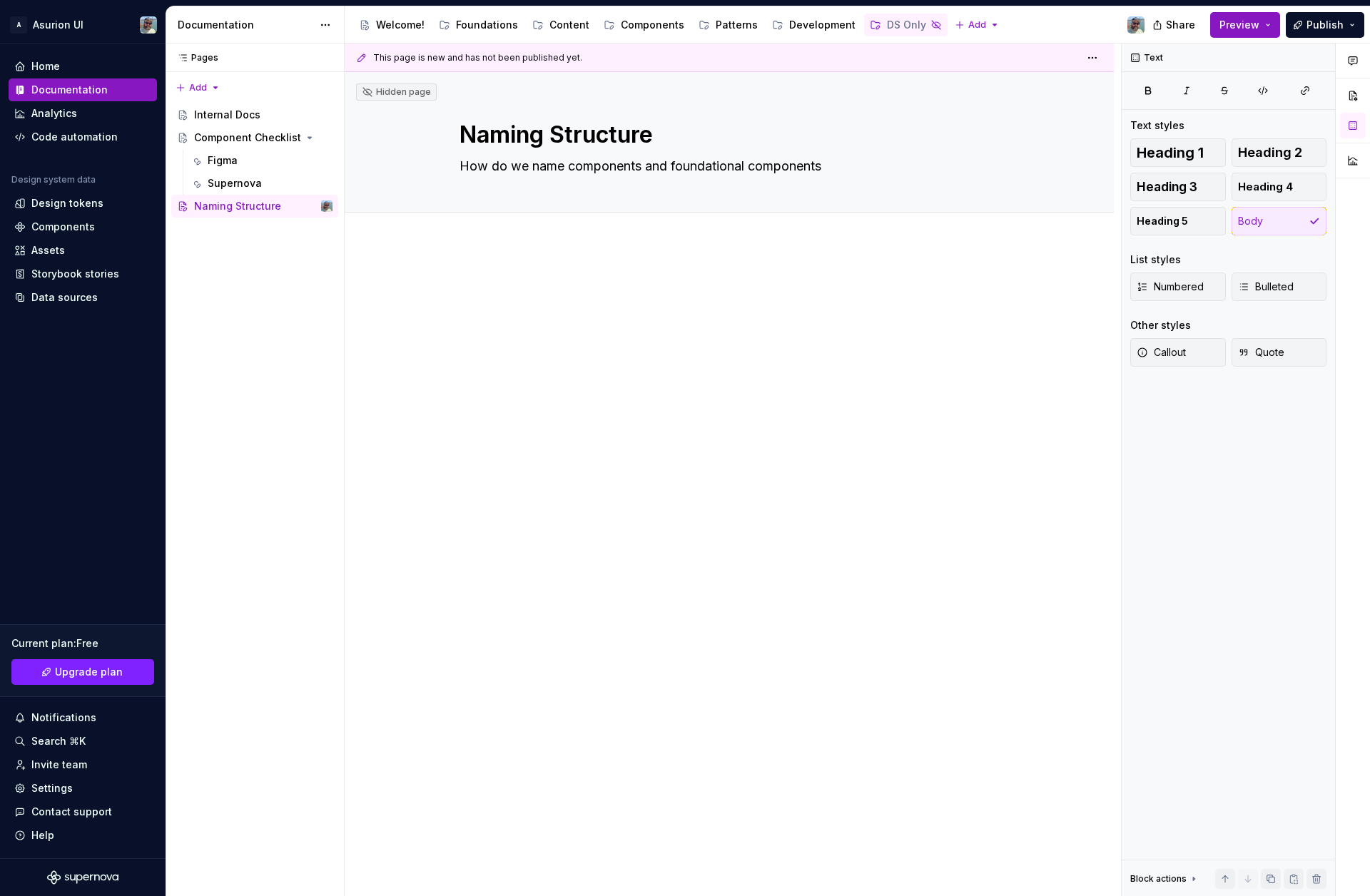
type textarea "How do we name components and foundational components"
click at [520, 284] on p at bounding box center [728, 287] width 539 height 17
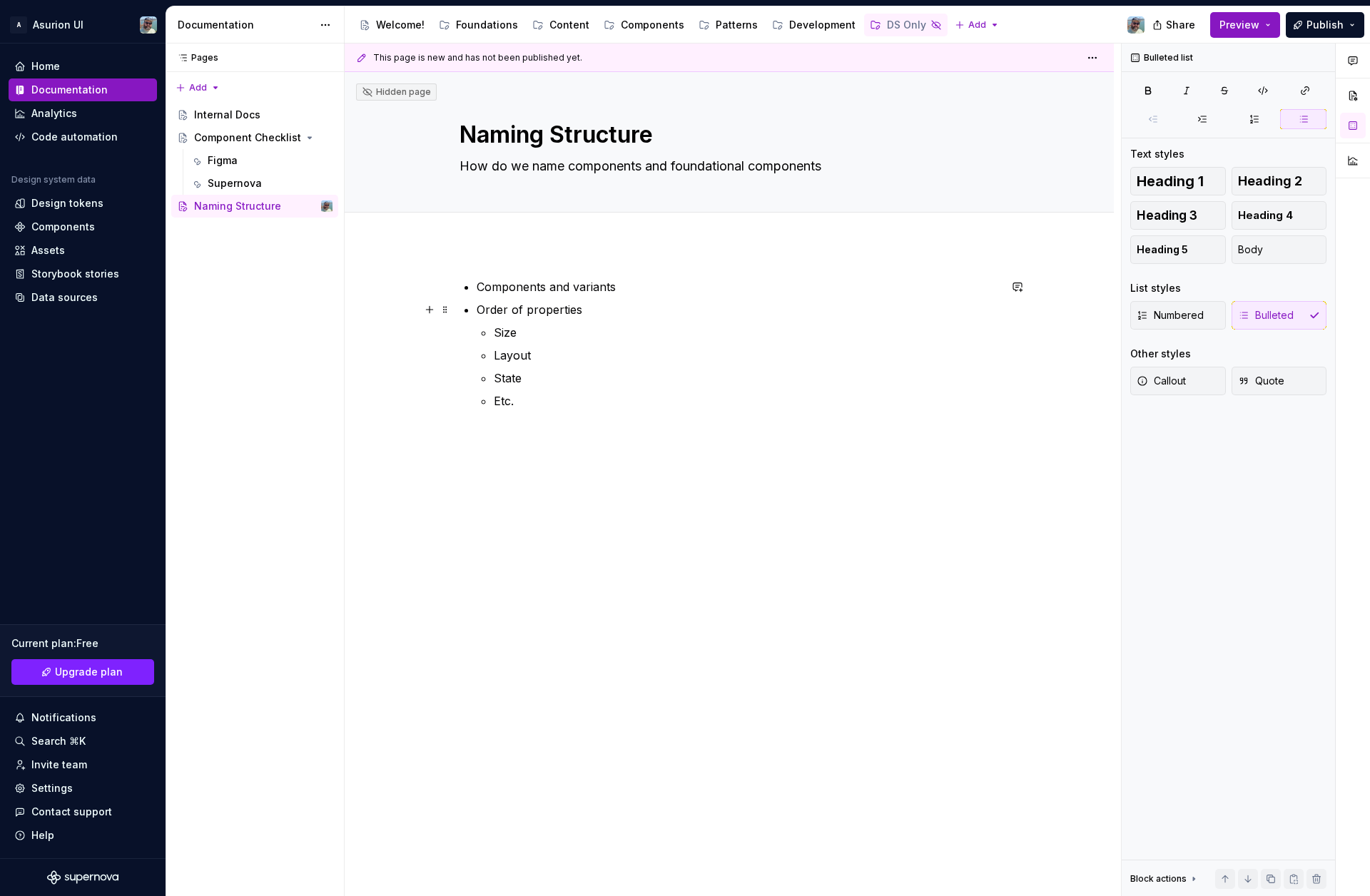
click at [586, 309] on p "Order of properties" at bounding box center [738, 310] width 522 height 17
click at [666, 410] on p "State" at bounding box center [755, 418] width 488 height 17
click at [570, 454] on div "This page is new and has not been published yet. Hidden page Naming Structure H…" at bounding box center [733, 470] width 776 height 853
click at [223, 184] on div "Supernova" at bounding box center [235, 183] width 55 height 14
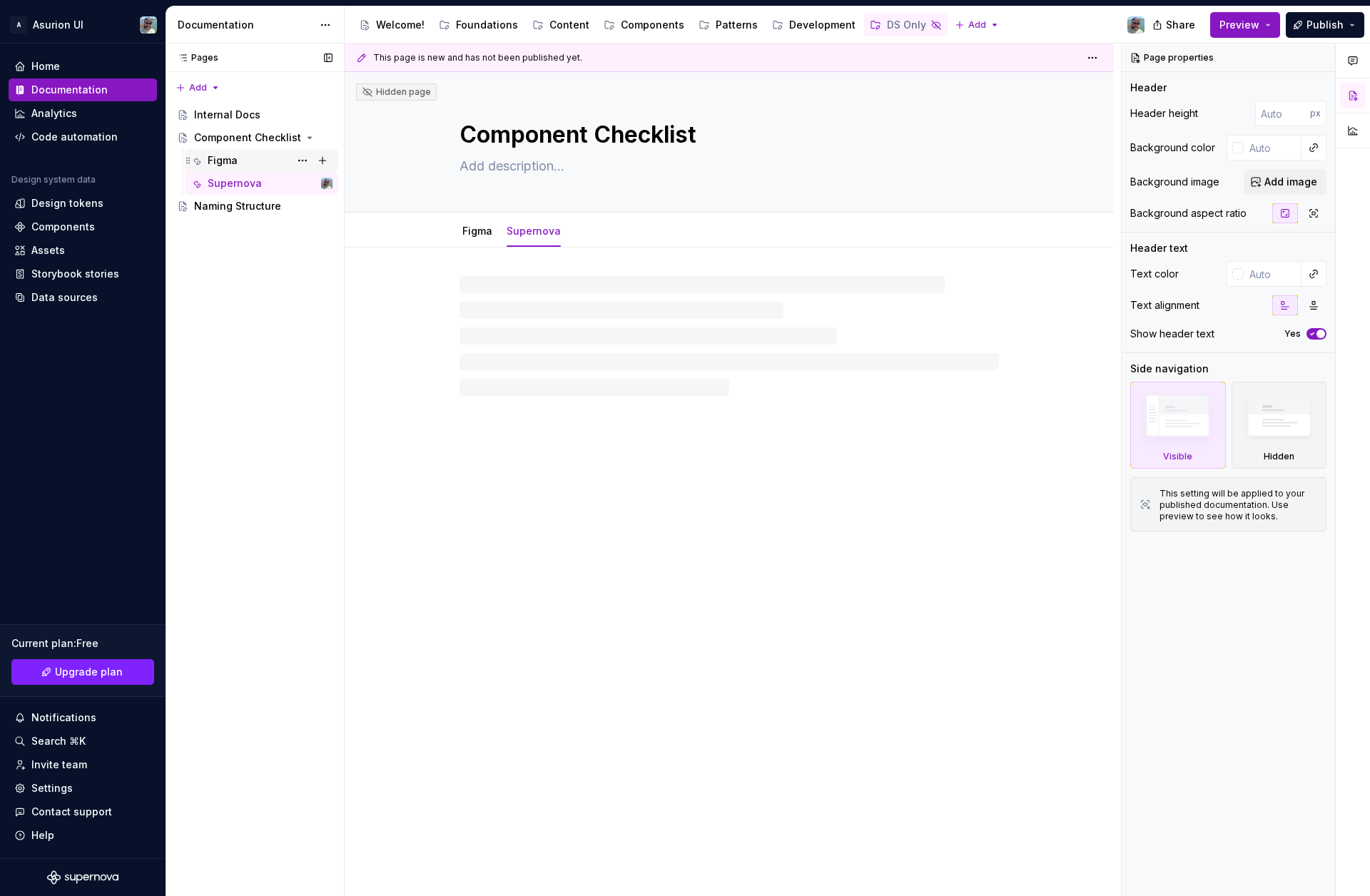
click at [225, 156] on div "Figma" at bounding box center [222, 160] width 30 height 14
click at [481, 239] on div "Figma" at bounding box center [477, 231] width 42 height 23
type textarea "*"
click at [531, 169] on textarea at bounding box center [726, 166] width 539 height 23
type textarea "U"
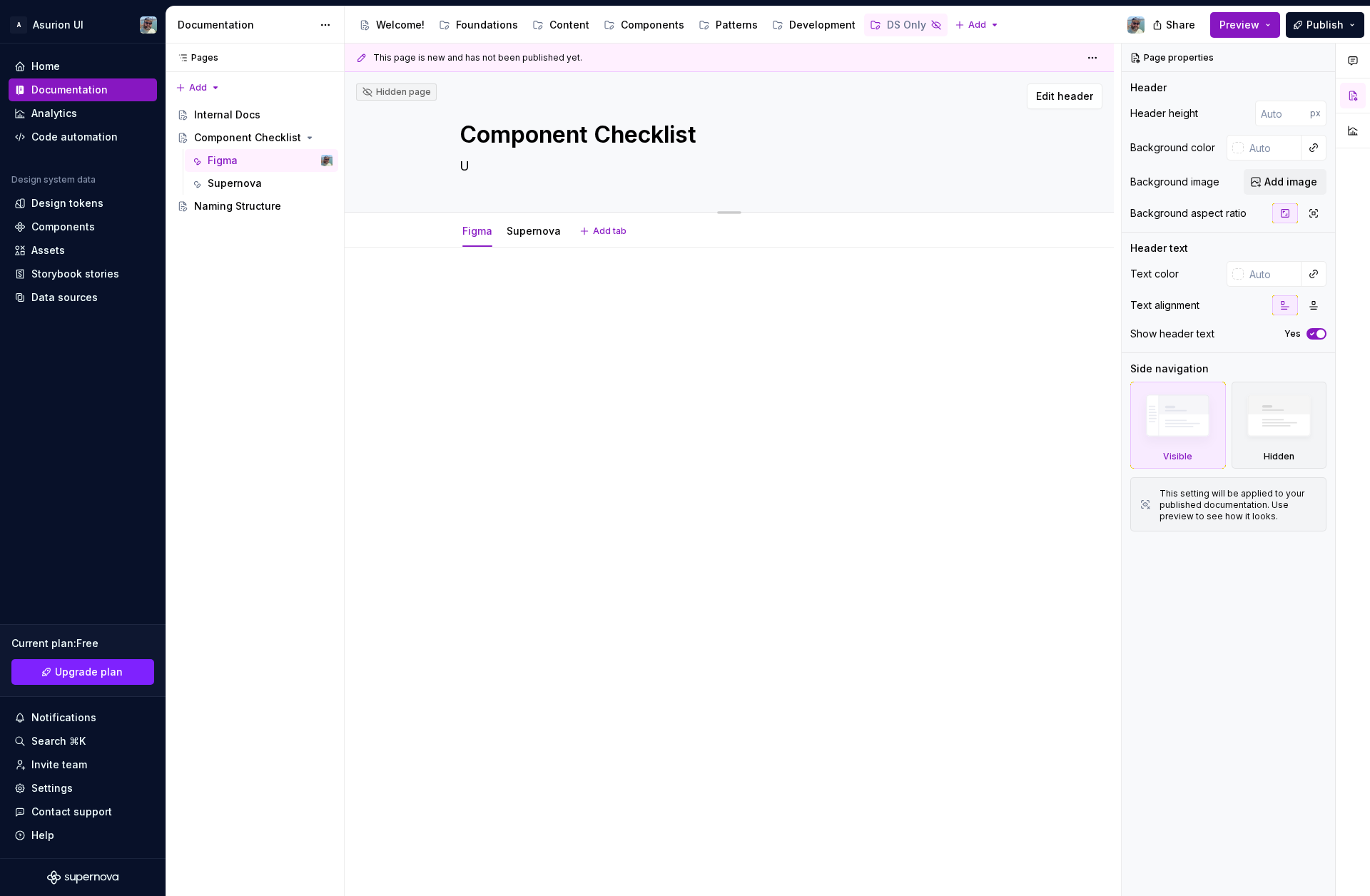
type textarea "*"
type textarea "Up"
type textarea "*"
click at [542, 282] on p at bounding box center [728, 290] width 539 height 17
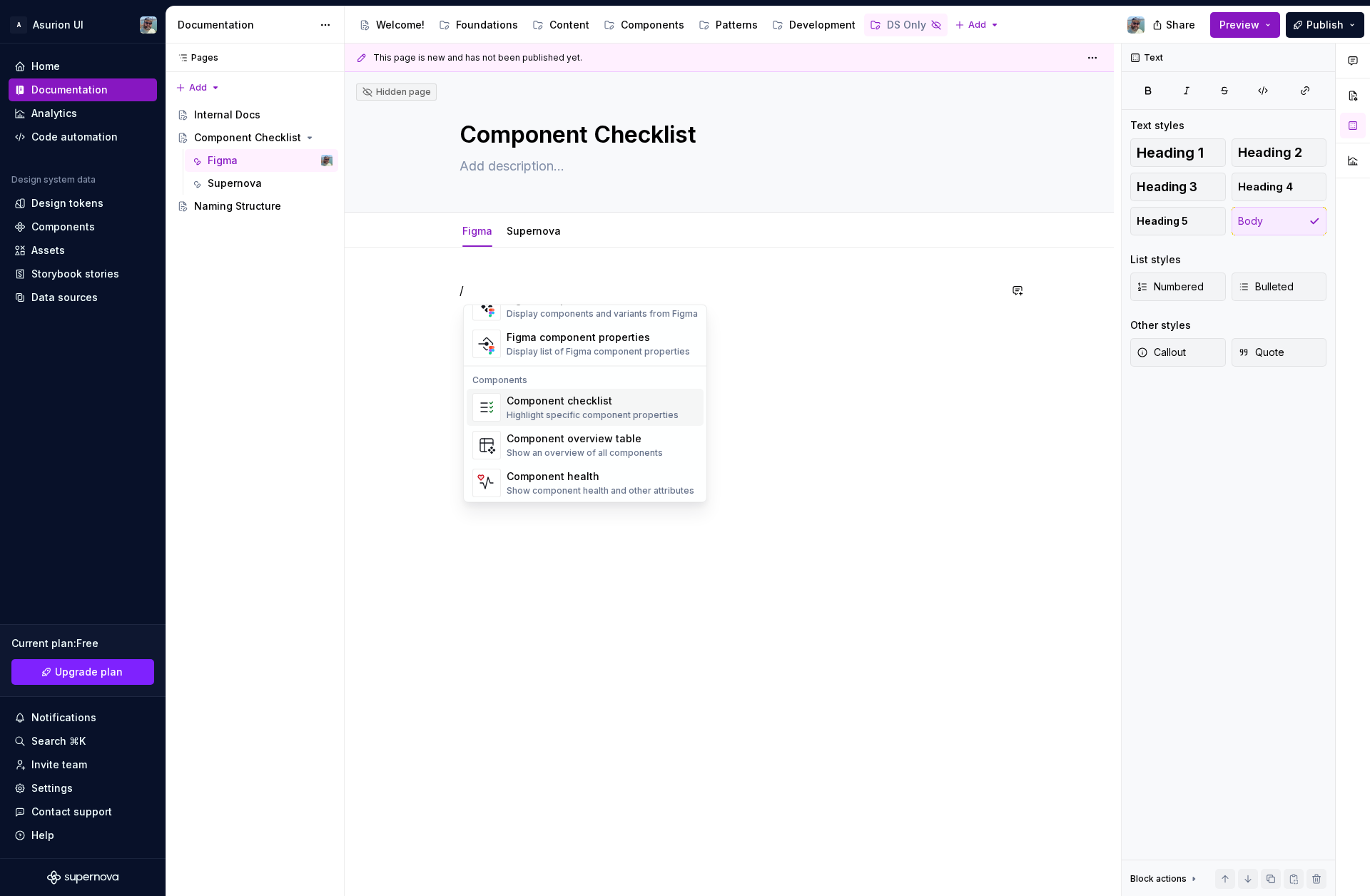
scroll to position [1421, 0]
click at [574, 409] on div "Highlight specific component properties" at bounding box center [593, 412] width 172 height 11
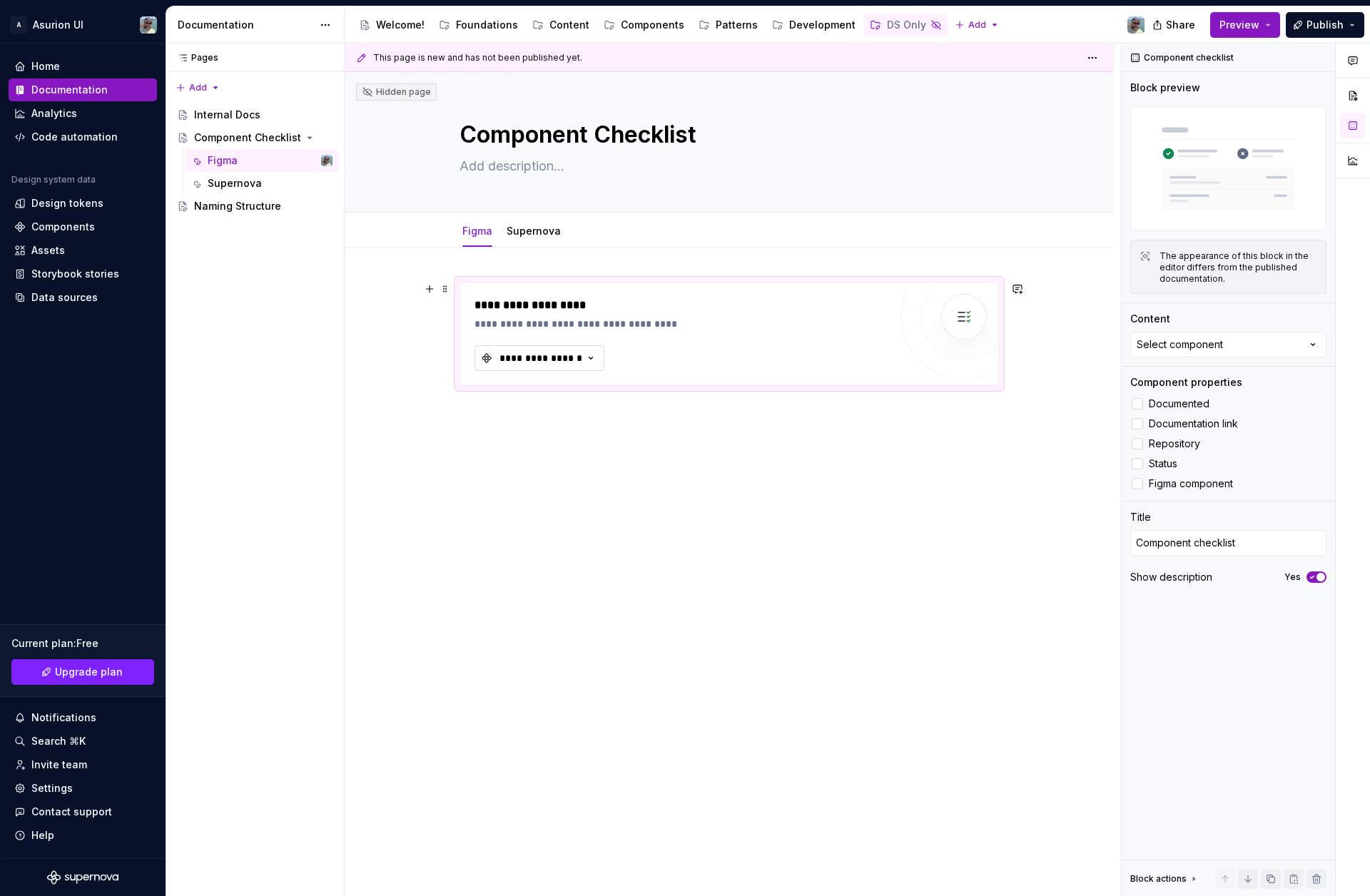
click at [513, 368] on button "**********" at bounding box center [539, 358] width 130 height 26
click at [446, 291] on span at bounding box center [445, 289] width 11 height 20
click at [480, 408] on div "Delete" at bounding box center [515, 415] width 93 height 14
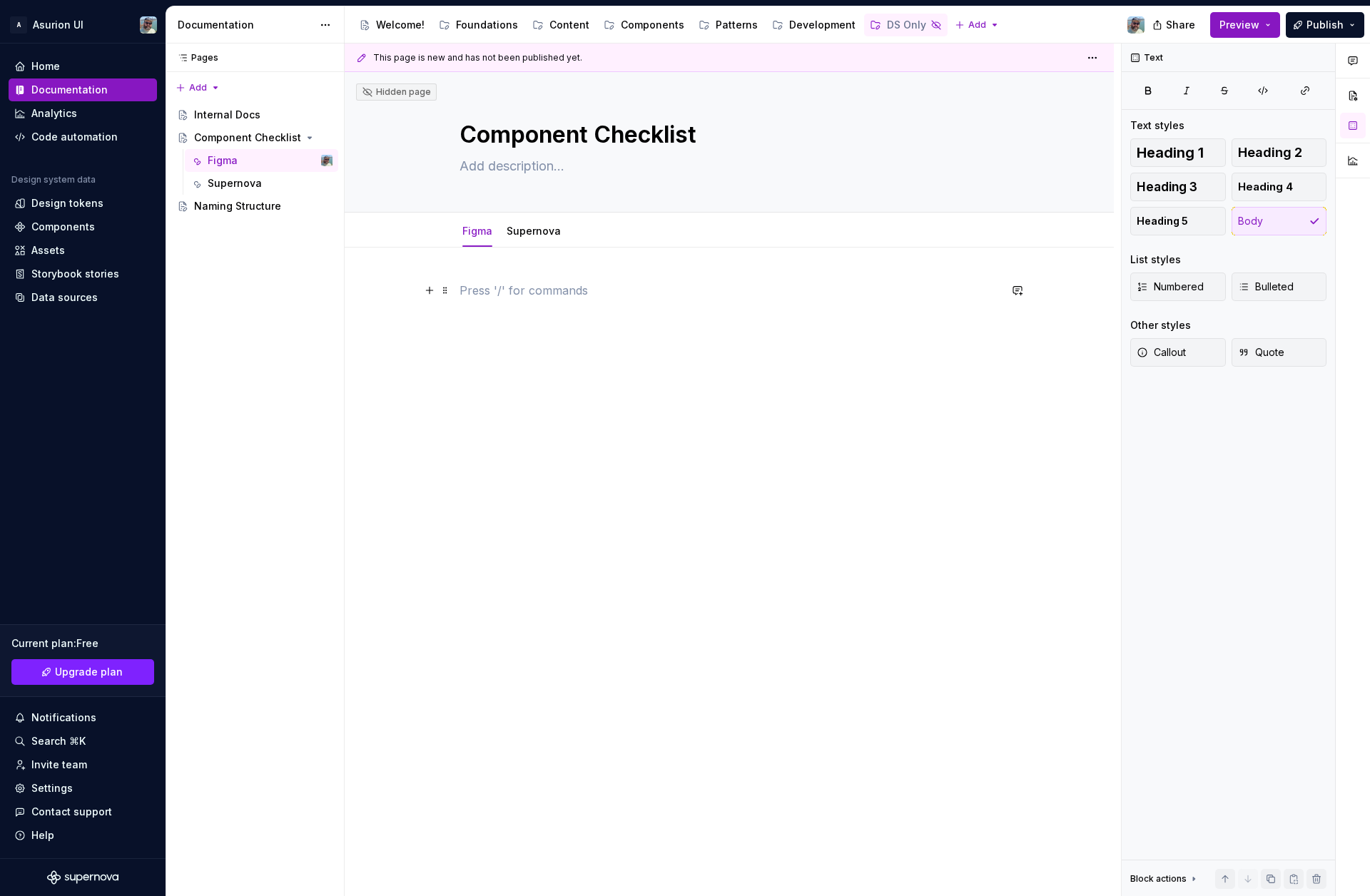
click at [508, 288] on p at bounding box center [728, 290] width 539 height 17
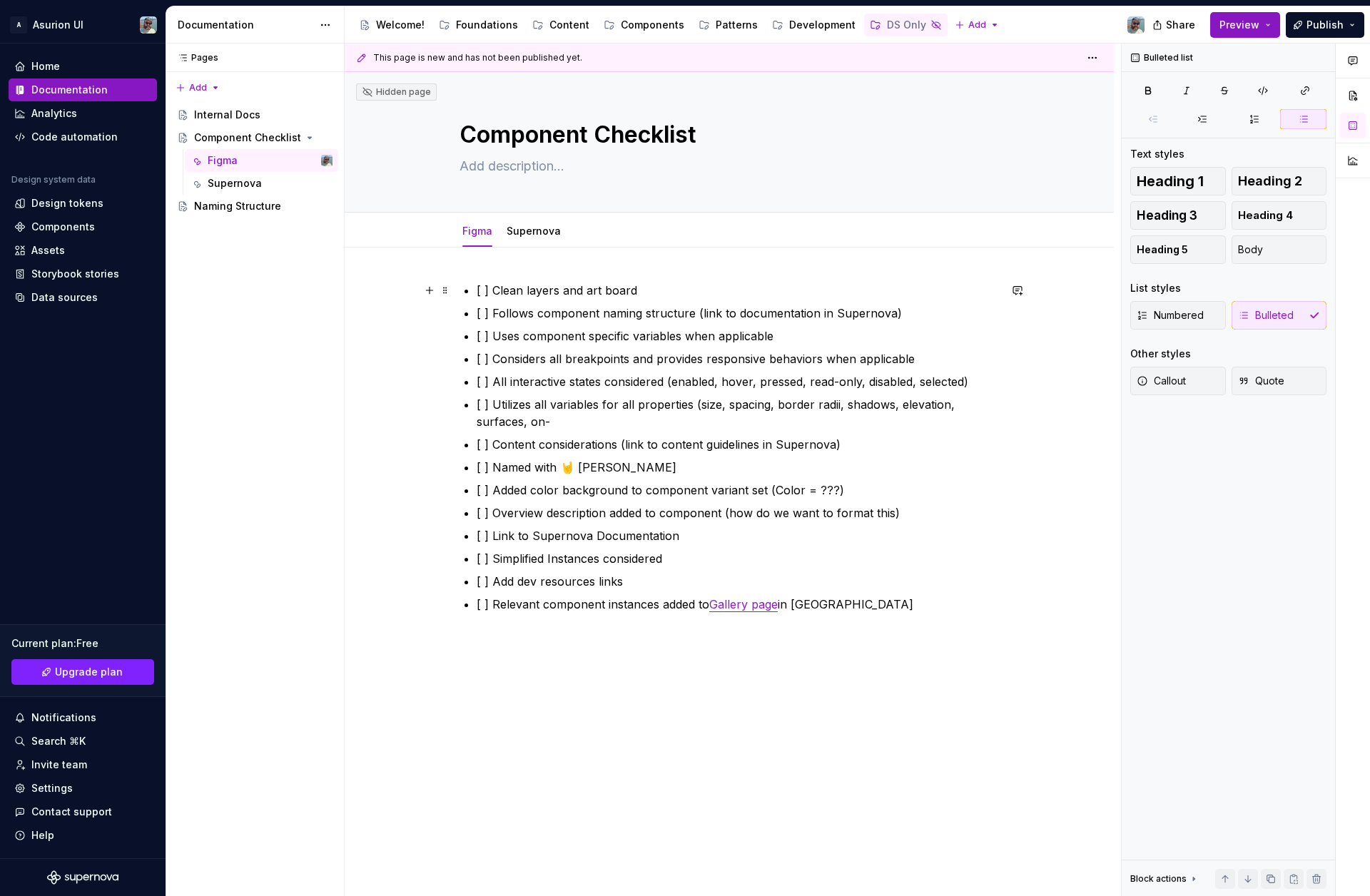
click at [661, 288] on p "[ ] Clean layers and art board" at bounding box center [738, 290] width 522 height 17
click at [901, 314] on p "[ ] Follows component naming structure (link to documentation in Supernova)" at bounding box center [738, 313] width 522 height 17
drag, startPoint x: 890, startPoint y: 314, endPoint x: 697, endPoint y: 316, distance: 193.0
click at [697, 316] on p "[ ] Follows component naming structure (link to documentation in Supernova)" at bounding box center [738, 313] width 522 height 17
drag, startPoint x: 695, startPoint y: 313, endPoint x: 607, endPoint y: 314, distance: 88.0
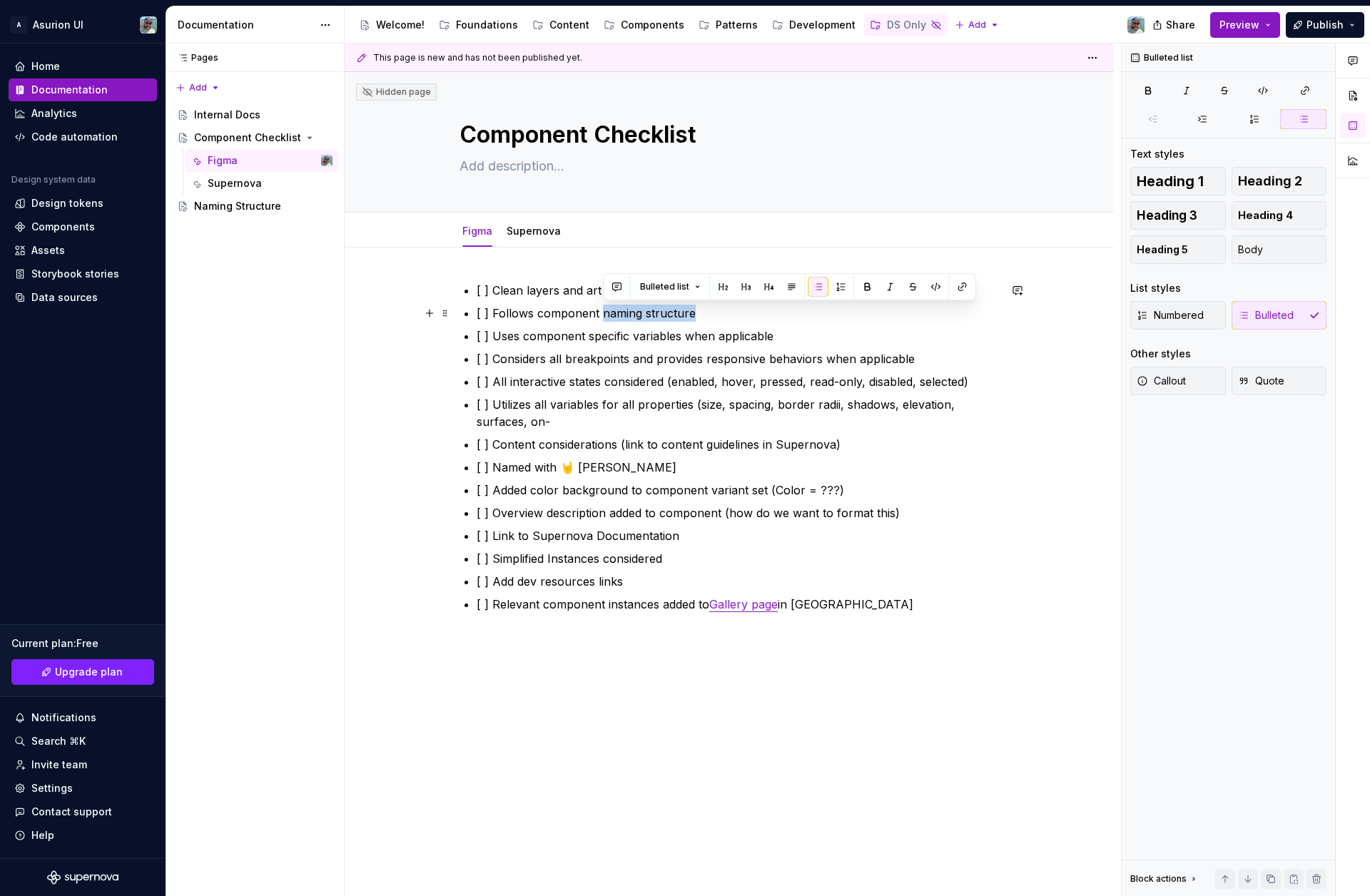
click at [607, 314] on p "[ ] Follows component naming structure" at bounding box center [738, 313] width 522 height 17
click at [961, 290] on button "button" at bounding box center [962, 286] width 20 height 20
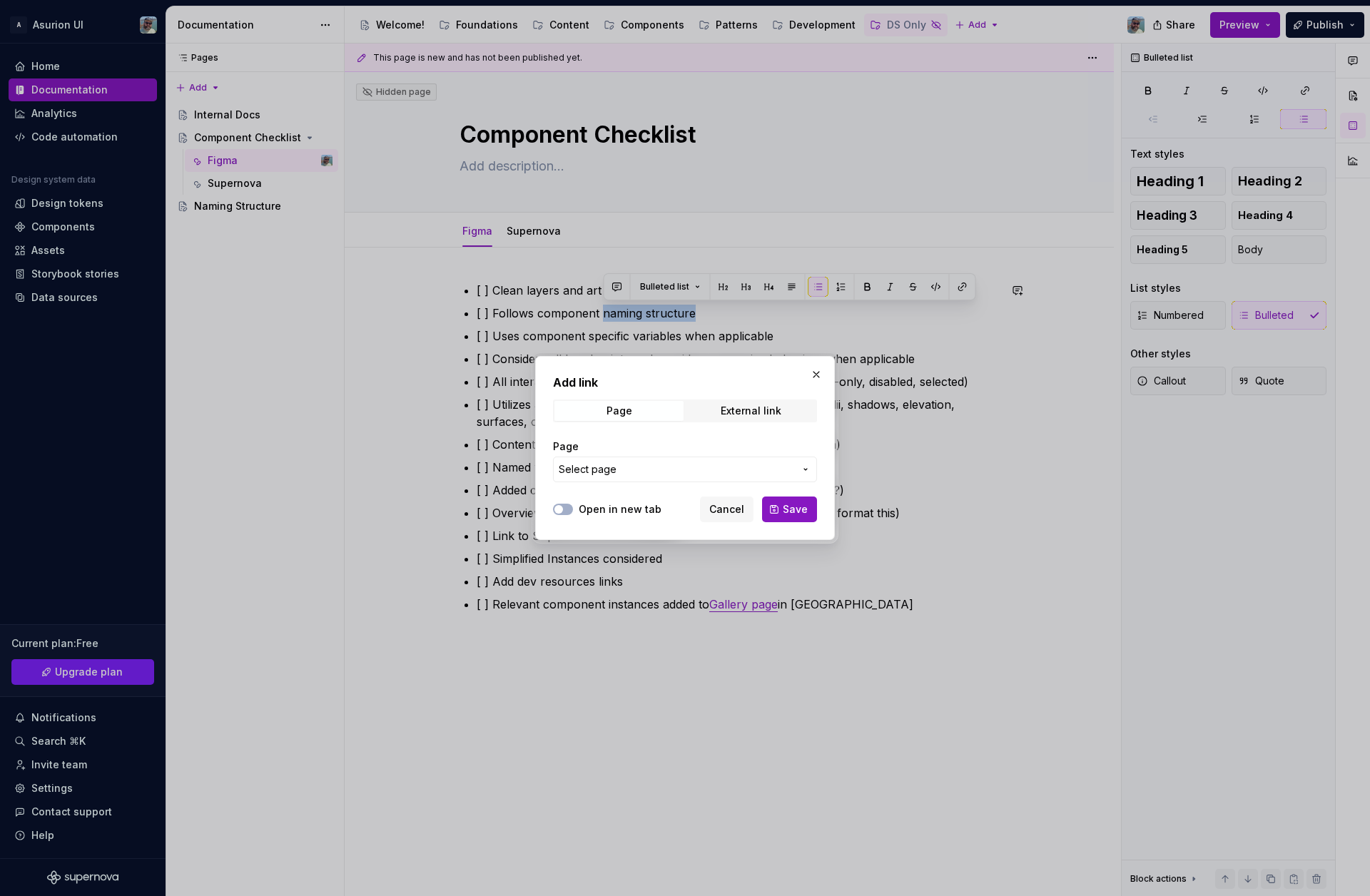
click at [617, 473] on span "Select page" at bounding box center [676, 469] width 235 height 14
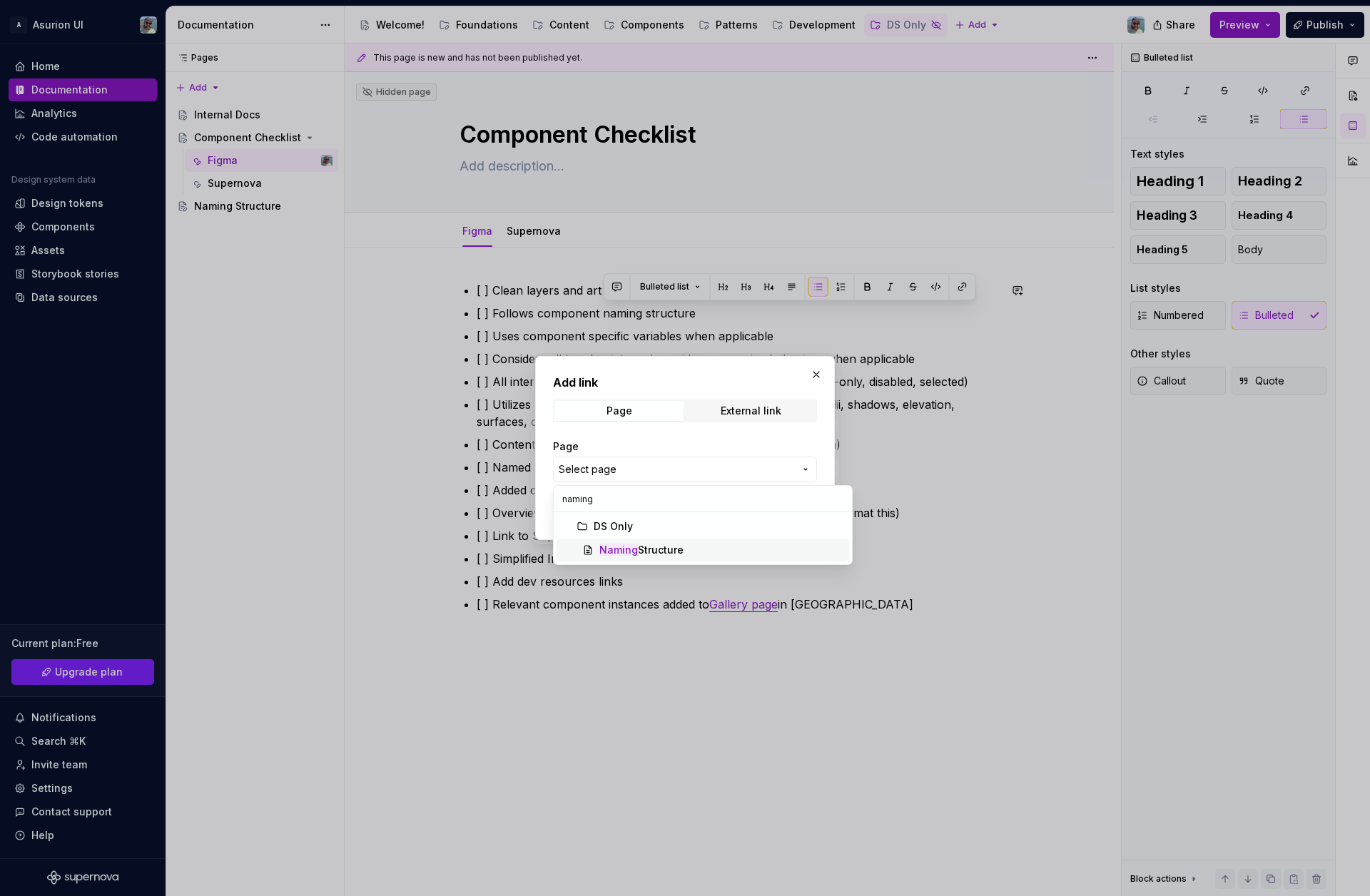
click at [665, 551] on div "Naming Structure" at bounding box center [642, 550] width 84 height 14
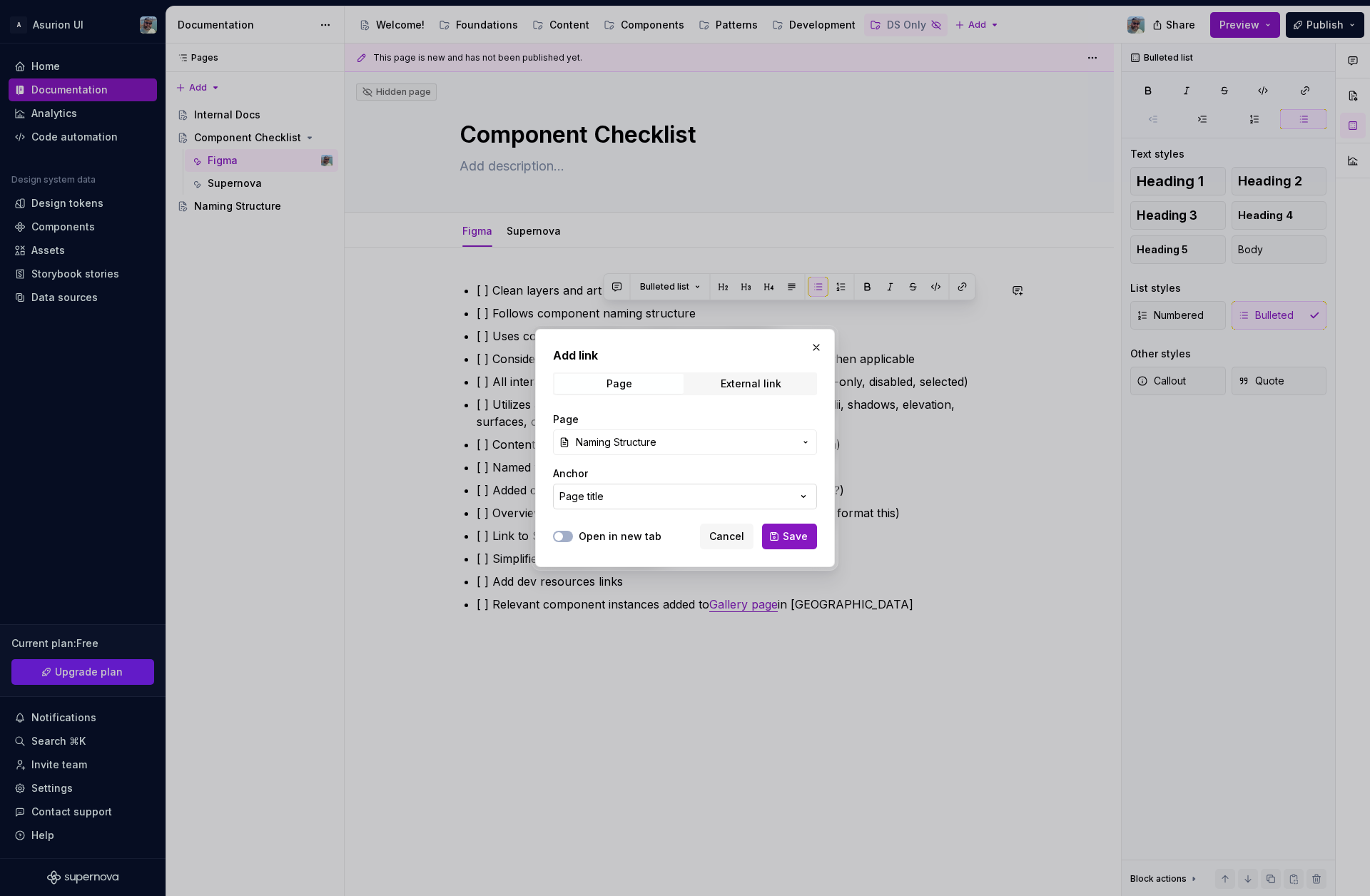
click at [591, 493] on div "Page title" at bounding box center [582, 497] width 44 height 14
click at [591, 493] on div "Add link Page External link Page Naming Structure Anchor Page title Open in new…" at bounding box center [685, 448] width 1370 height 896
click at [780, 543] on button "Save" at bounding box center [790, 537] width 55 height 26
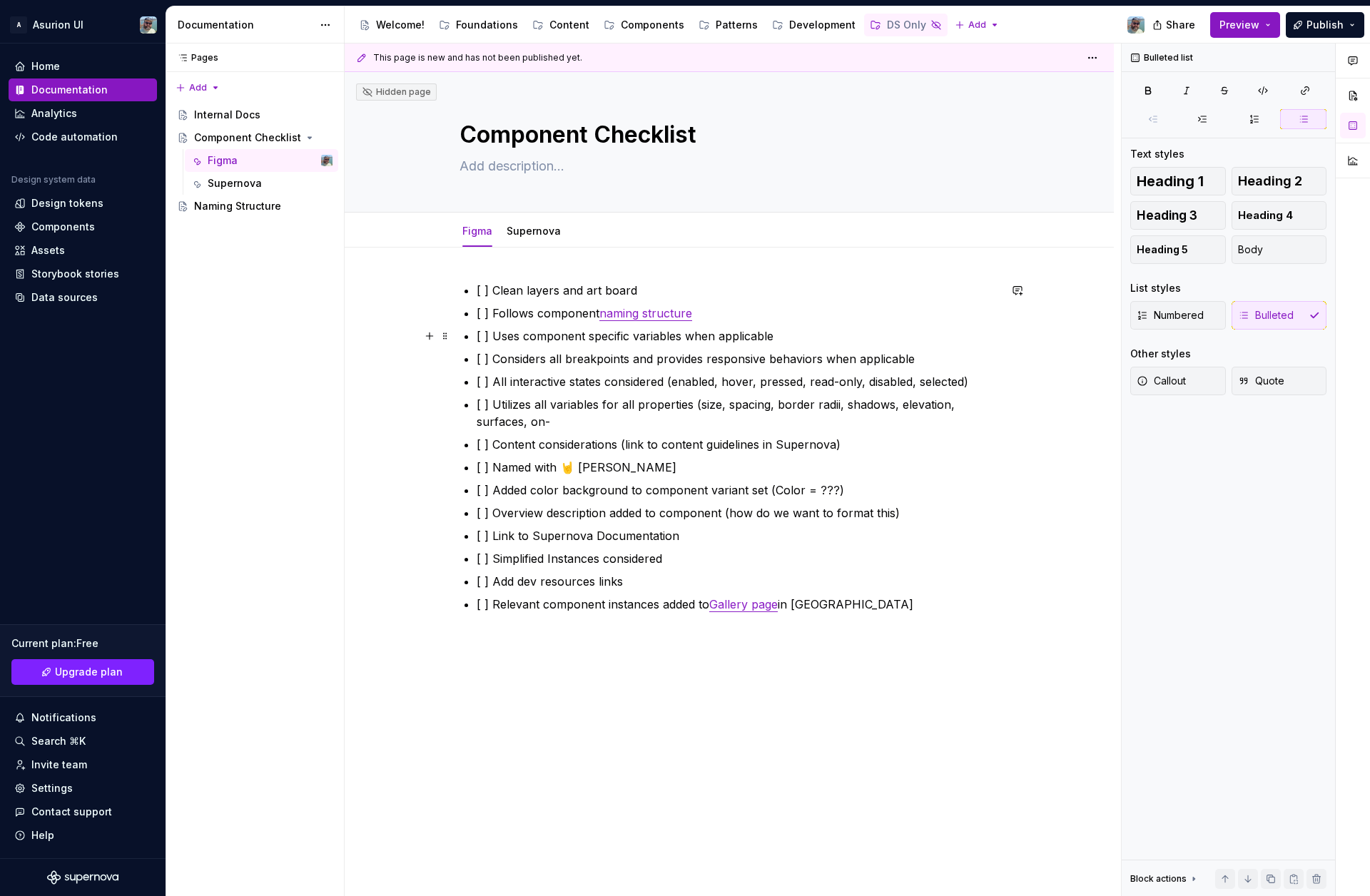
click at [610, 340] on p "[ ] Uses component specific variables when applicable" at bounding box center [738, 336] width 522 height 17
click at [841, 493] on p "[ ] Added color background to component variant set (Color = ???)" at bounding box center [738, 490] width 522 height 17
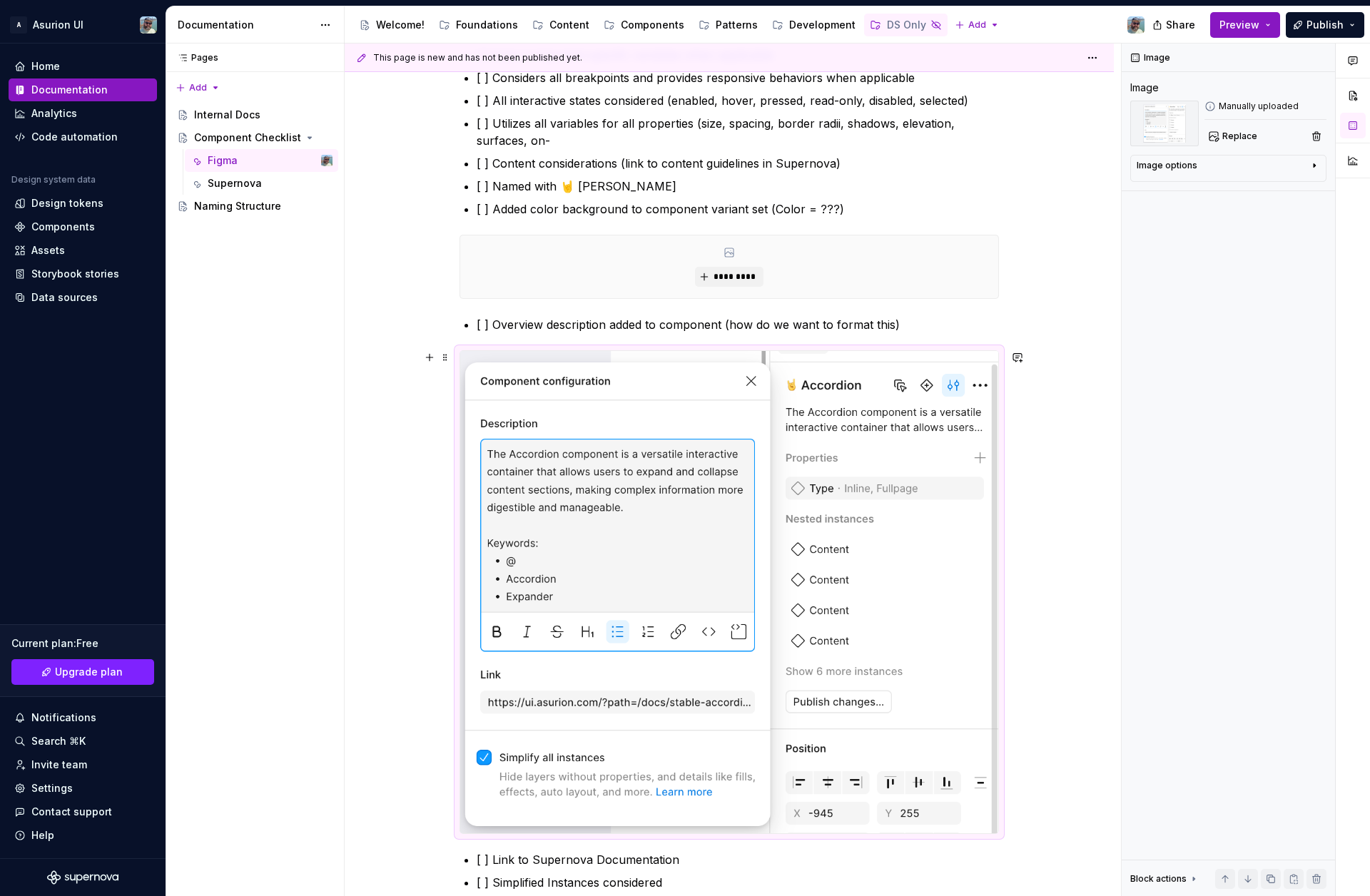
scroll to position [291, 0]
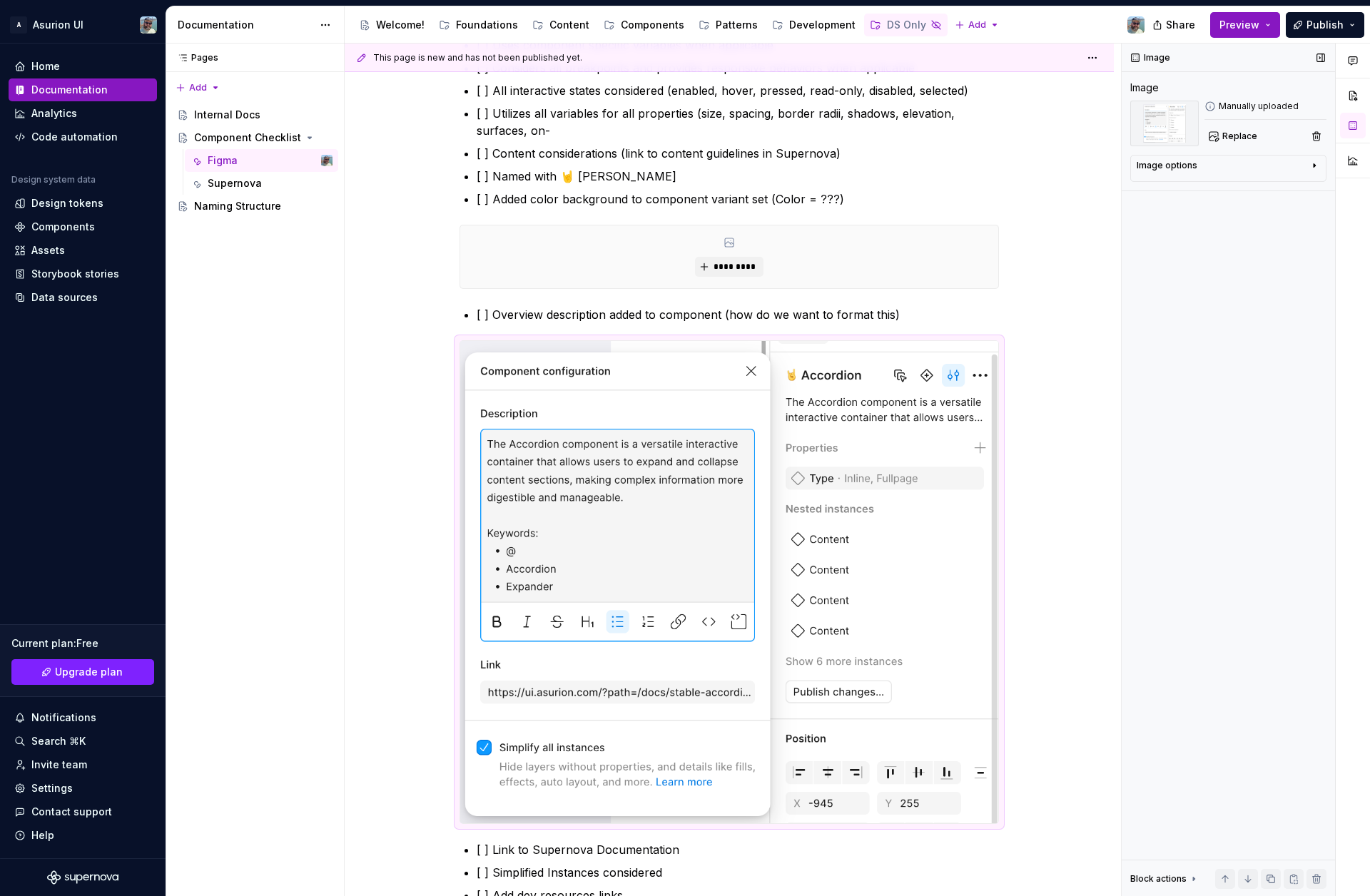
click at [1182, 554] on div "Image Image Manually uploaded Replace Image options Alignment Caption Block act…" at bounding box center [1229, 470] width 213 height 853
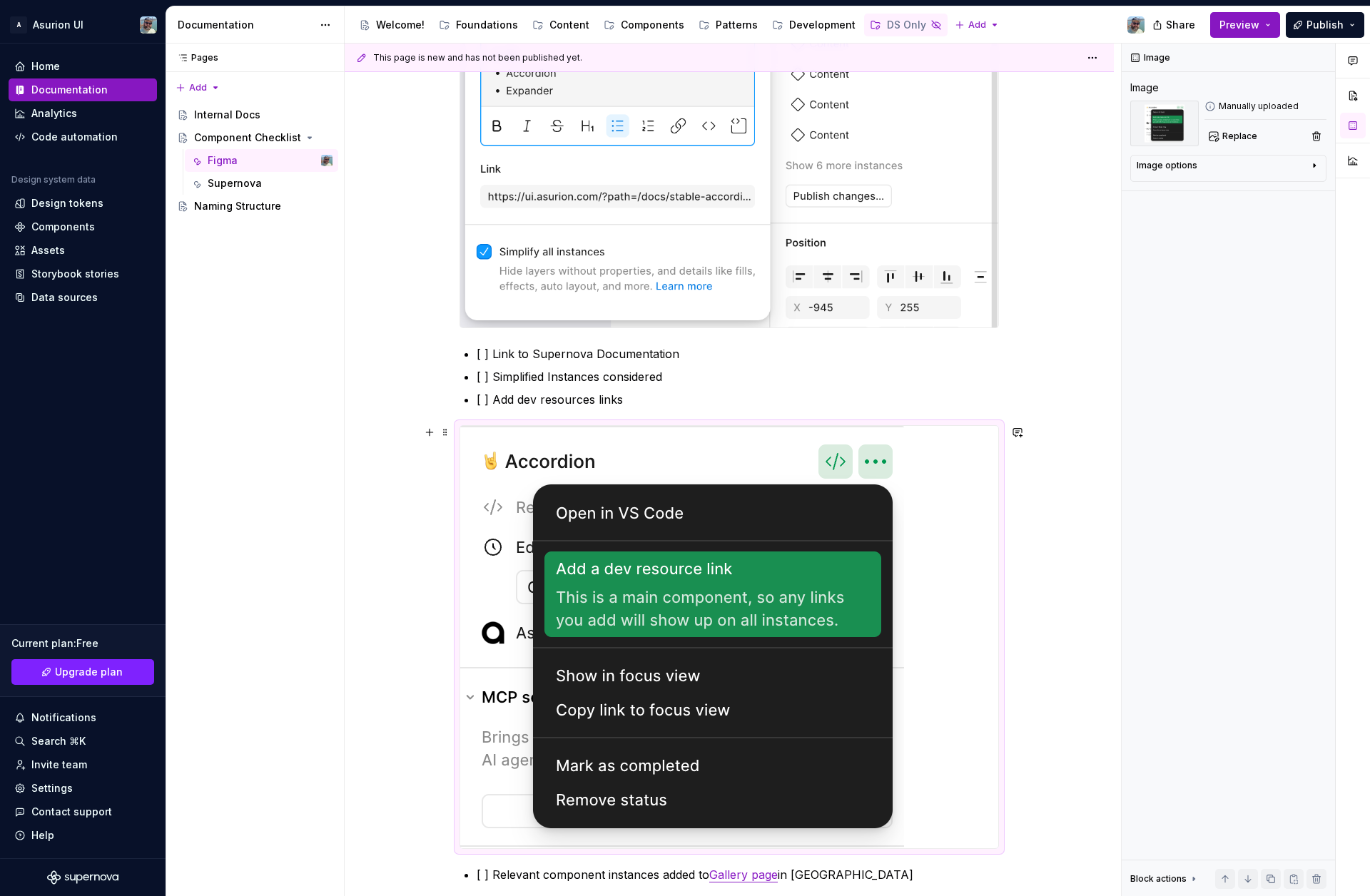
scroll to position [803, 0]
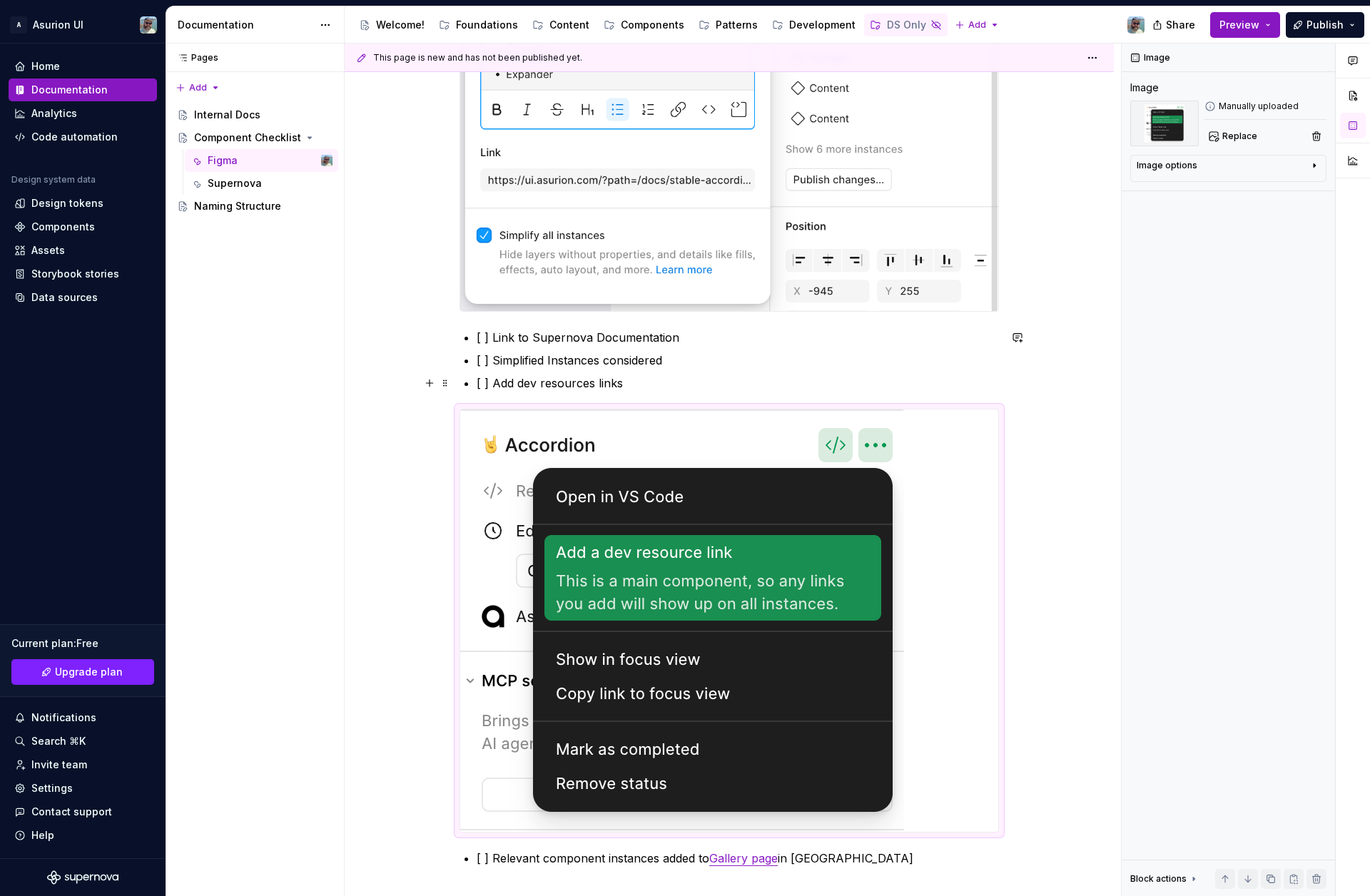
click at [648, 387] on p "[ ] Add dev resources links" at bounding box center [738, 383] width 522 height 17
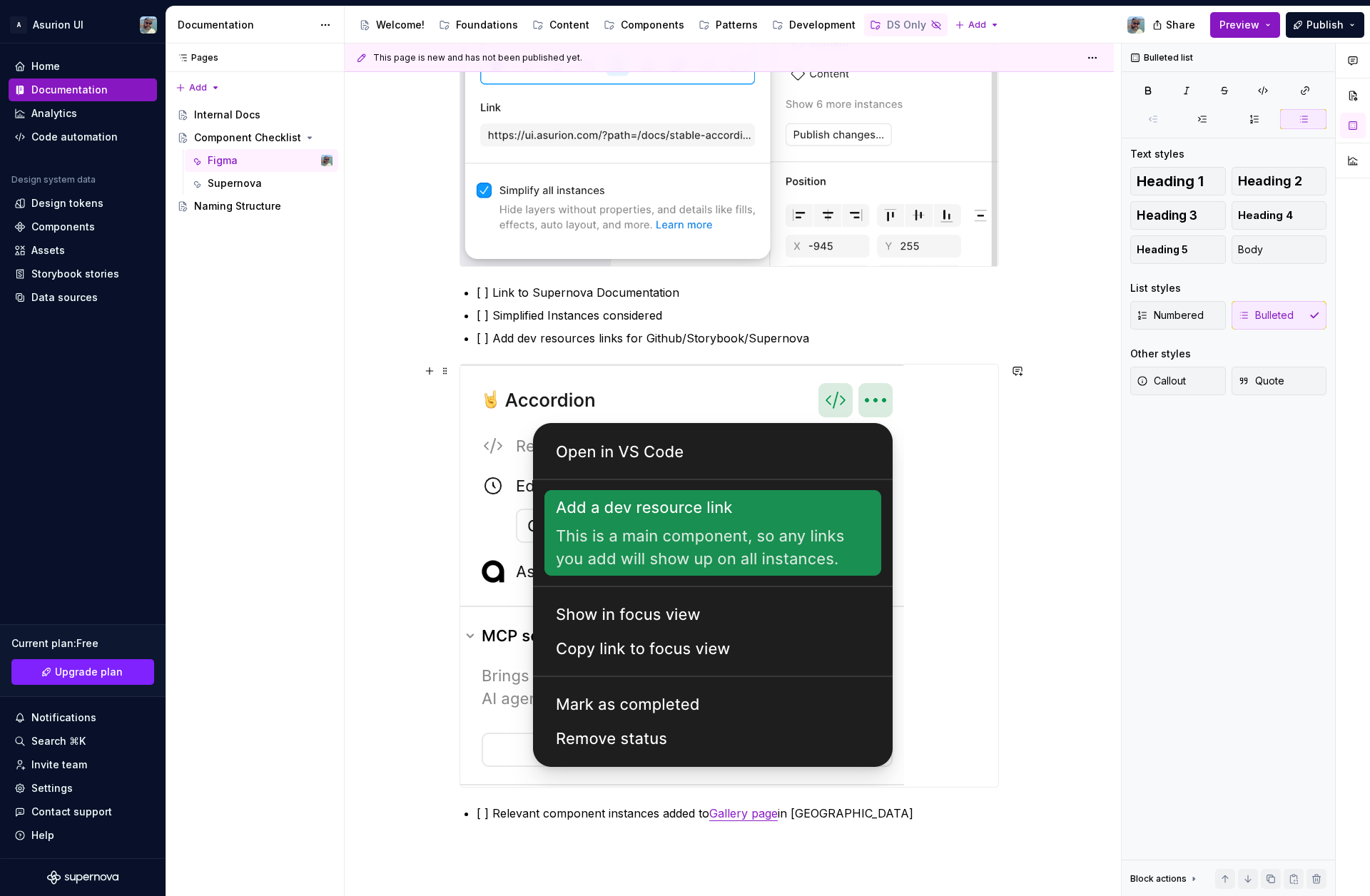
scroll to position [867, 0]
